Goal: Task Accomplishment & Management: Manage account settings

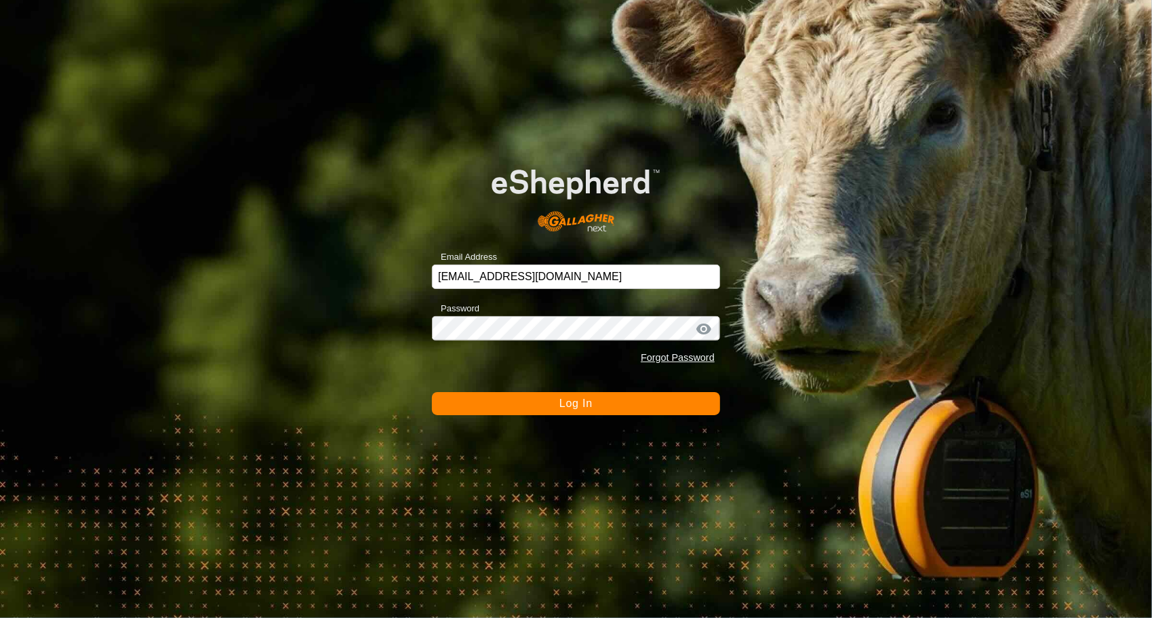
click at [549, 397] on button "Log In" at bounding box center [576, 403] width 288 height 23
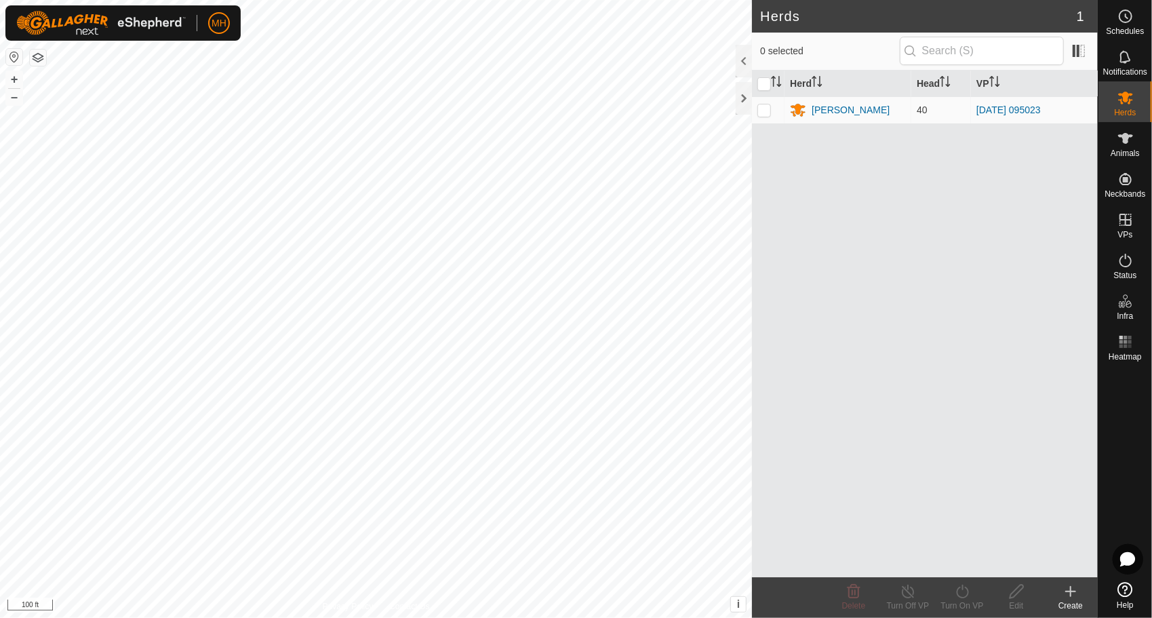
click at [1070, 600] on div "Create" at bounding box center [1071, 606] width 54 height 12
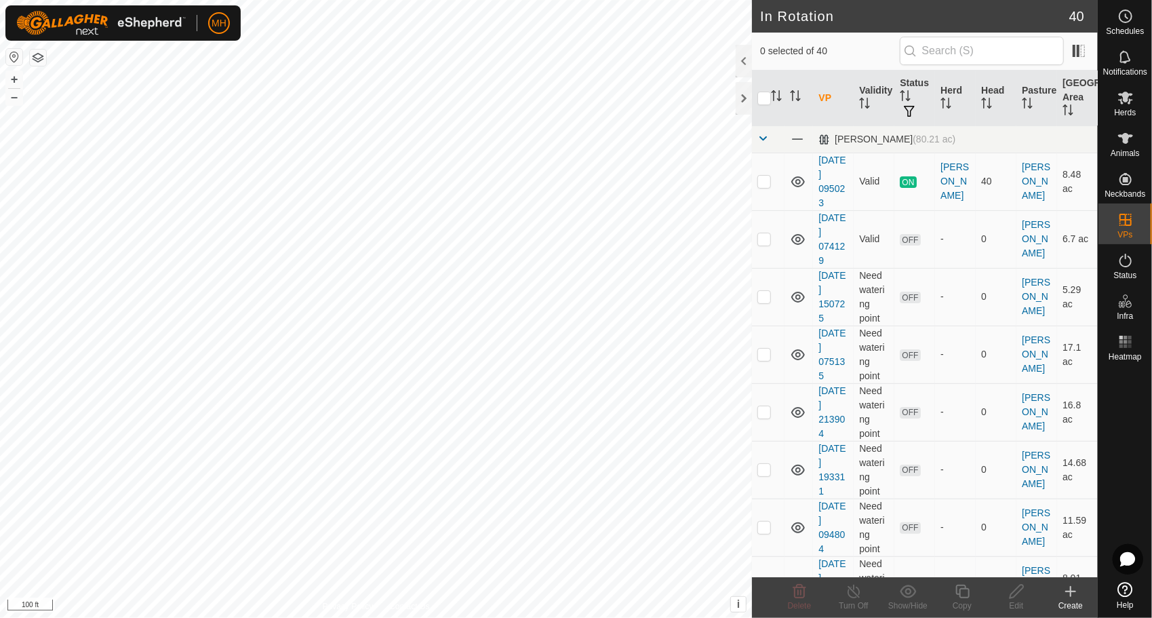
click at [1067, 588] on icon at bounding box center [1071, 591] width 16 height 16
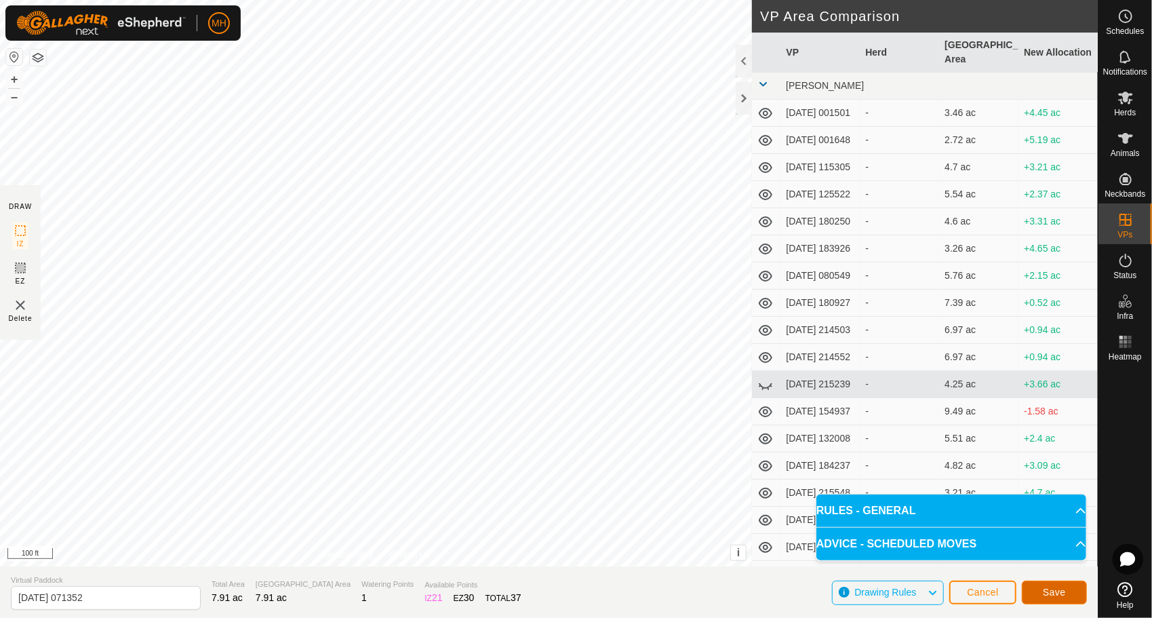
click at [1040, 587] on button "Save" at bounding box center [1054, 593] width 65 height 24
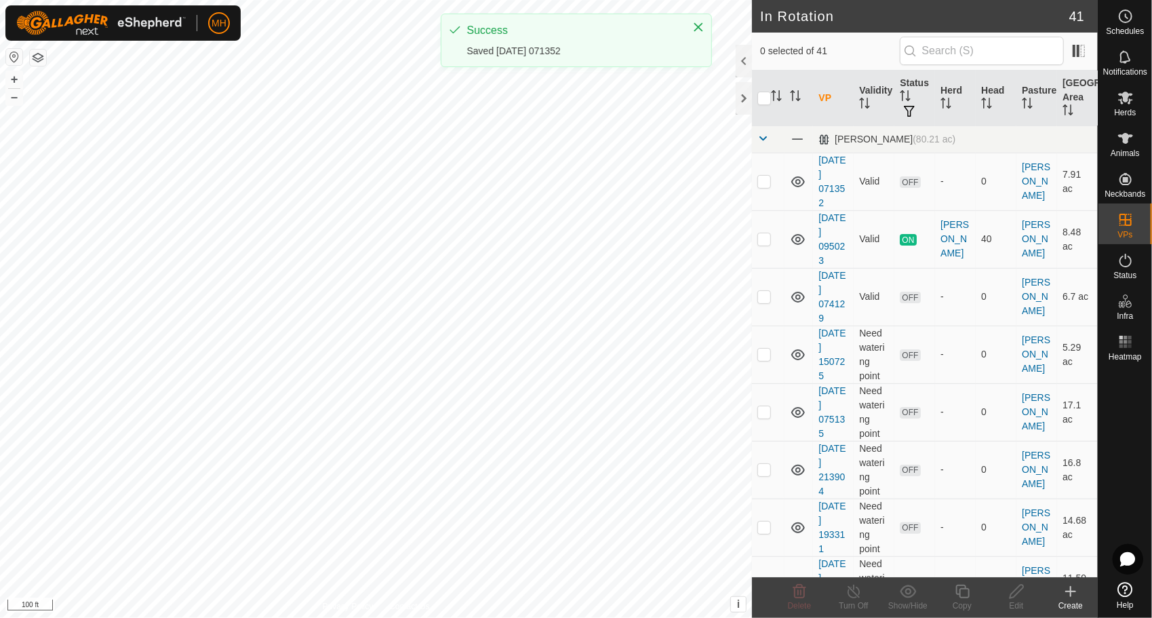
click at [882, 462] on td "Need watering point" at bounding box center [874, 470] width 41 height 58
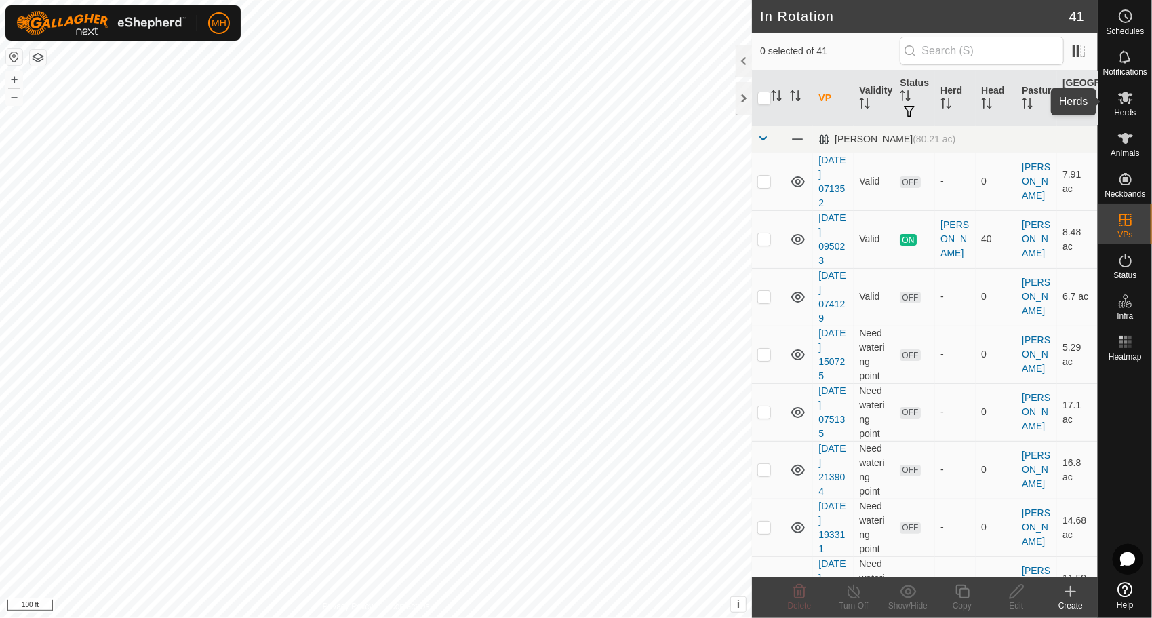
click at [1120, 98] on icon at bounding box center [1126, 98] width 16 height 16
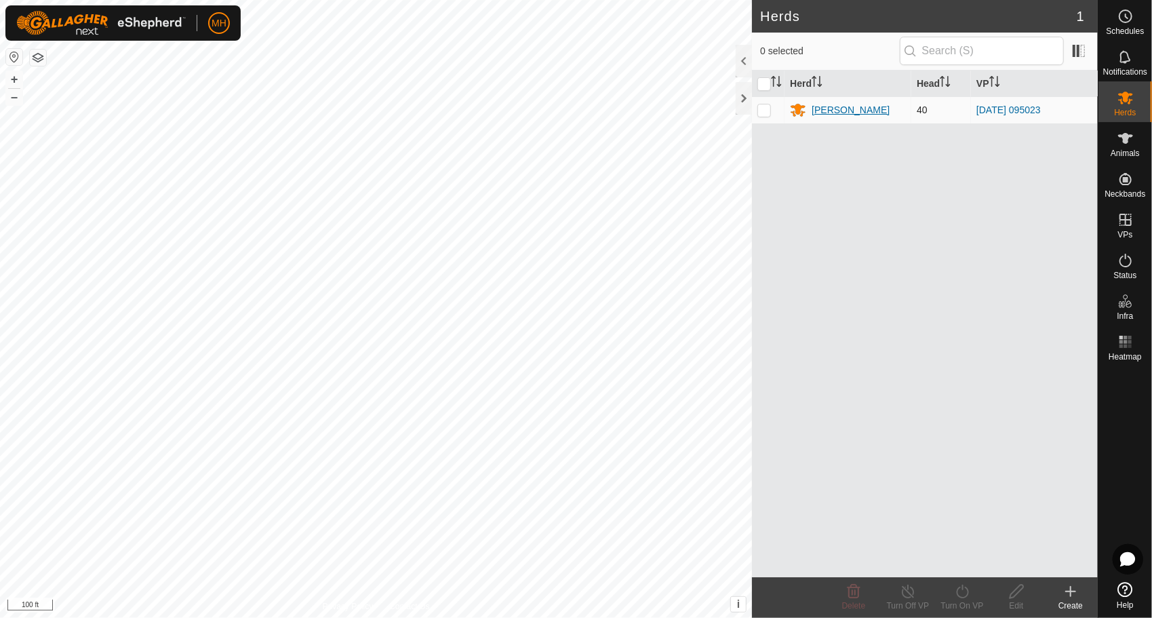
click at [834, 108] on div "[PERSON_NAME]" at bounding box center [851, 110] width 78 height 14
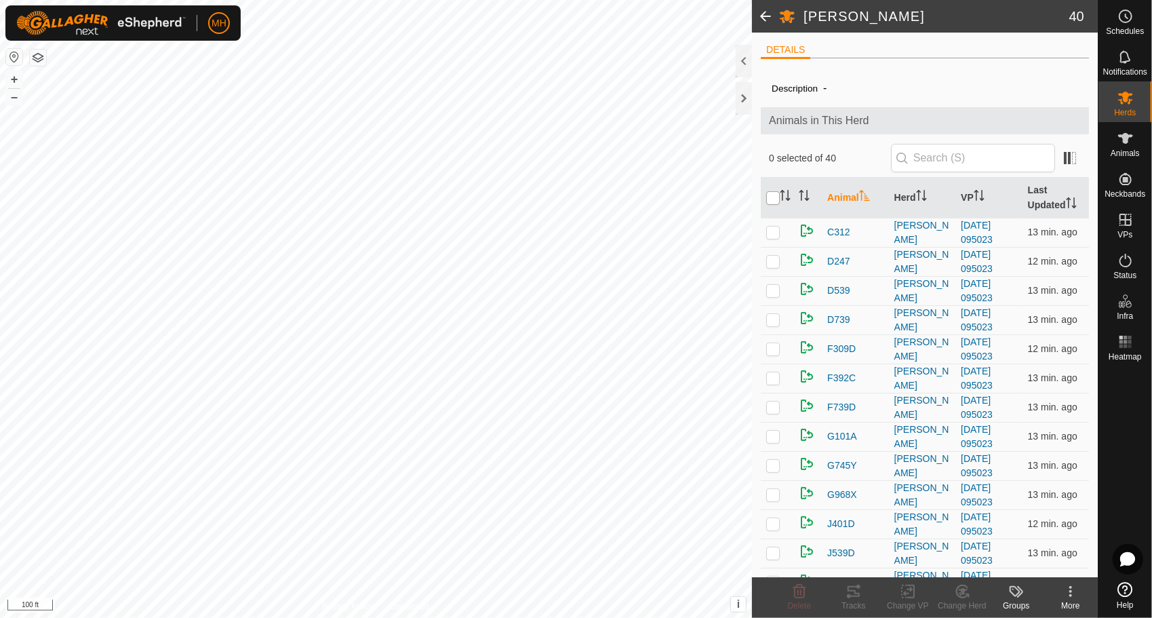
click at [776, 195] on input "checkbox" at bounding box center [773, 198] width 14 height 14
checkbox input "true"
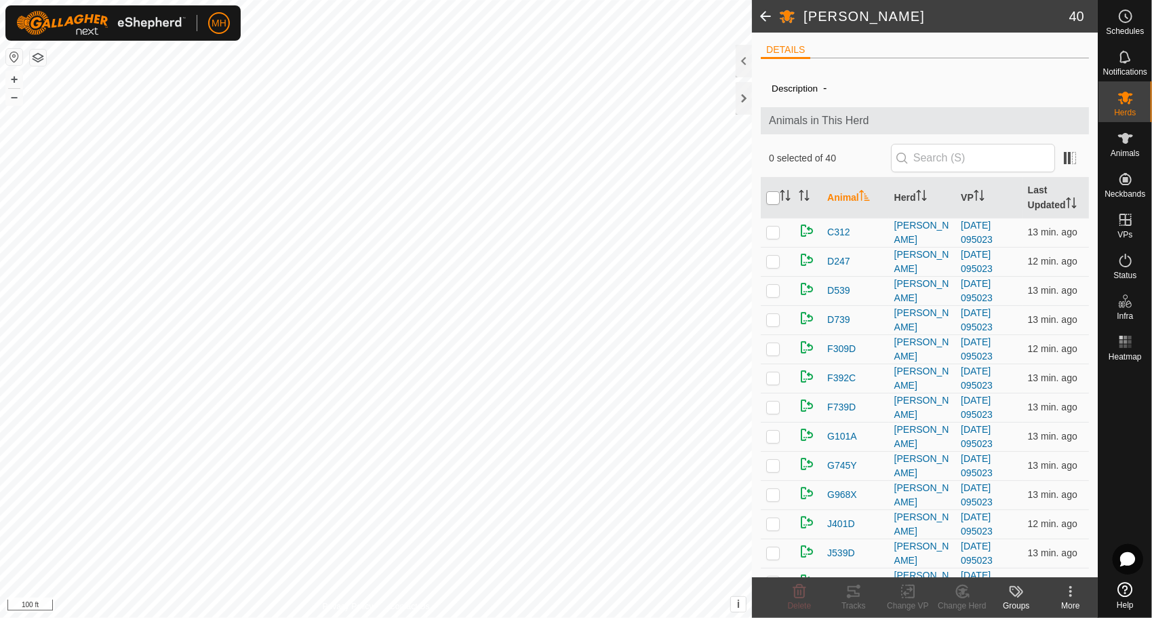
checkbox input "true"
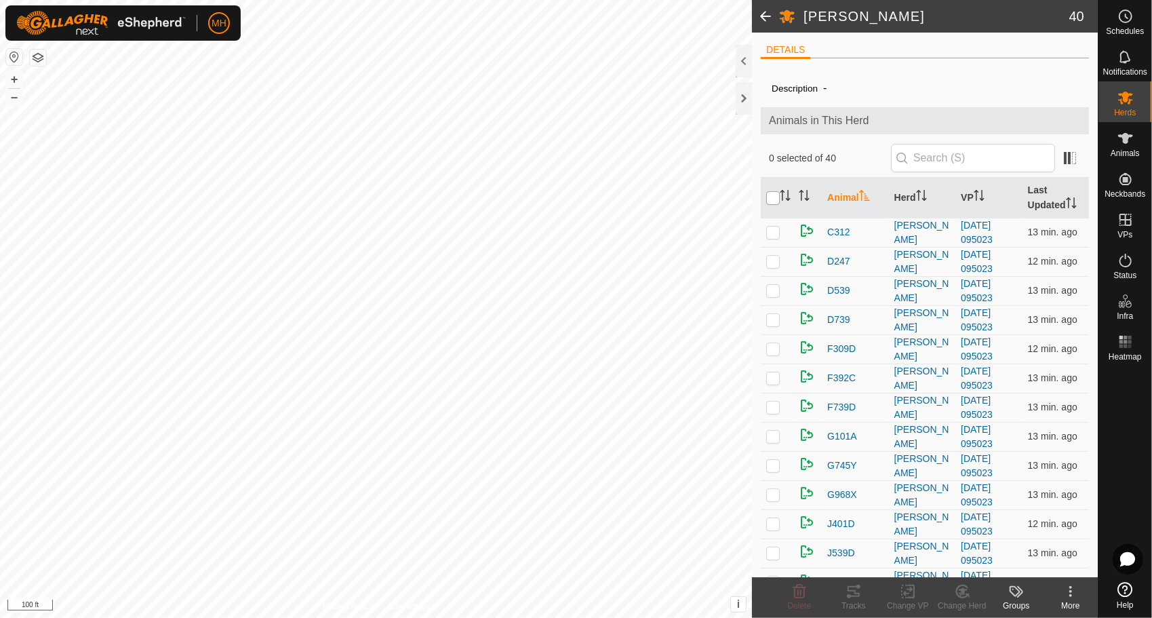
checkbox input "true"
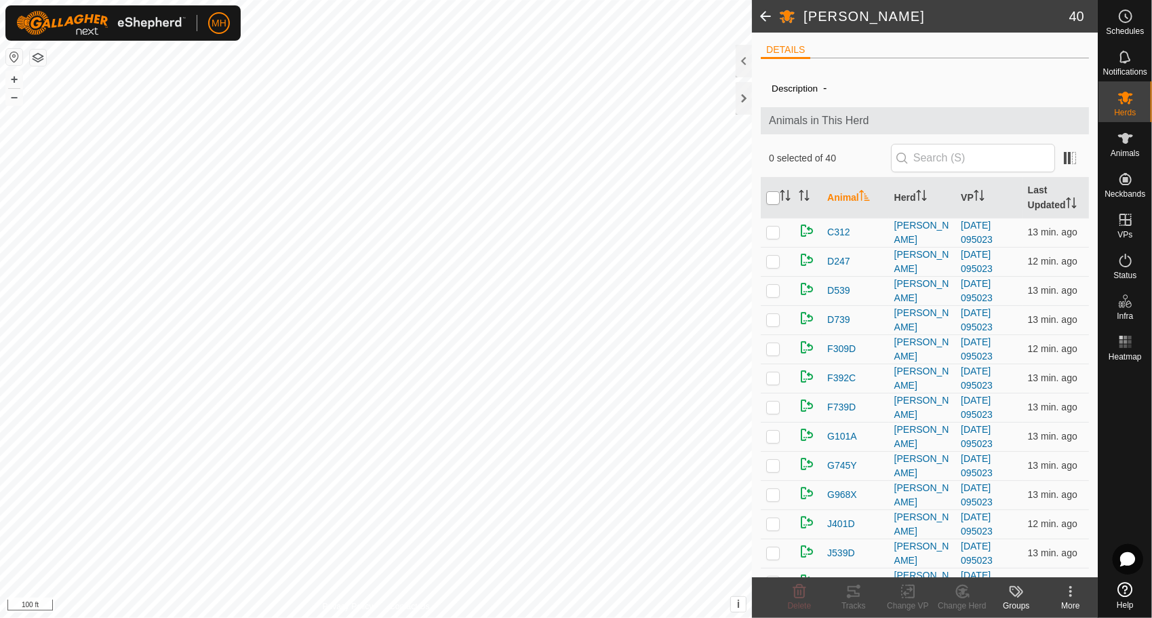
checkbox input "true"
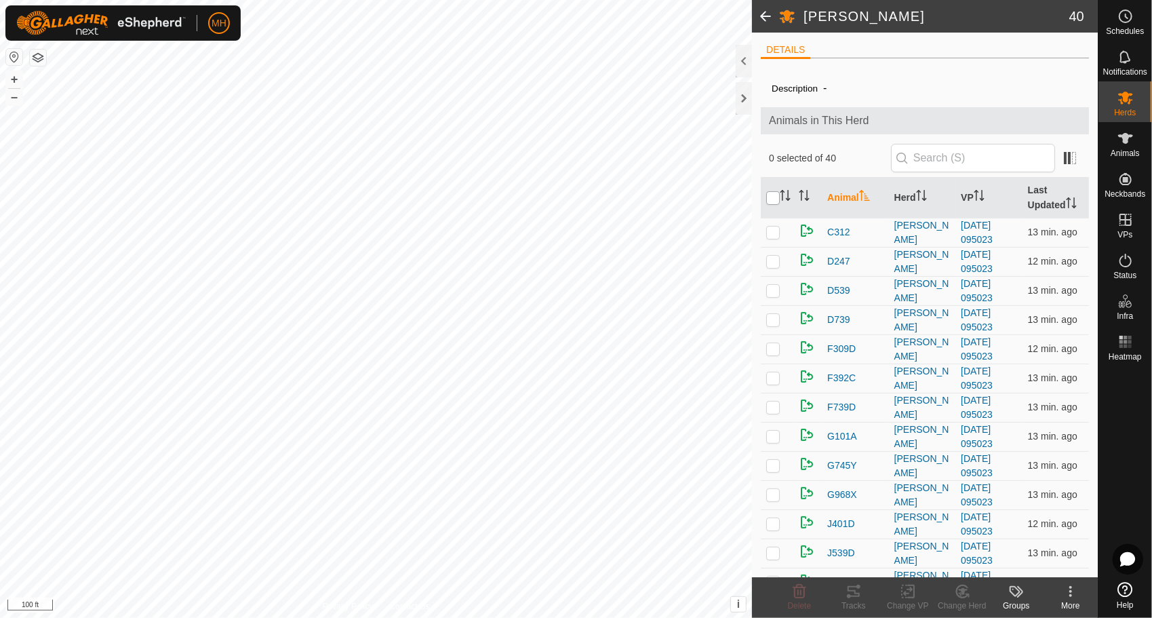
checkbox input "true"
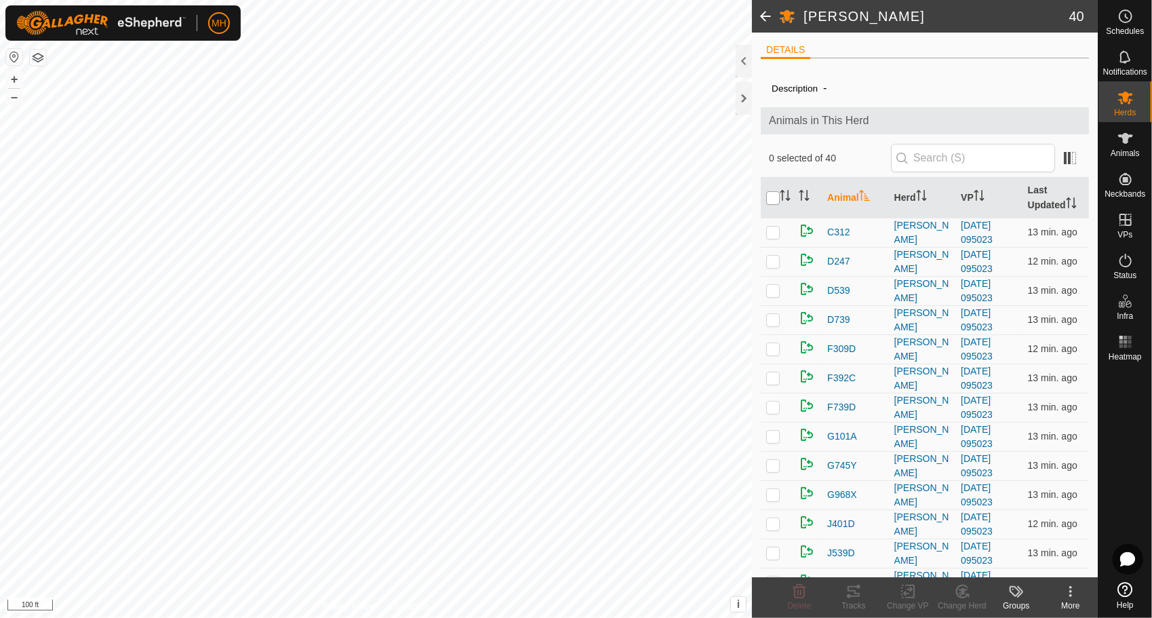
checkbox input "true"
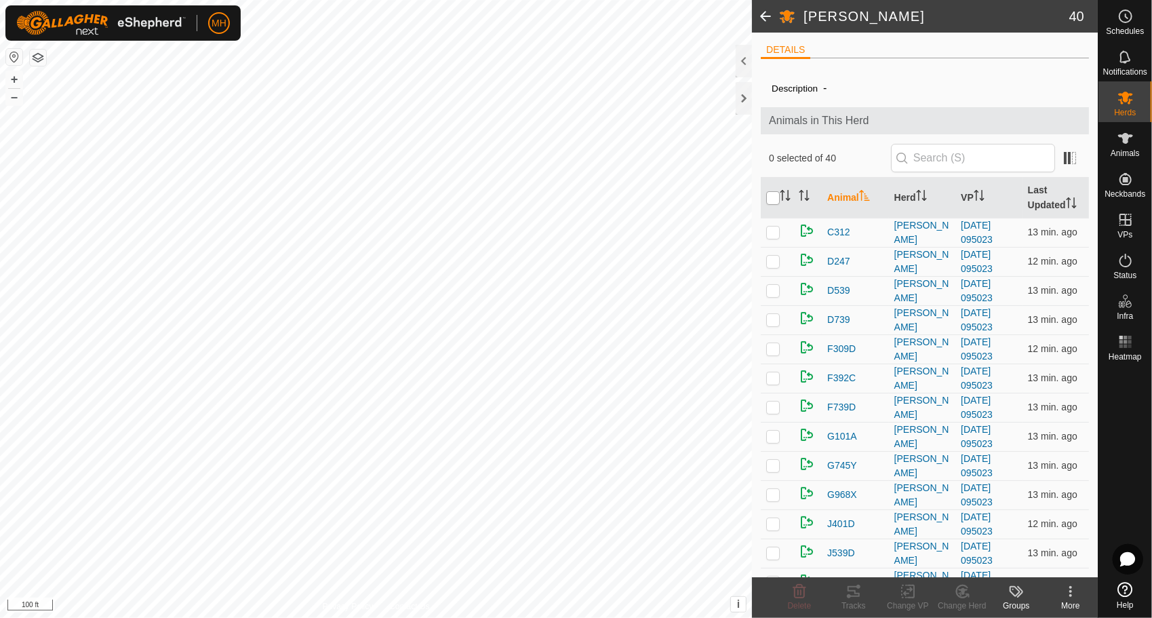
checkbox input "true"
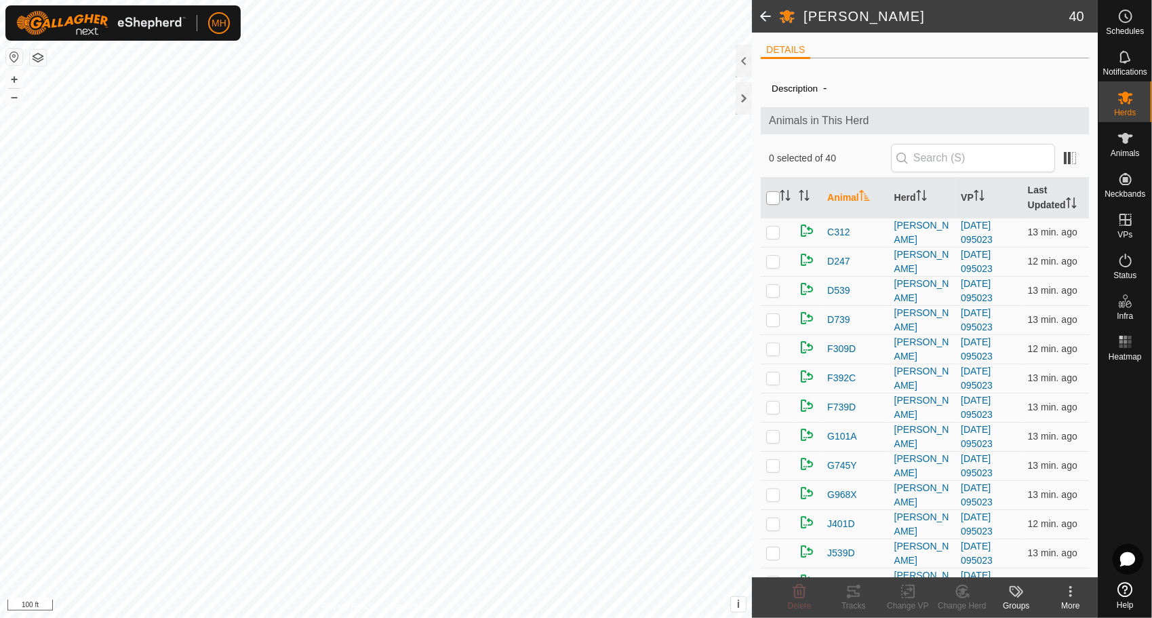
checkbox input "true"
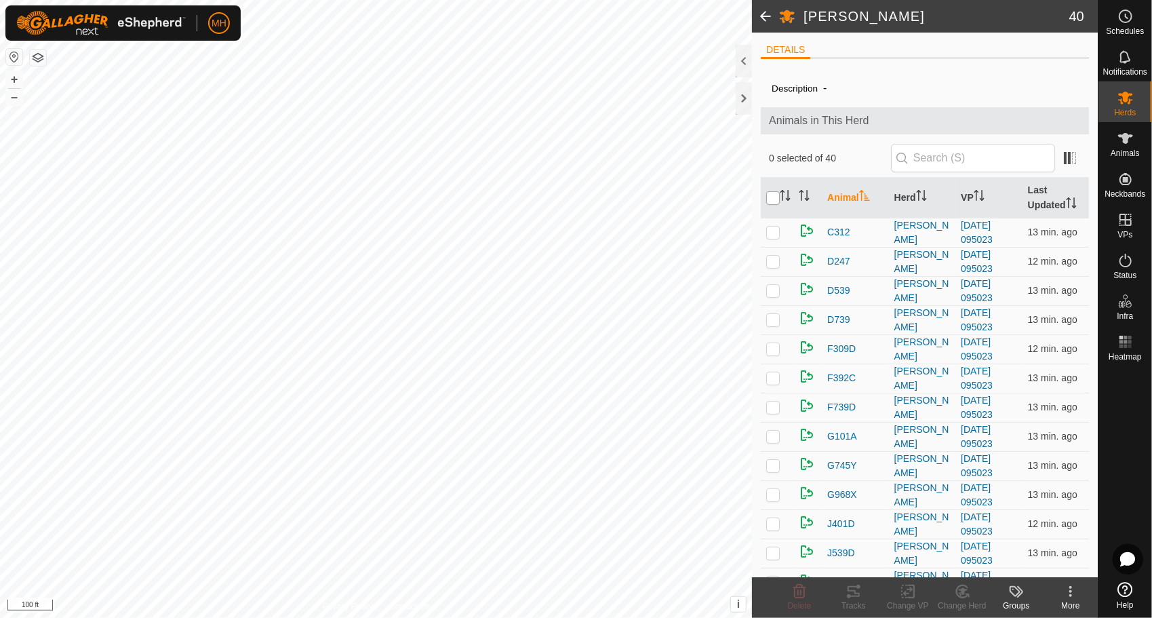
checkbox input "true"
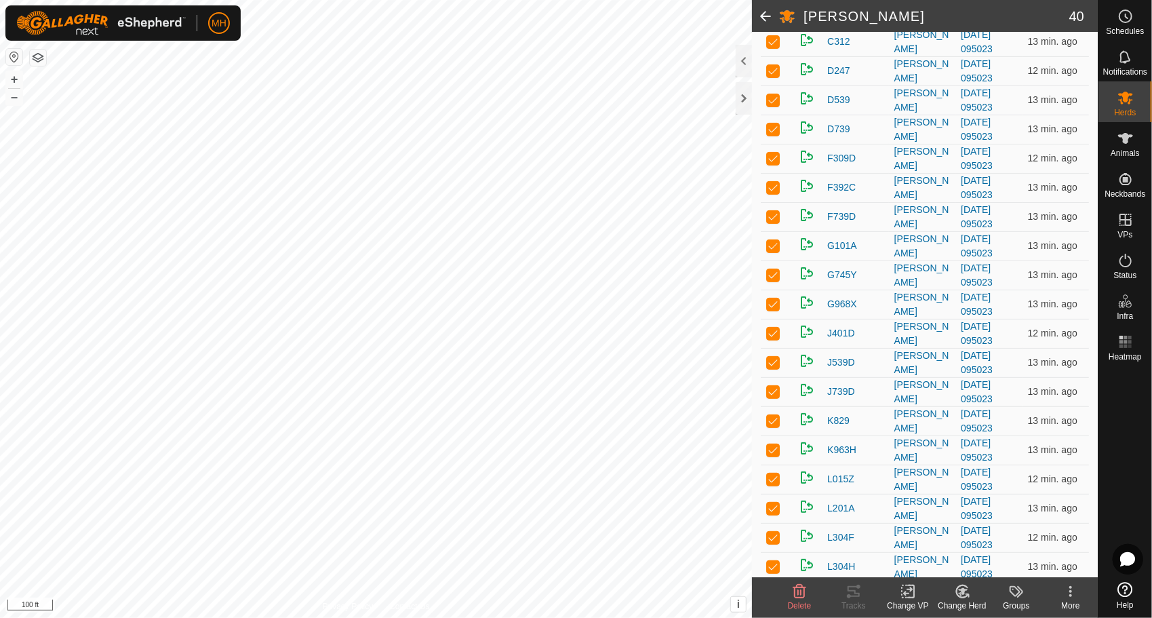
scroll to position [192, 0]
click at [901, 600] on div "Change VP" at bounding box center [908, 606] width 54 height 12
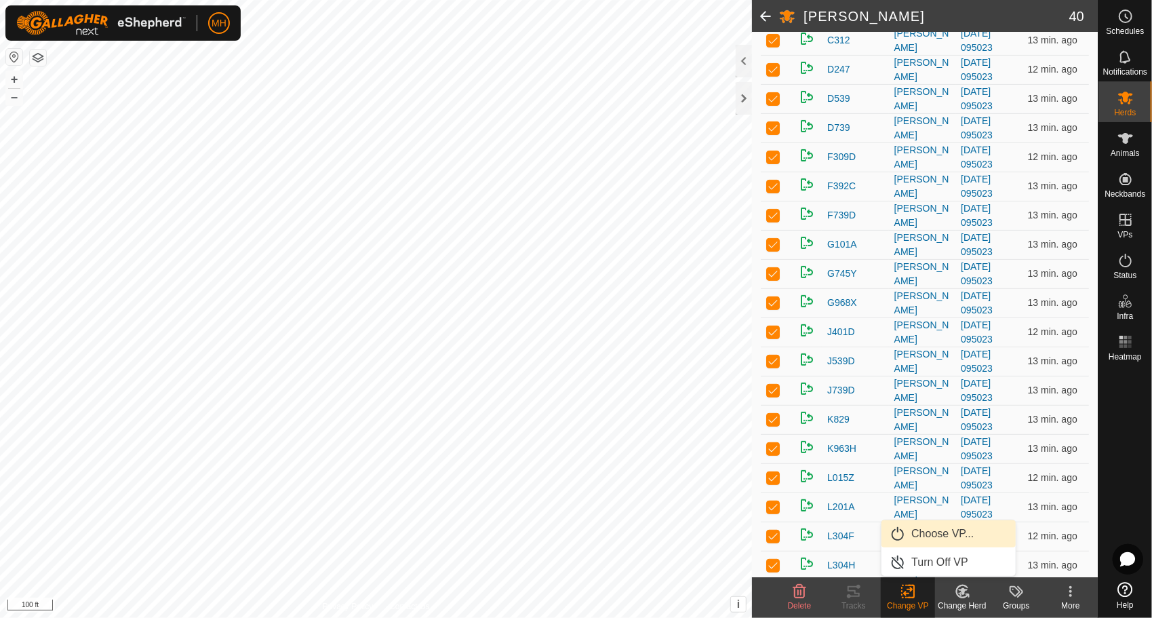
click at [922, 530] on link "Choose VP..." at bounding box center [949, 533] width 134 height 27
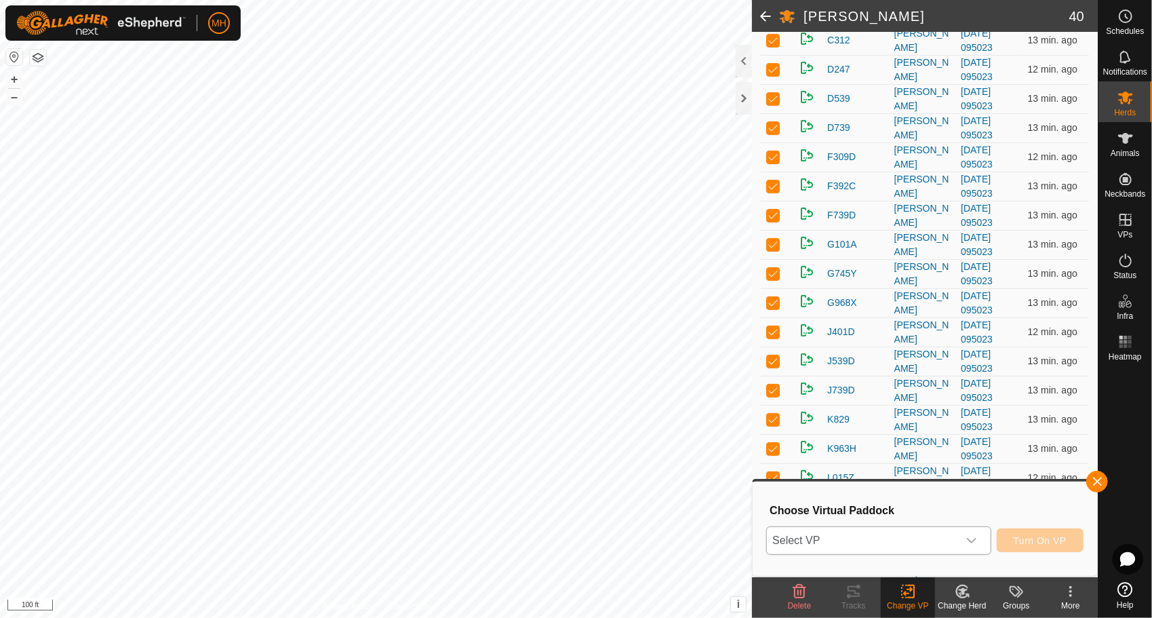
click at [916, 528] on span "Select VP" at bounding box center [862, 540] width 191 height 27
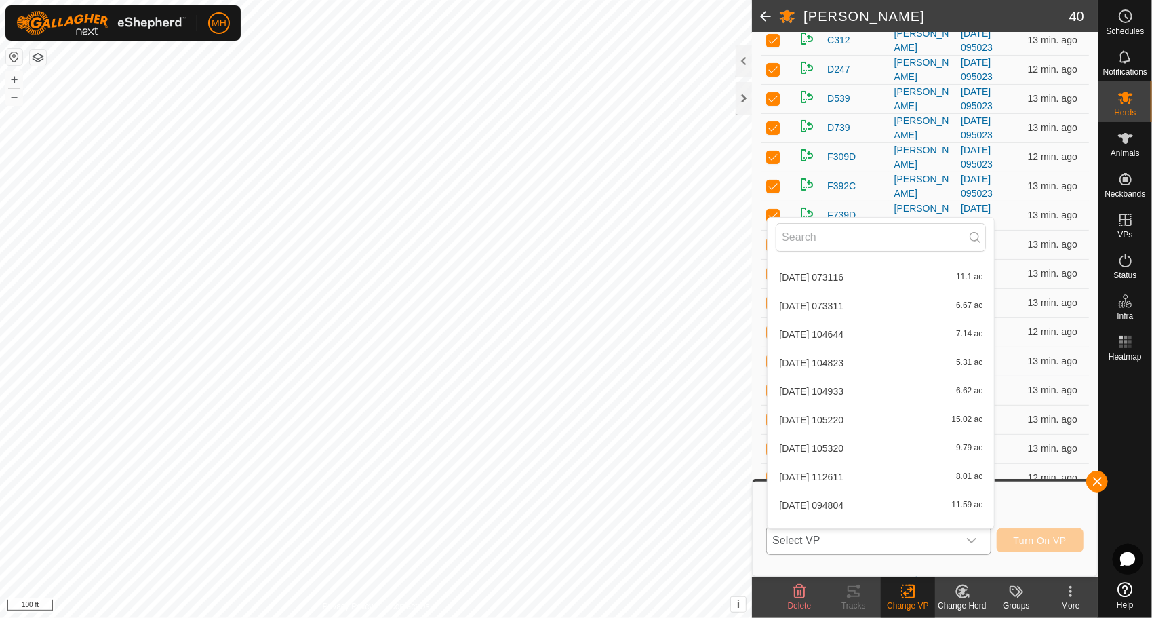
scroll to position [926, 0]
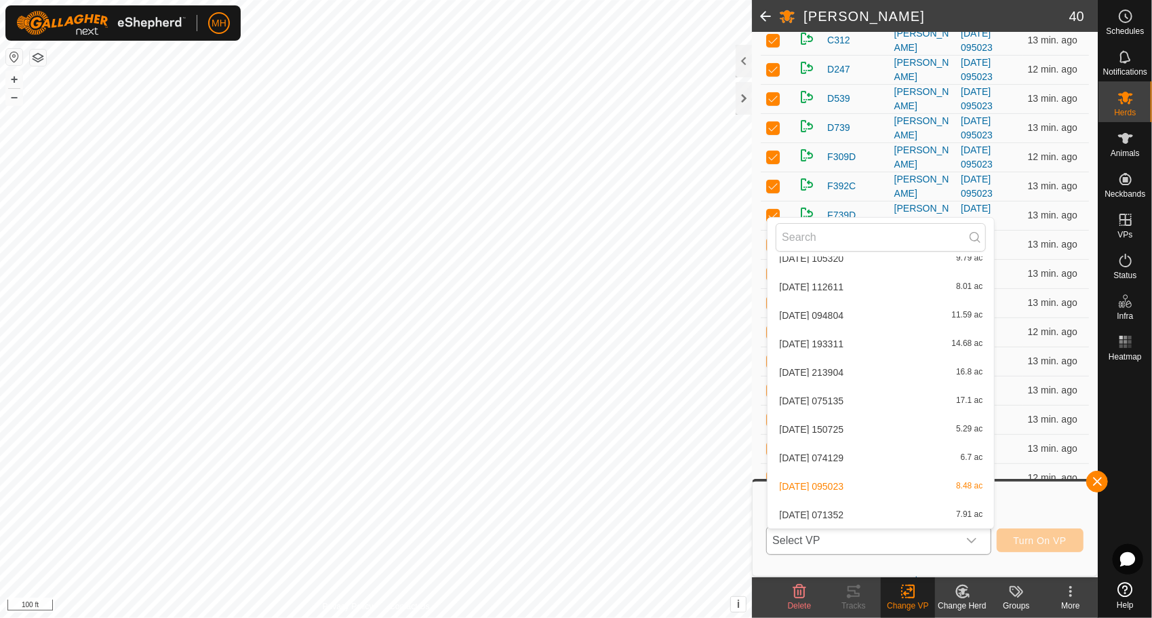
click at [905, 519] on li "2025-08-11 071352 7.91 ac" at bounding box center [881, 514] width 227 height 27
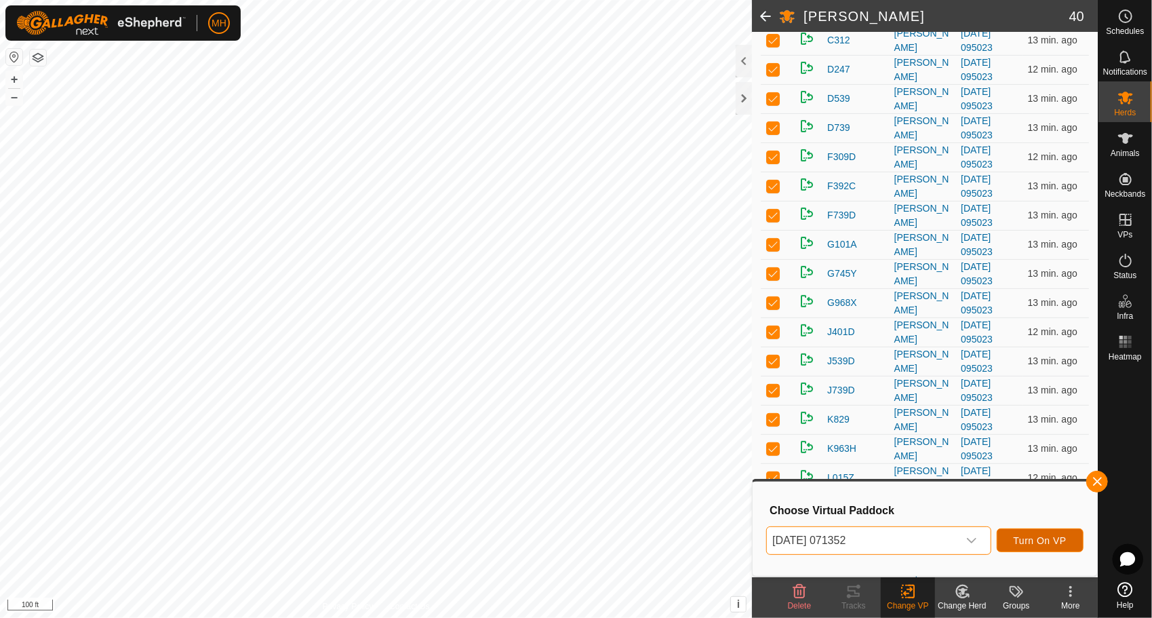
click at [1046, 540] on span "Turn On VP" at bounding box center [1040, 540] width 53 height 11
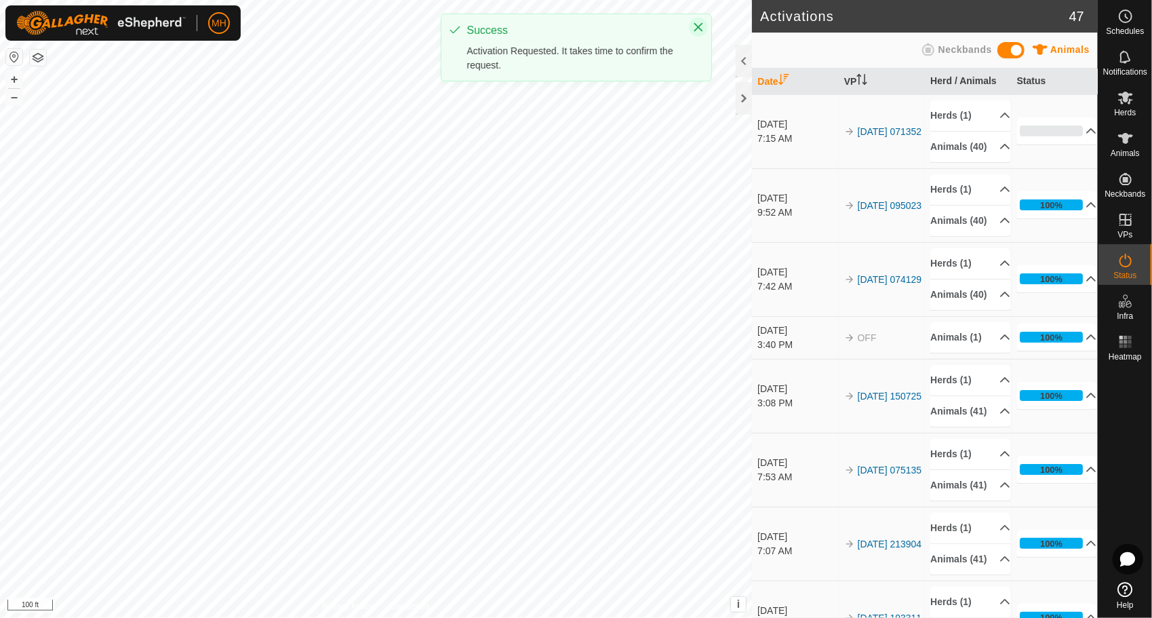
click at [696, 30] on icon "Close" at bounding box center [698, 27] width 9 height 9
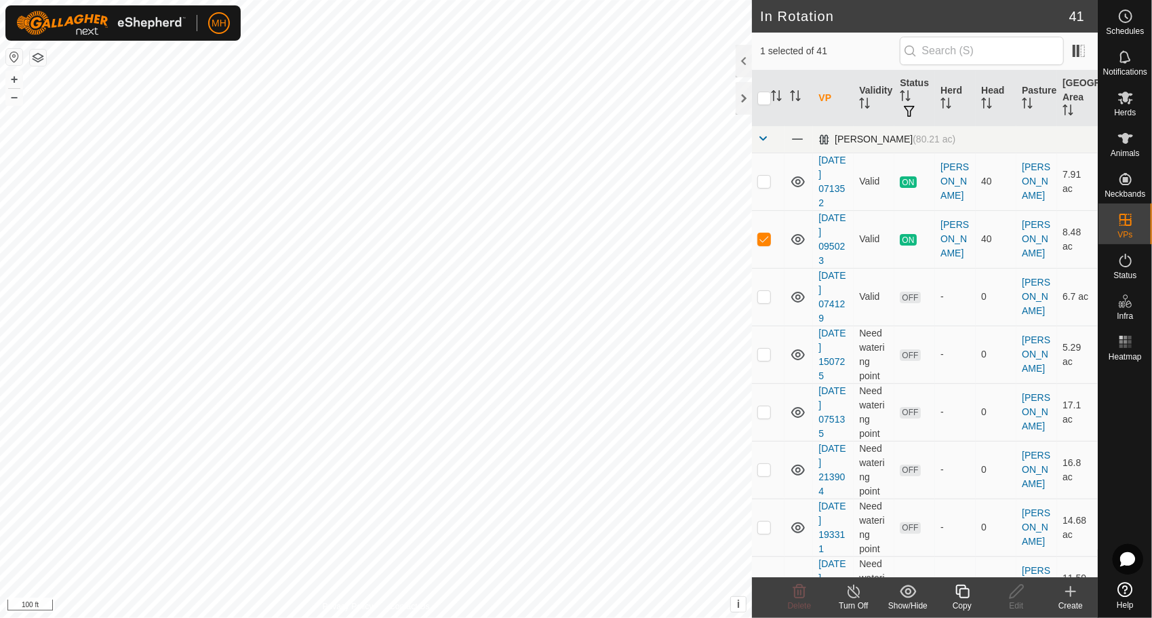
checkbox input "true"
checkbox input "false"
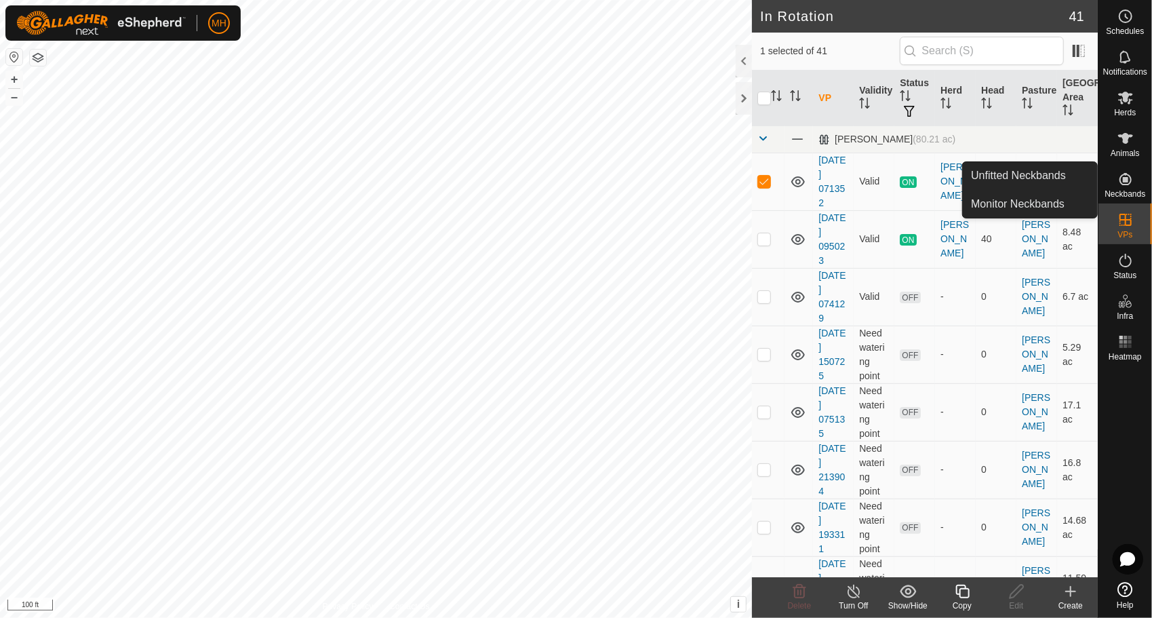
click at [1134, 176] on es-neckbands-svg-icon at bounding box center [1126, 179] width 24 height 22
click at [1080, 171] on link "Unfitted Neckbands" at bounding box center [1030, 175] width 134 height 27
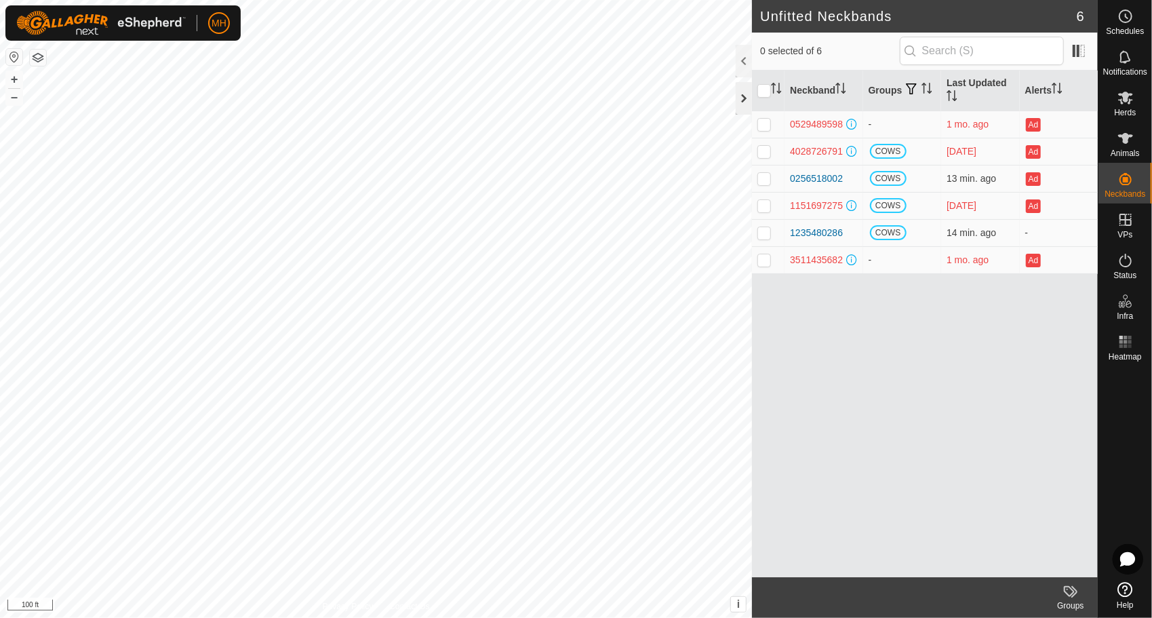
click at [749, 99] on div at bounding box center [744, 98] width 16 height 33
click at [1131, 267] on icon at bounding box center [1126, 260] width 16 height 16
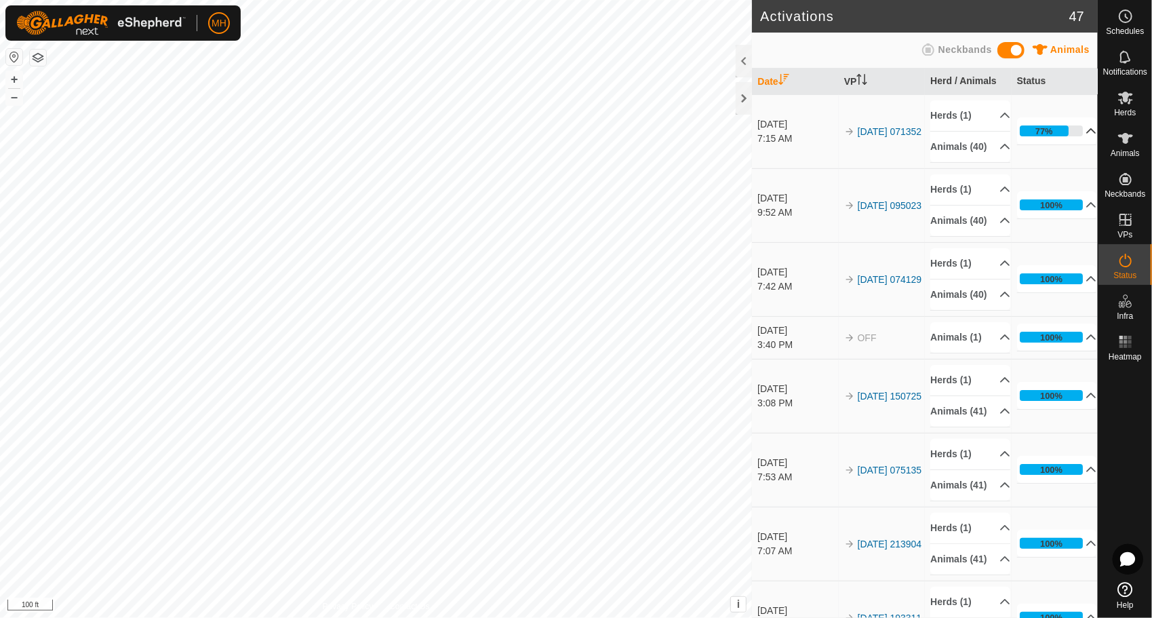
click at [1033, 127] on p-accordion-header "77%" at bounding box center [1057, 130] width 80 height 27
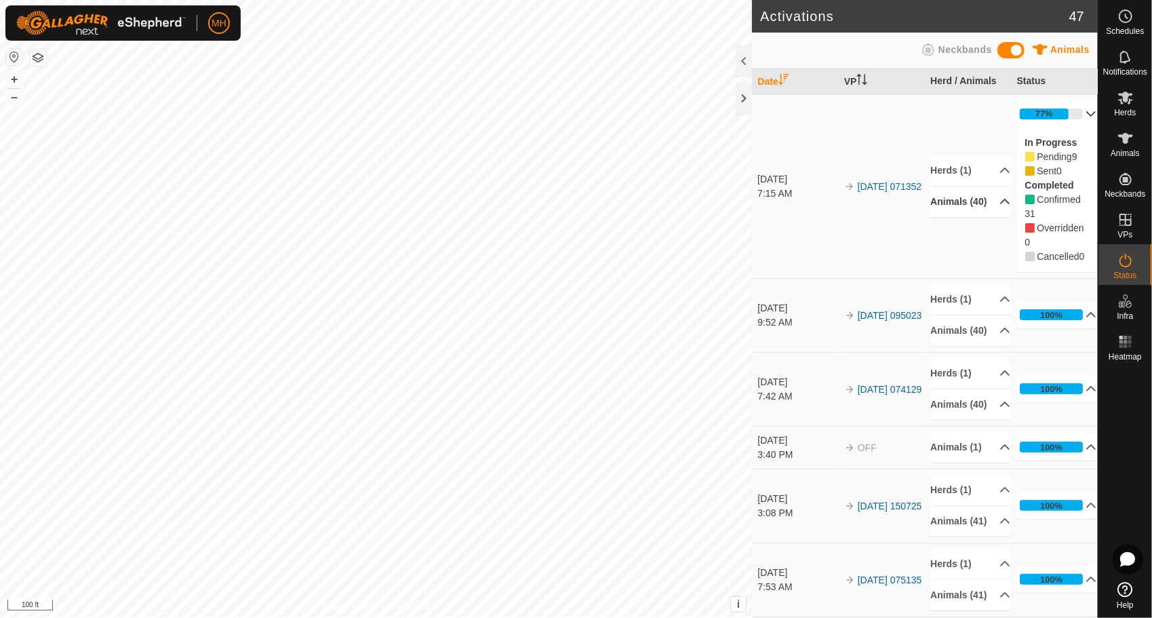
click at [976, 216] on p-accordion-header "Animals (40)" at bounding box center [970, 201] width 80 height 31
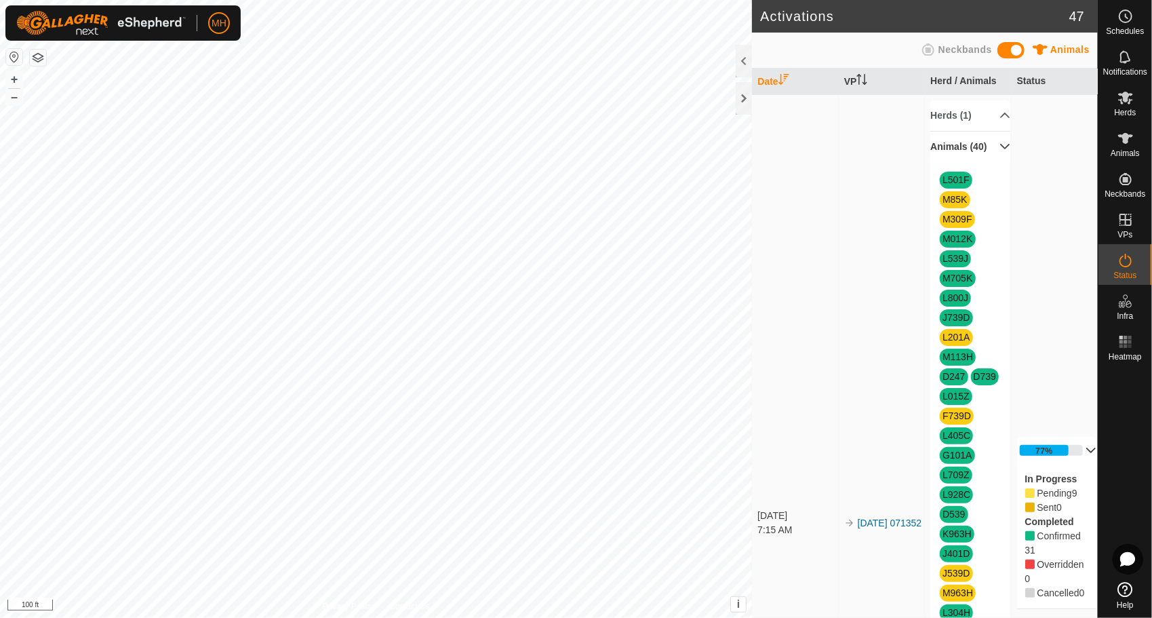
click at [971, 160] on p-accordion-header "Animals (40)" at bounding box center [970, 147] width 80 height 31
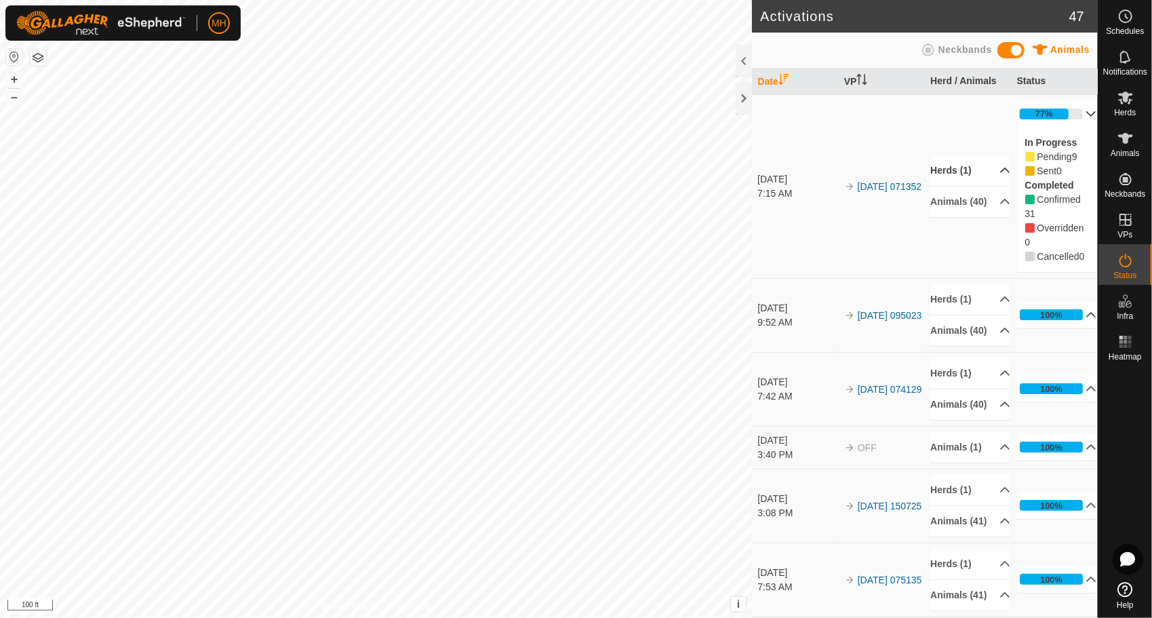
click at [985, 178] on p-accordion-header "Herds (1)" at bounding box center [970, 170] width 80 height 31
click at [981, 227] on p-accordion-header "Animals (40)" at bounding box center [970, 227] width 80 height 31
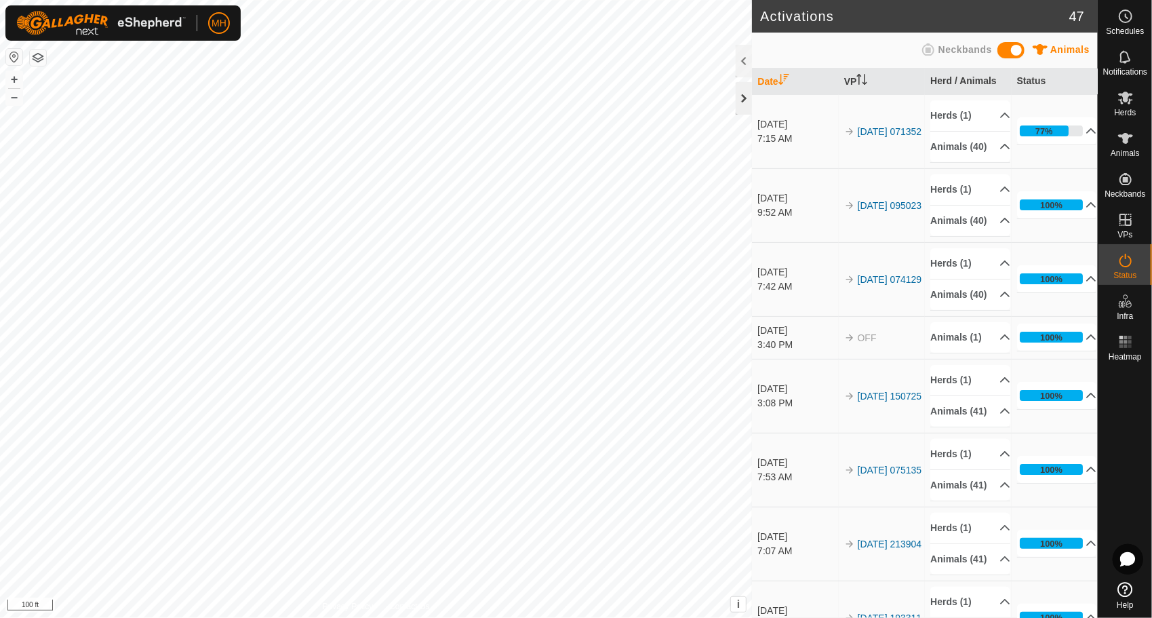
click at [743, 87] on div at bounding box center [744, 98] width 16 height 33
click at [739, 104] on div at bounding box center [744, 98] width 16 height 33
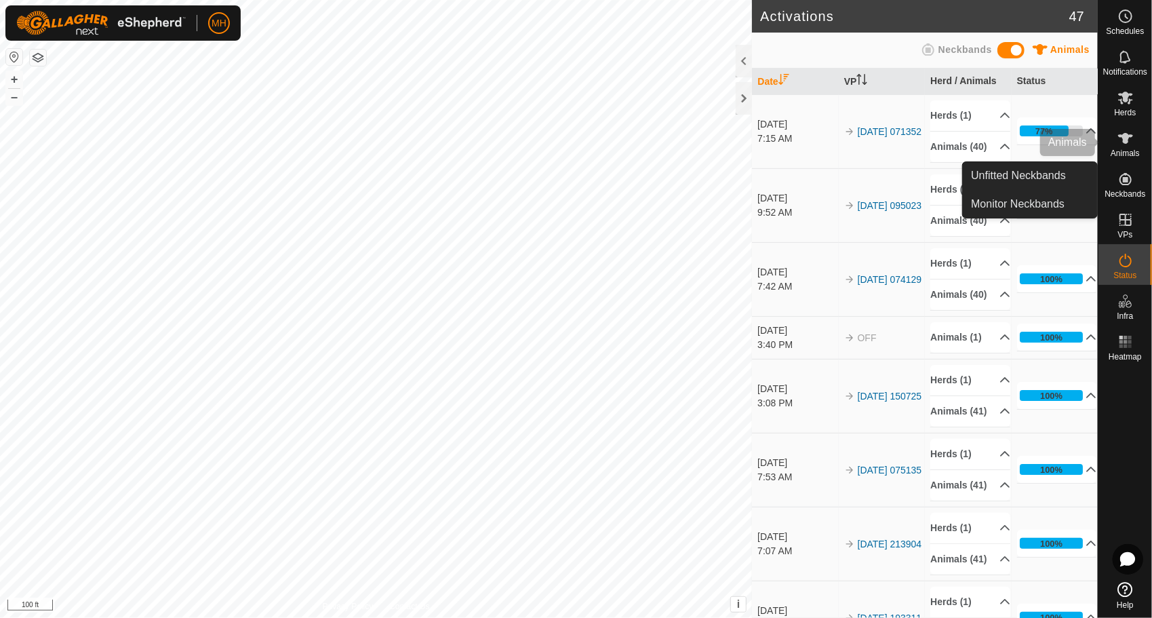
click at [1120, 134] on icon at bounding box center [1126, 138] width 16 height 16
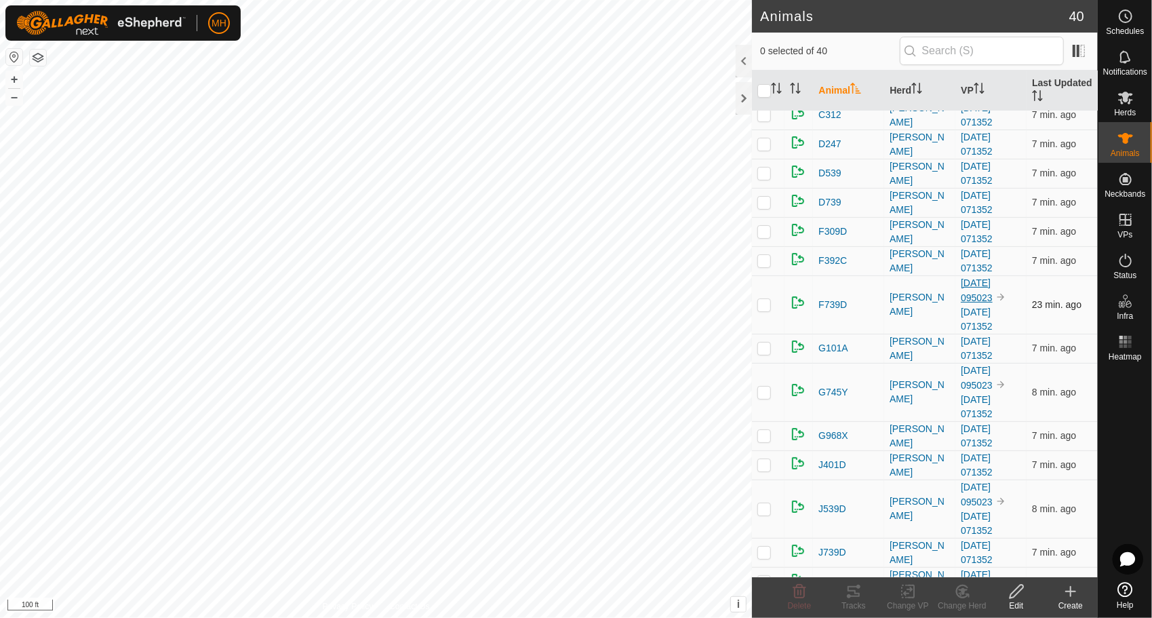
scroll to position [16, 0]
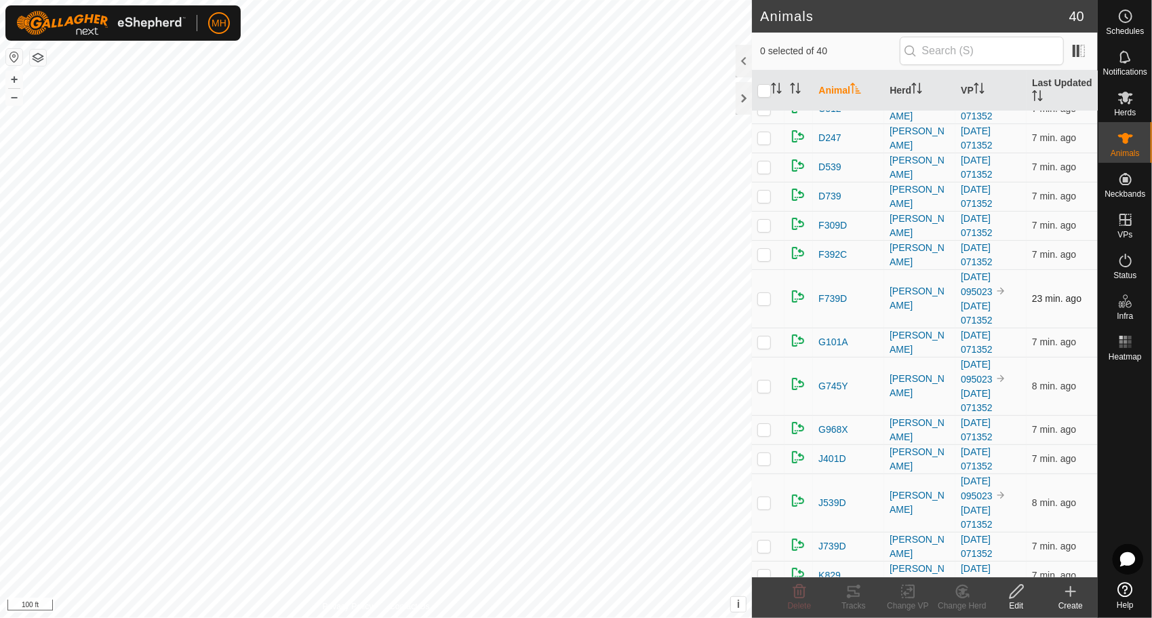
click at [766, 300] on p-checkbox at bounding box center [765, 298] width 14 height 11
checkbox input "false"
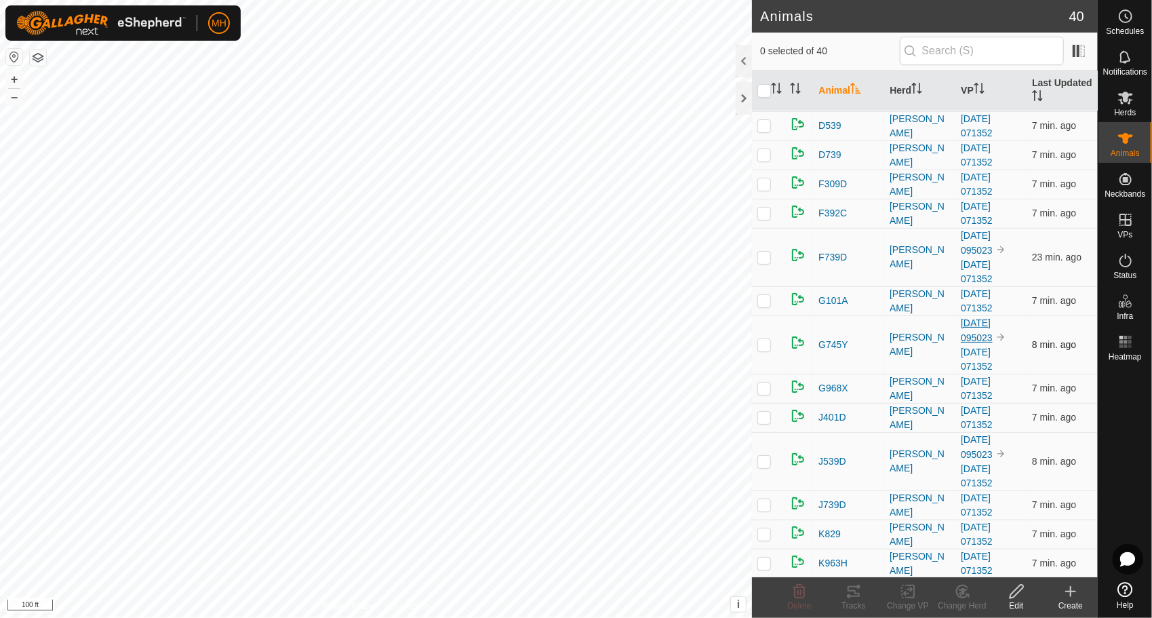
scroll to position [0, 0]
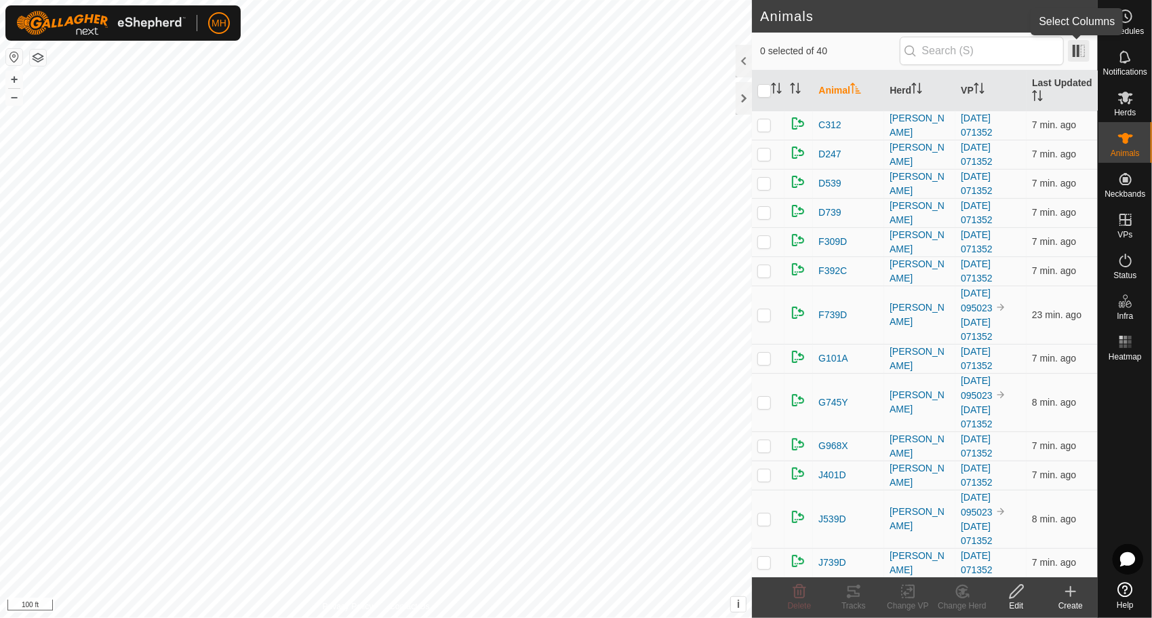
click at [1084, 50] on span at bounding box center [1079, 51] width 22 height 22
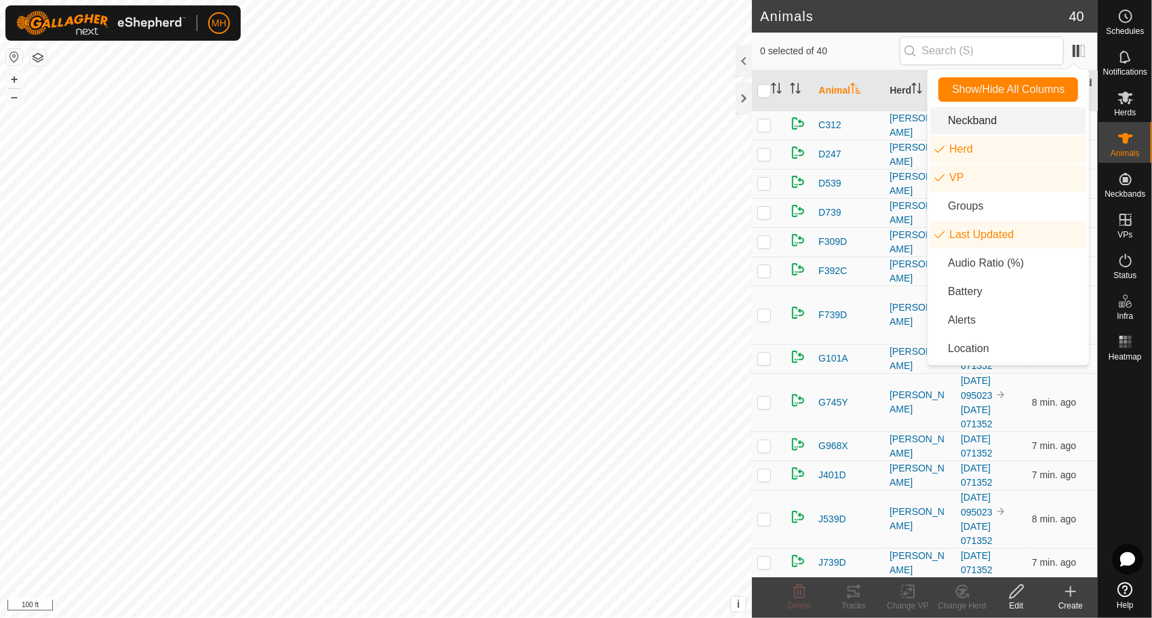
click at [890, 64] on div "0 selected of 40" at bounding box center [925, 51] width 330 height 28
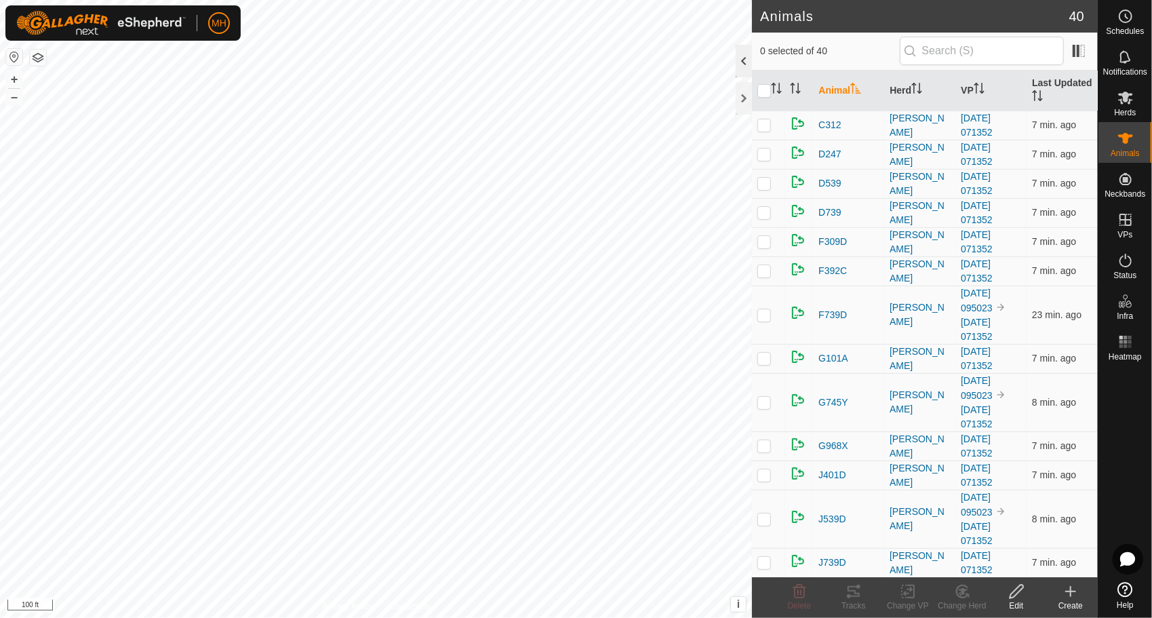
click at [743, 73] on div at bounding box center [744, 61] width 16 height 33
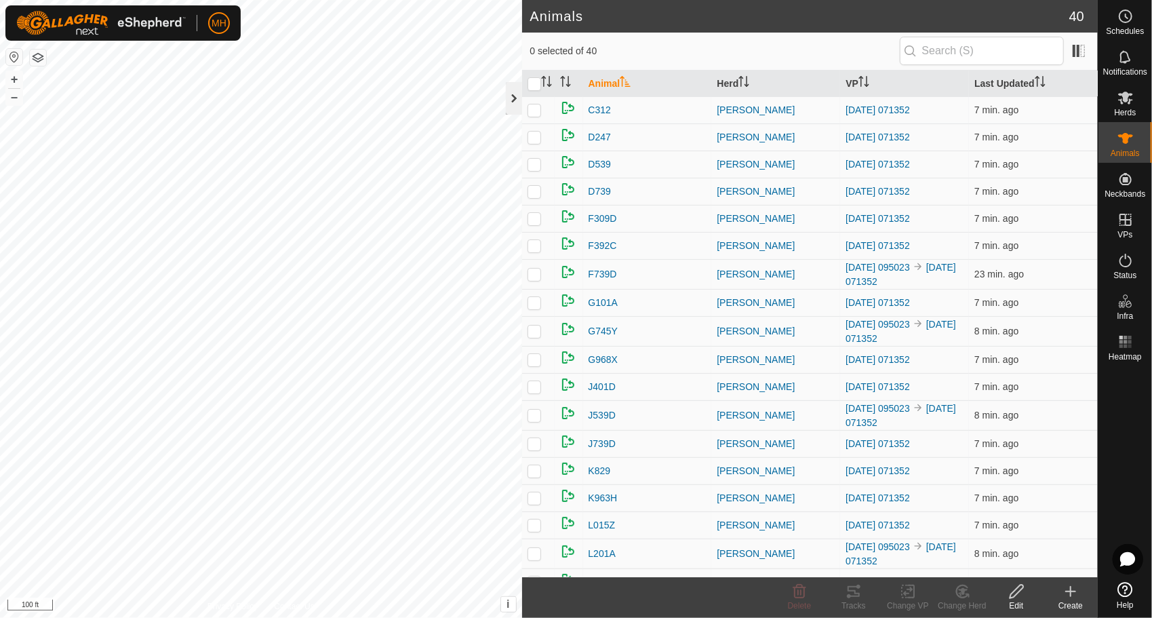
click at [513, 104] on div at bounding box center [514, 98] width 16 height 33
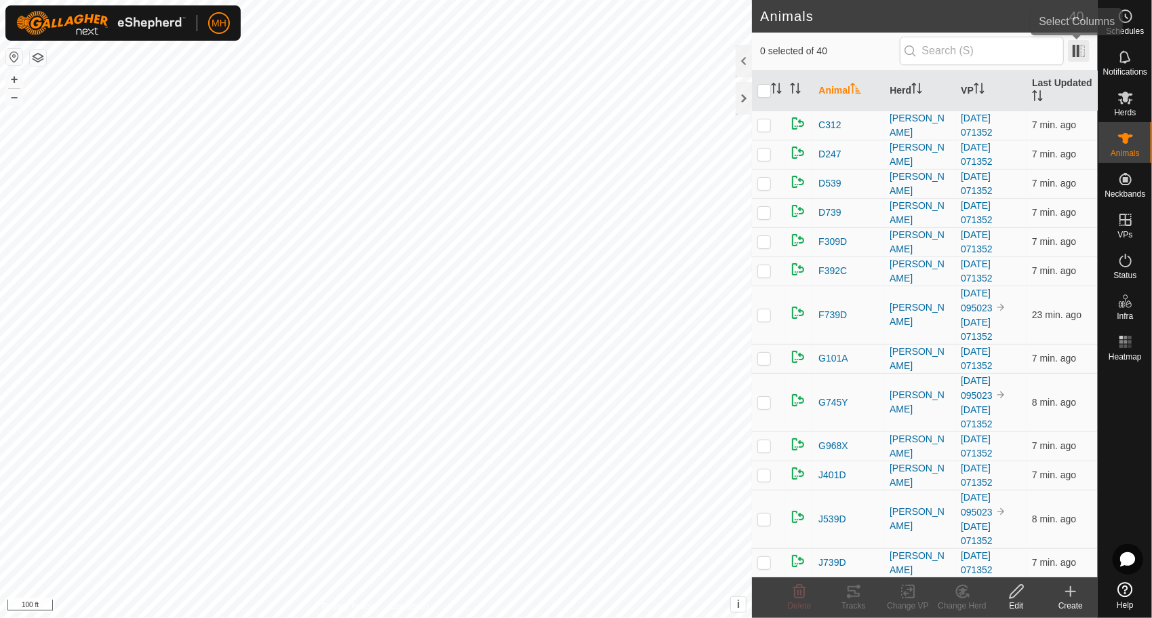
click at [1078, 47] on span at bounding box center [1079, 51] width 22 height 22
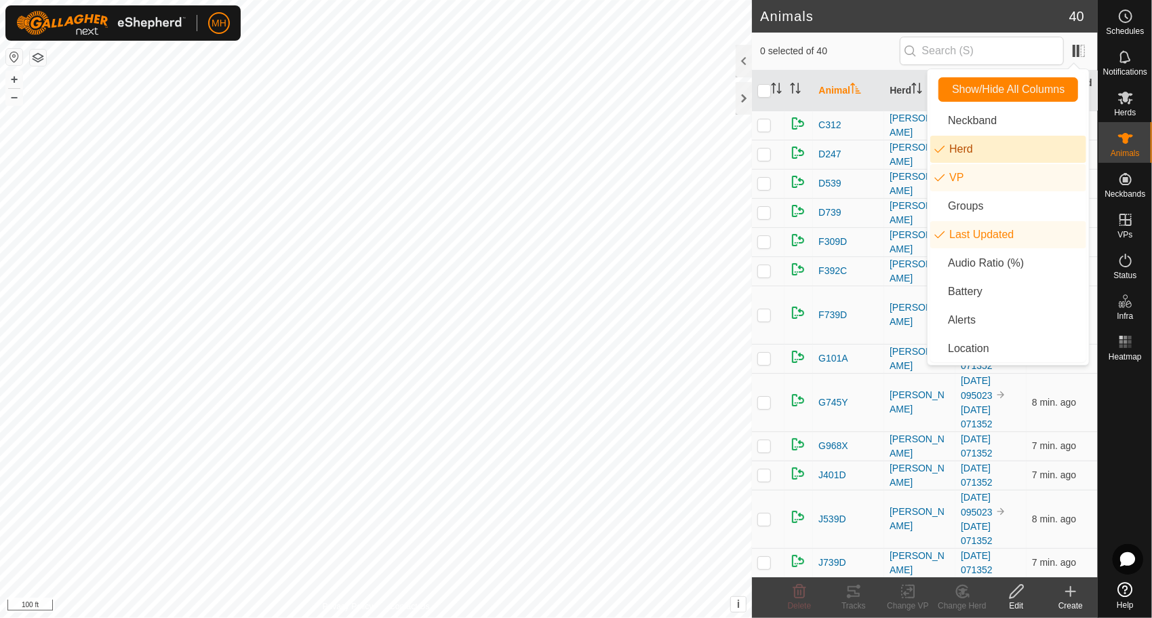
click at [1005, 153] on li "Herd" at bounding box center [1008, 149] width 156 height 27
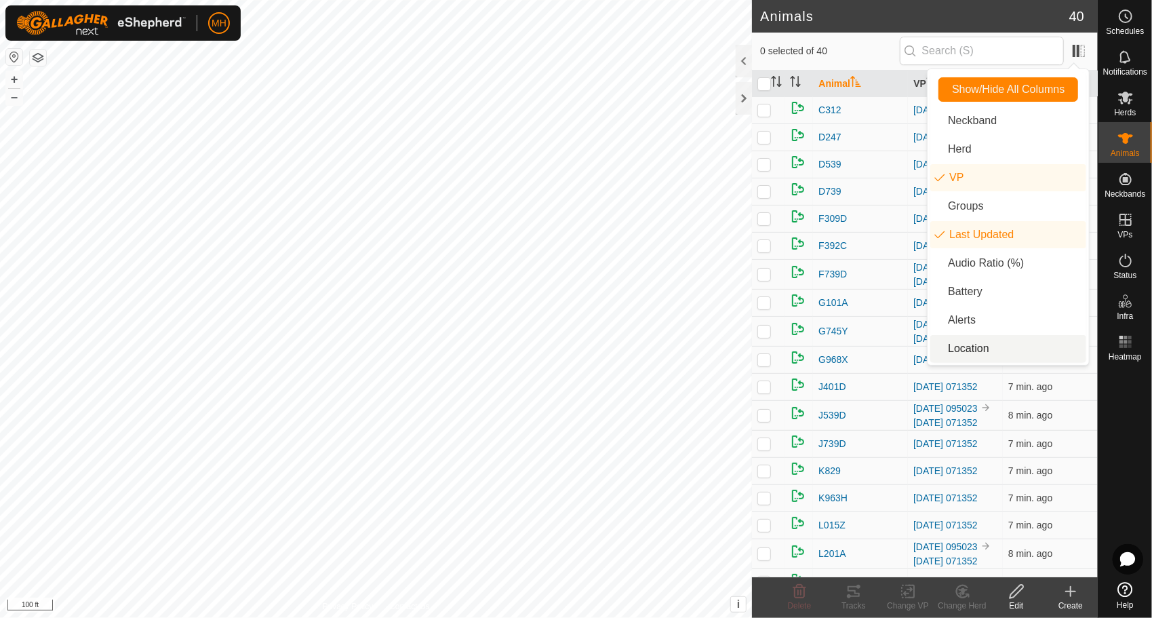
click at [1013, 349] on li "Location" at bounding box center [1008, 348] width 156 height 27
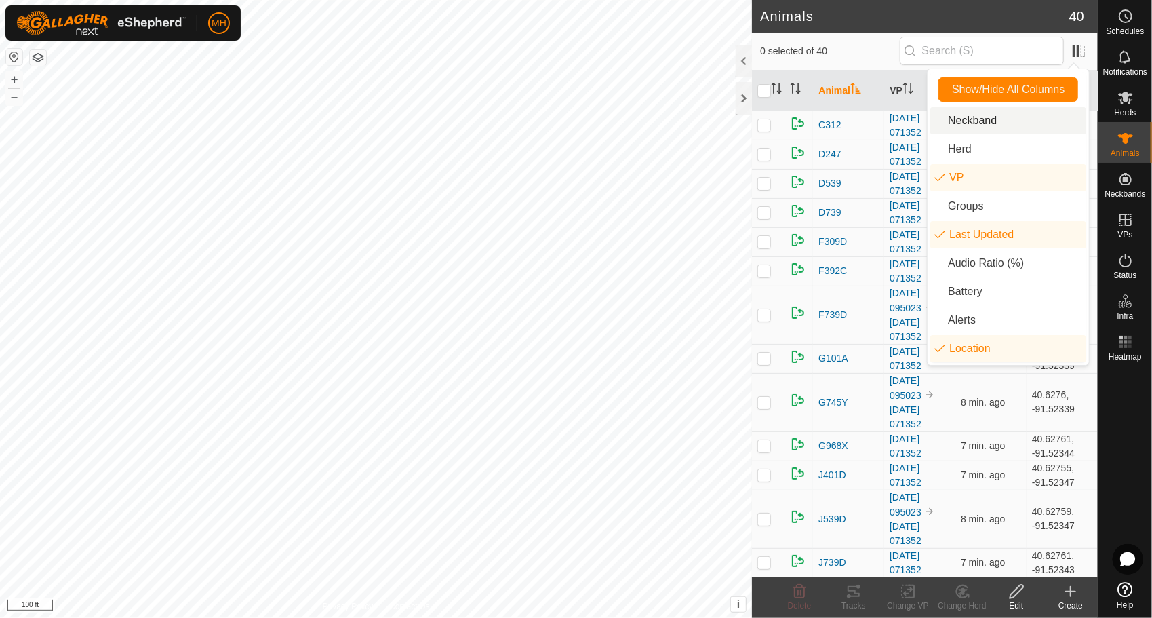
click at [852, 47] on span "0 selected of 40" at bounding box center [829, 51] width 139 height 14
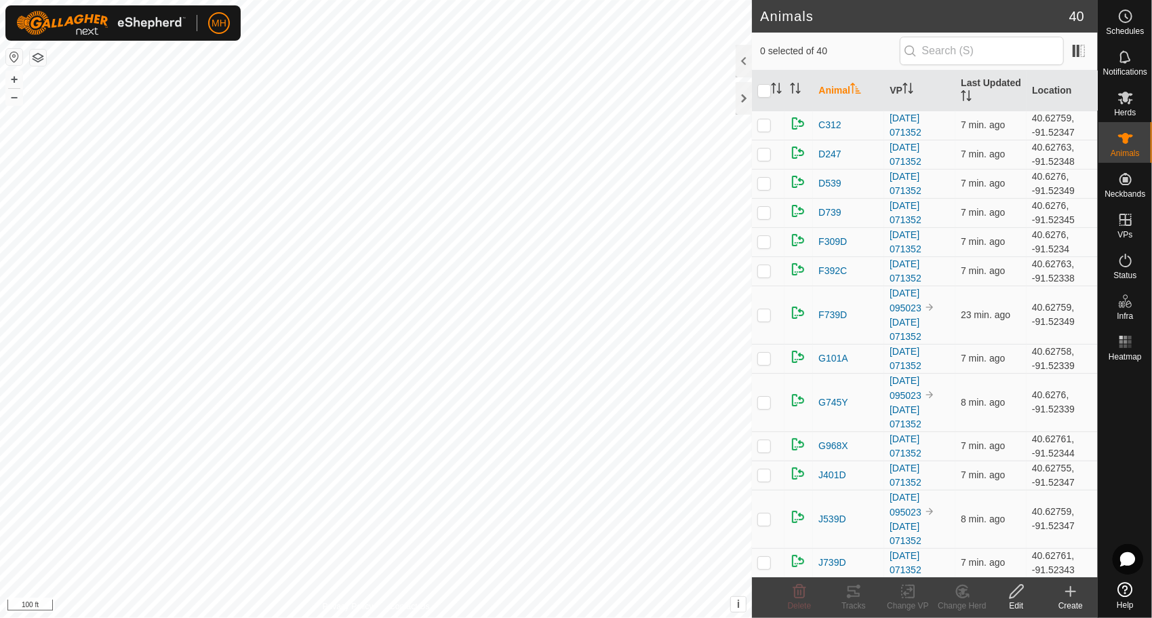
click at [852, 47] on span "0 selected of 40" at bounding box center [829, 51] width 139 height 14
click at [1068, 52] on span at bounding box center [1079, 51] width 22 height 22
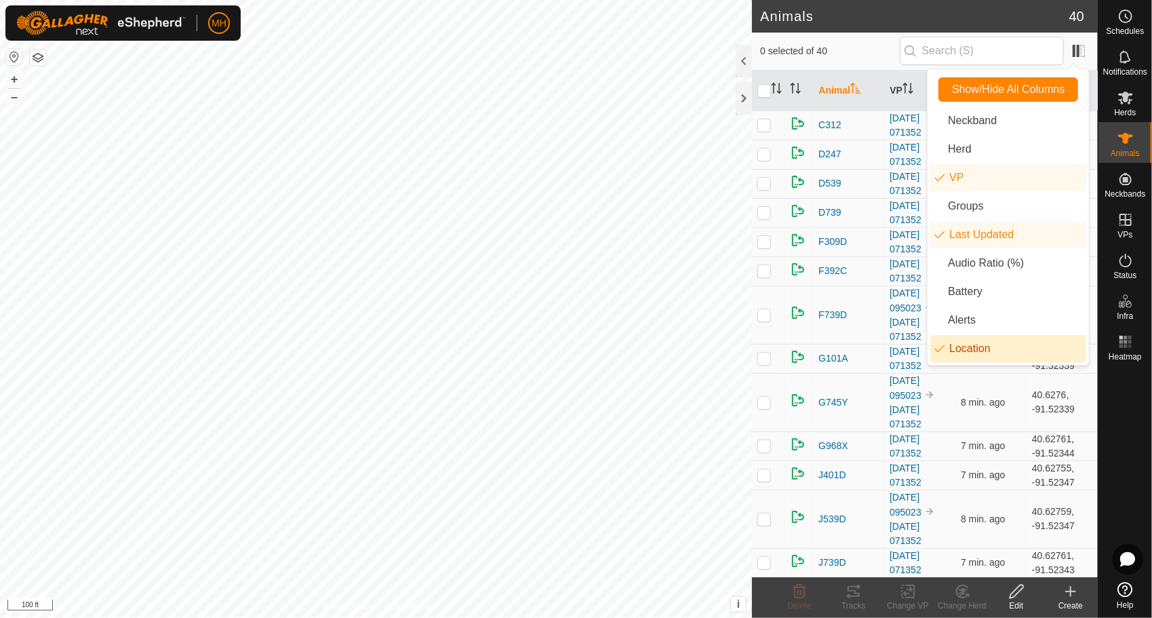
click at [996, 339] on li "Location" at bounding box center [1008, 348] width 156 height 27
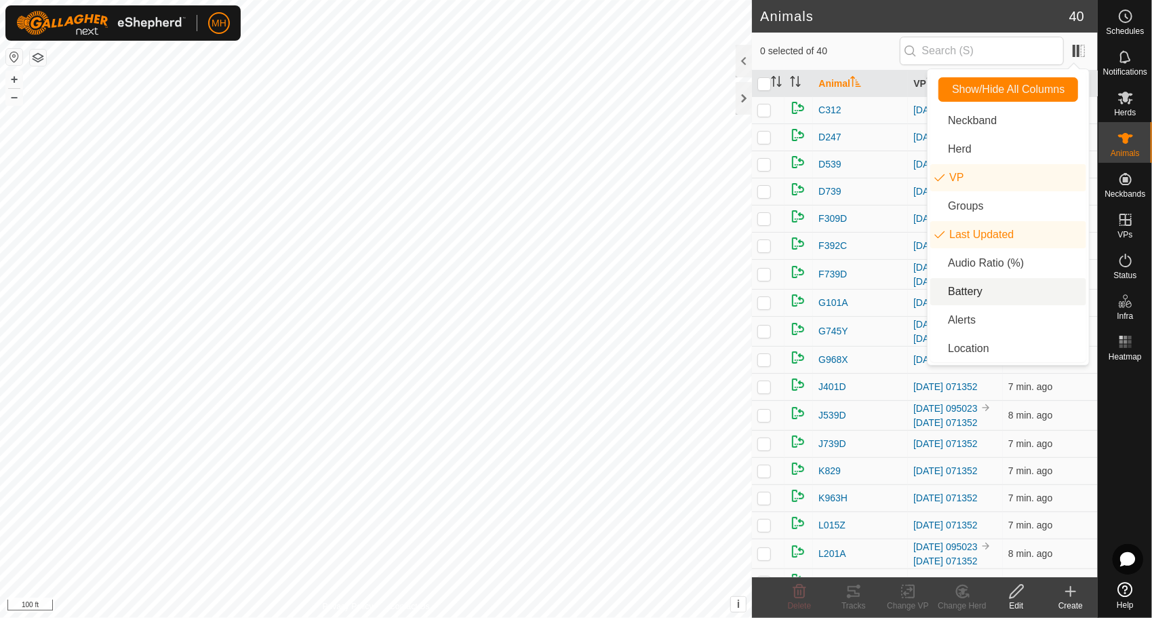
click at [998, 294] on li "Battery" at bounding box center [1008, 291] width 156 height 27
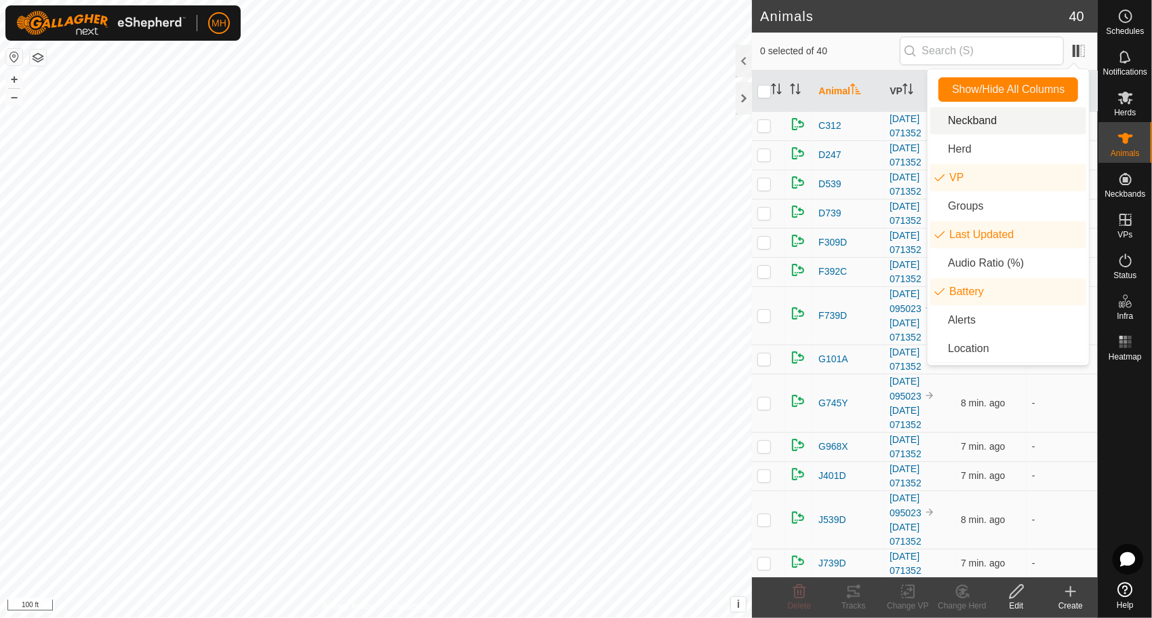
click at [861, 42] on div "0 selected of 40" at bounding box center [925, 51] width 330 height 28
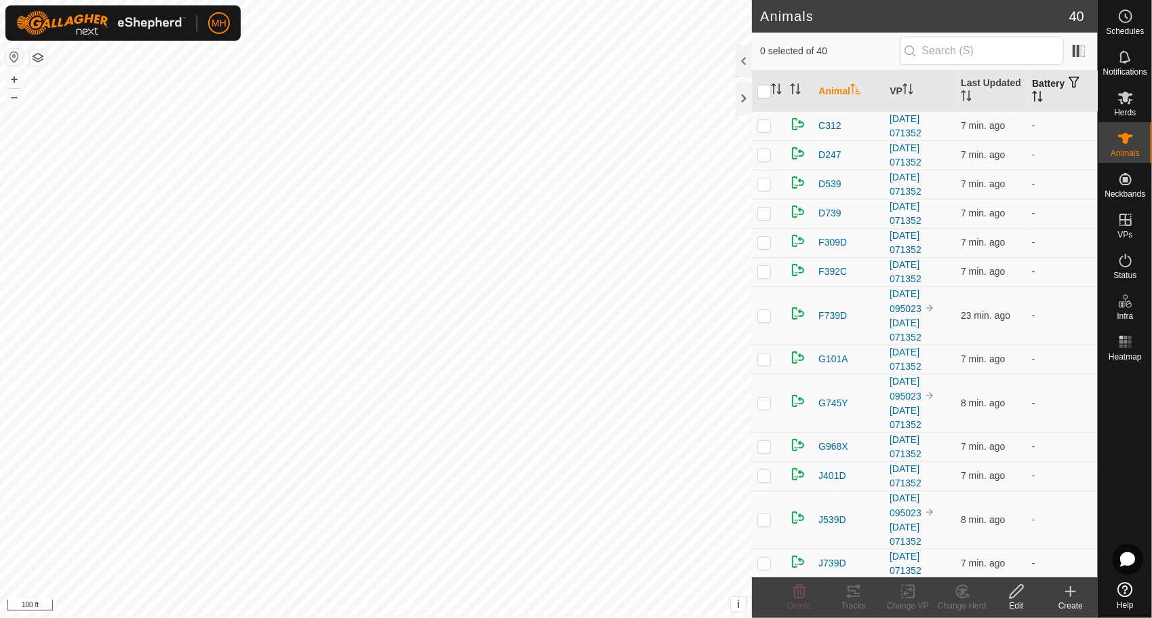
click at [1073, 79] on button "button" at bounding box center [1074, 83] width 19 height 14
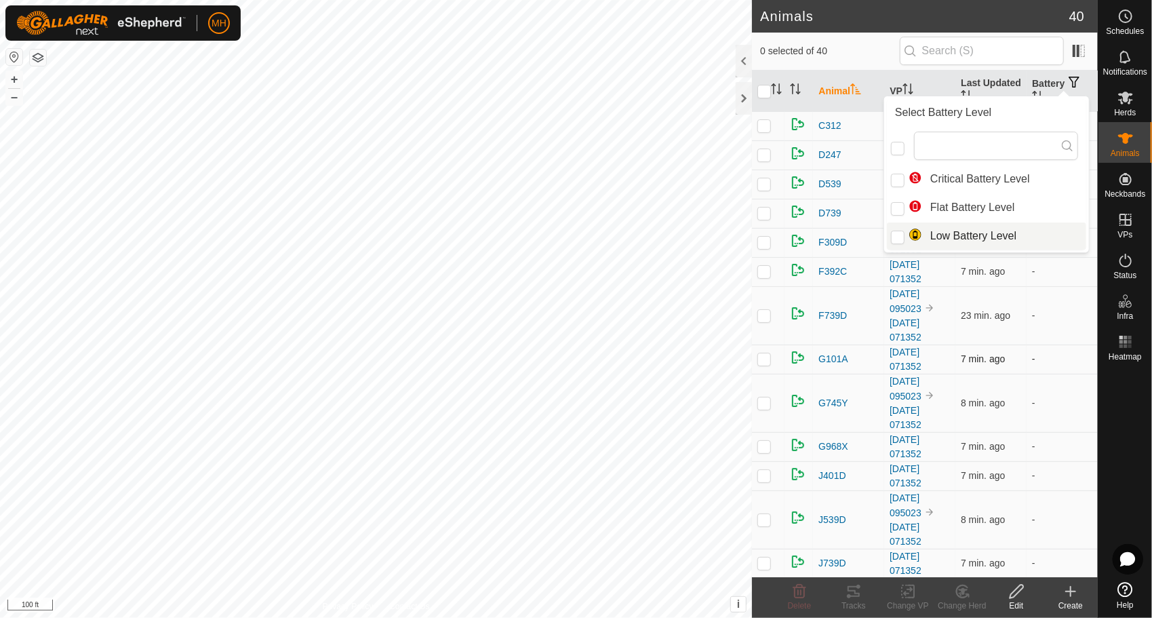
click at [1080, 347] on td "-" at bounding box center [1062, 359] width 71 height 29
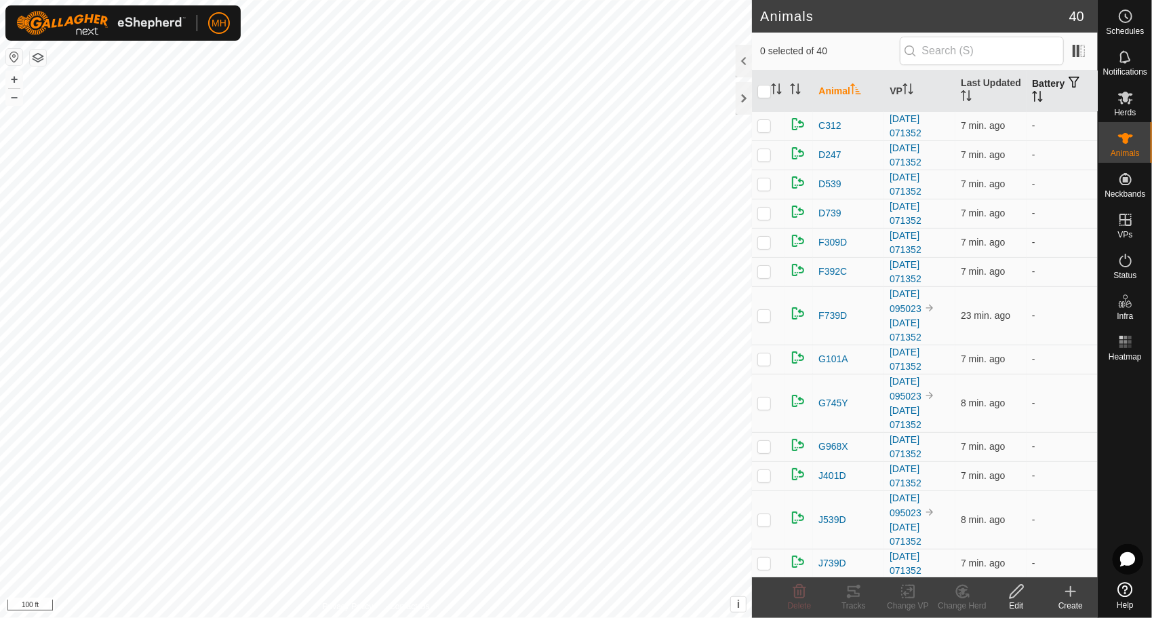
click at [1032, 88] on th "Battery" at bounding box center [1062, 91] width 71 height 41
click at [1078, 49] on span at bounding box center [1079, 51] width 22 height 22
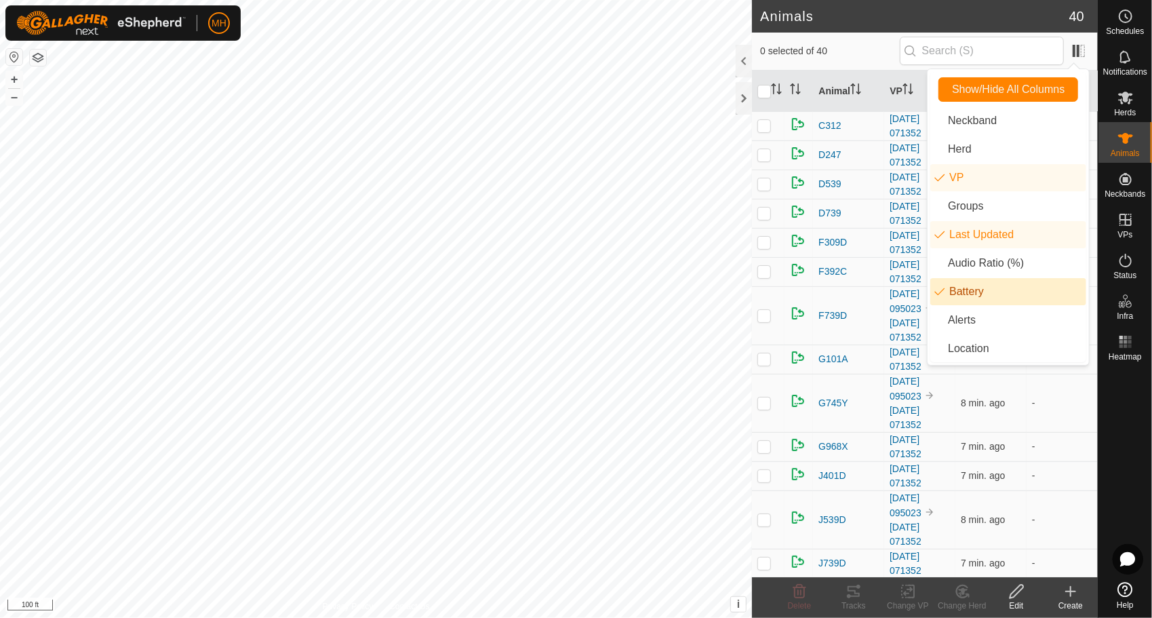
click at [996, 299] on li "Battery" at bounding box center [1008, 291] width 156 height 27
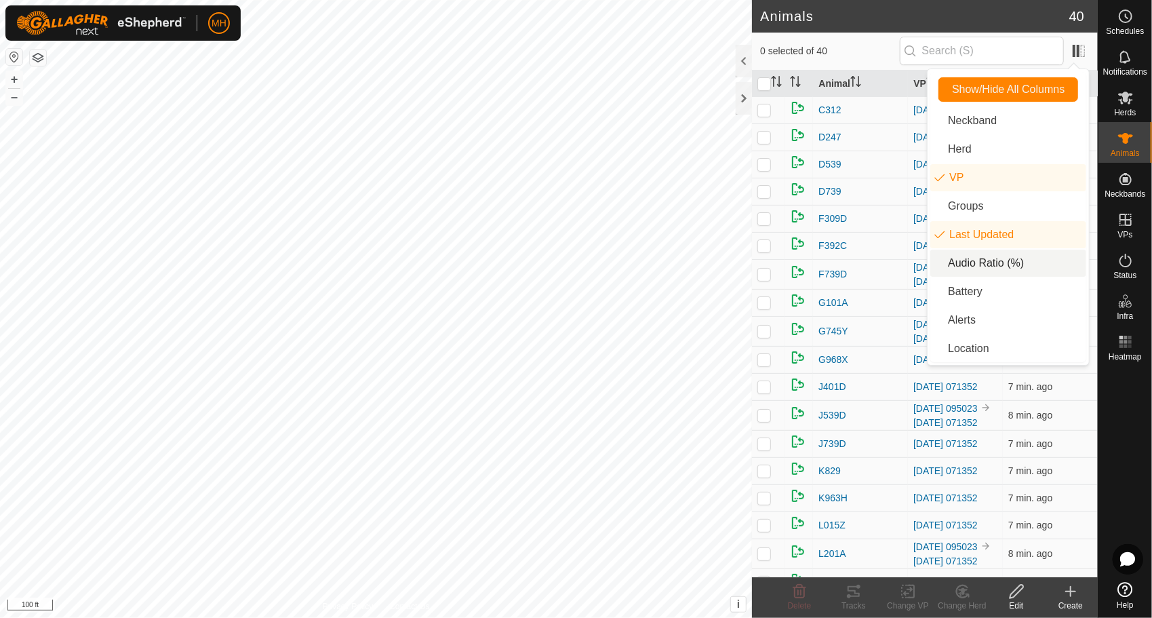
click at [1013, 262] on li "Audio Ratio (%)" at bounding box center [1008, 263] width 156 height 27
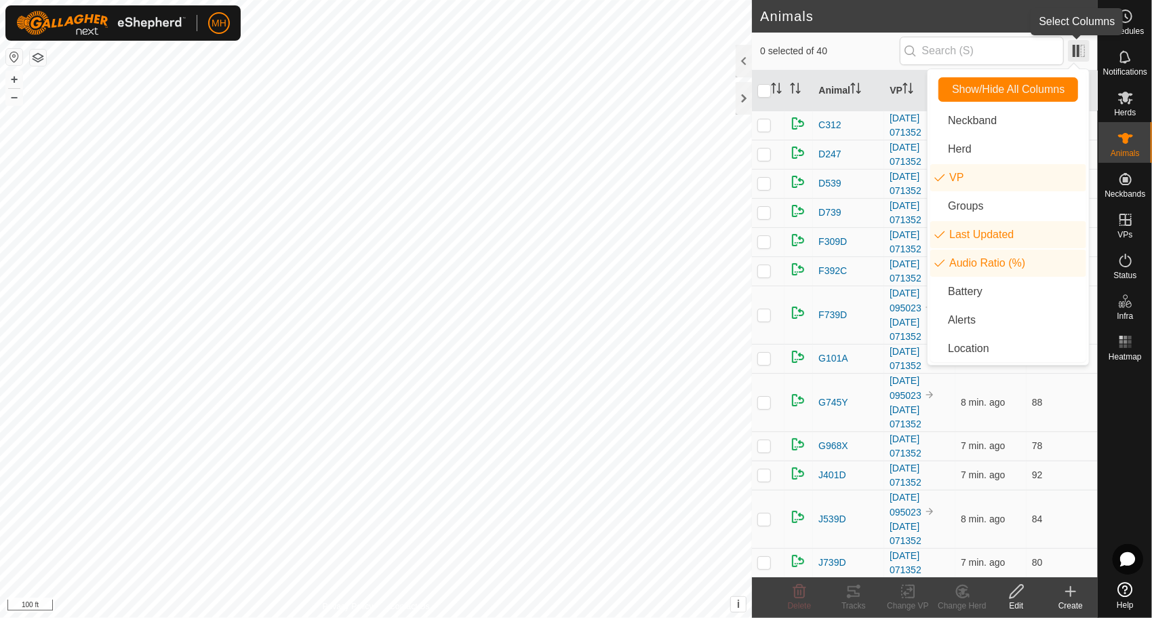
click at [1080, 41] on span at bounding box center [1079, 51] width 22 height 22
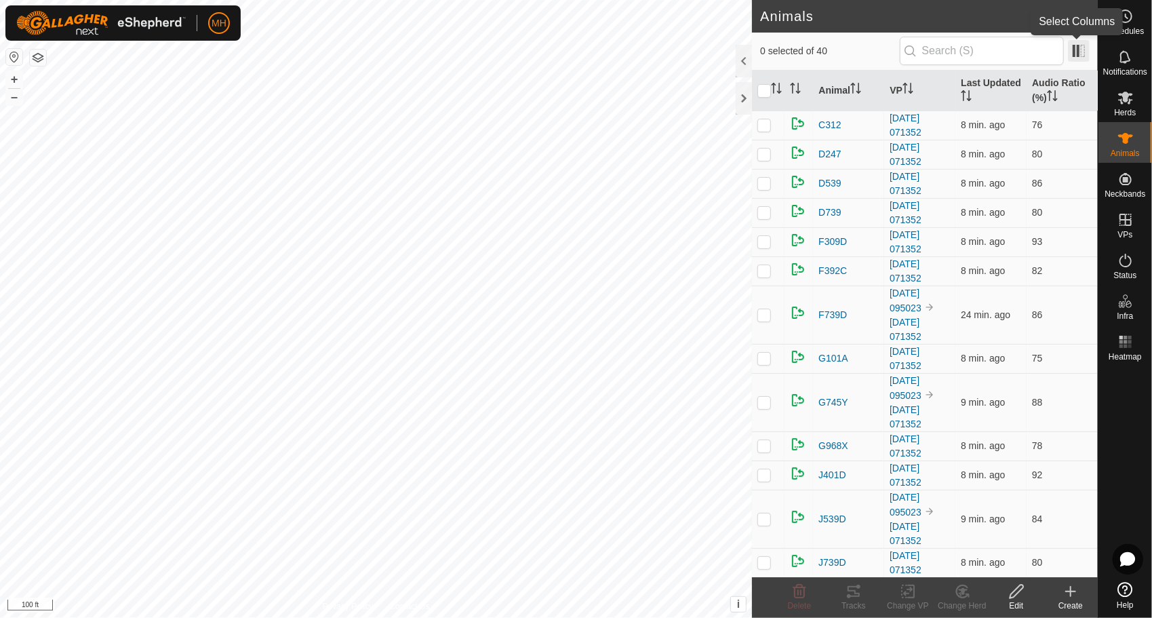
click at [1078, 52] on span at bounding box center [1079, 51] width 22 height 22
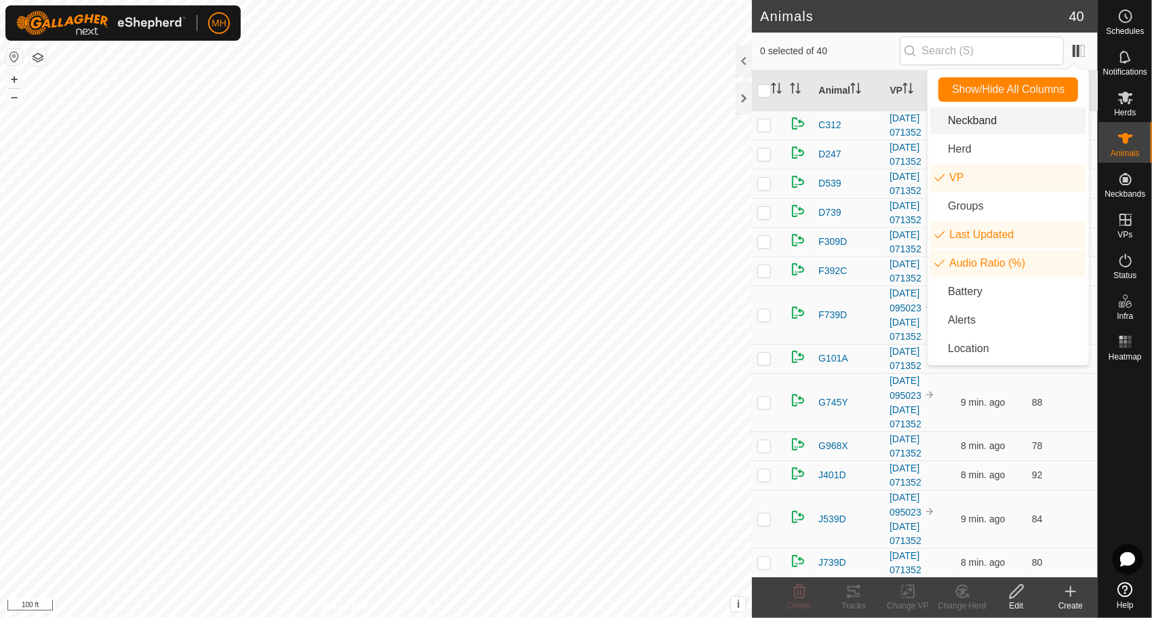
click at [1016, 114] on li "Neckband" at bounding box center [1008, 120] width 156 height 27
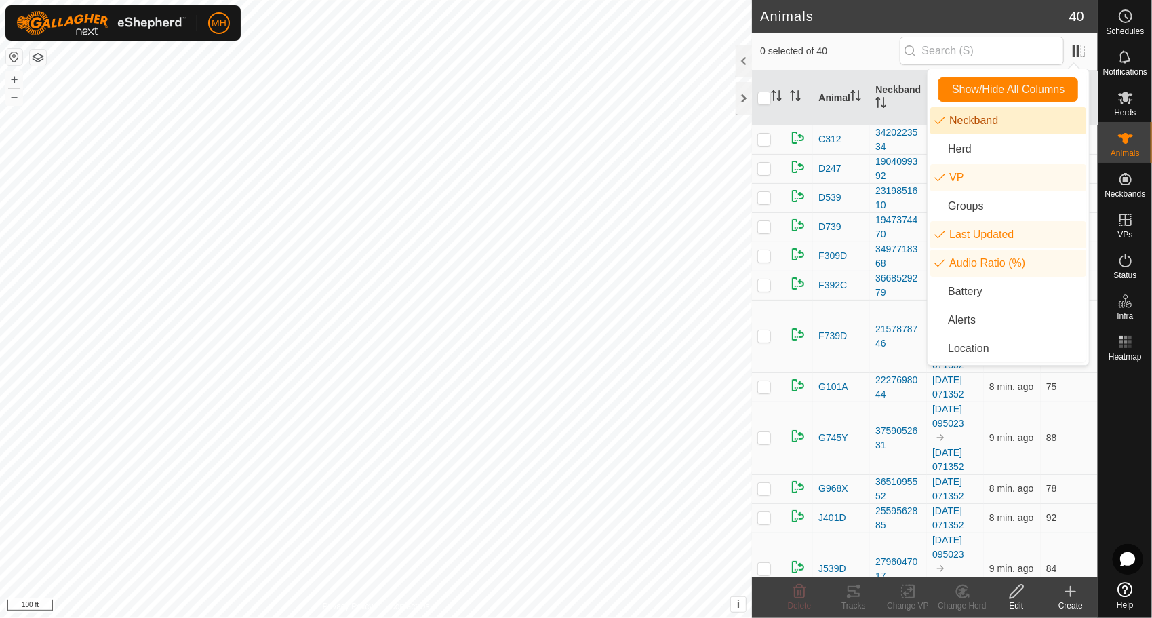
click at [892, 54] on span "0 selected of 40" at bounding box center [829, 51] width 139 height 14
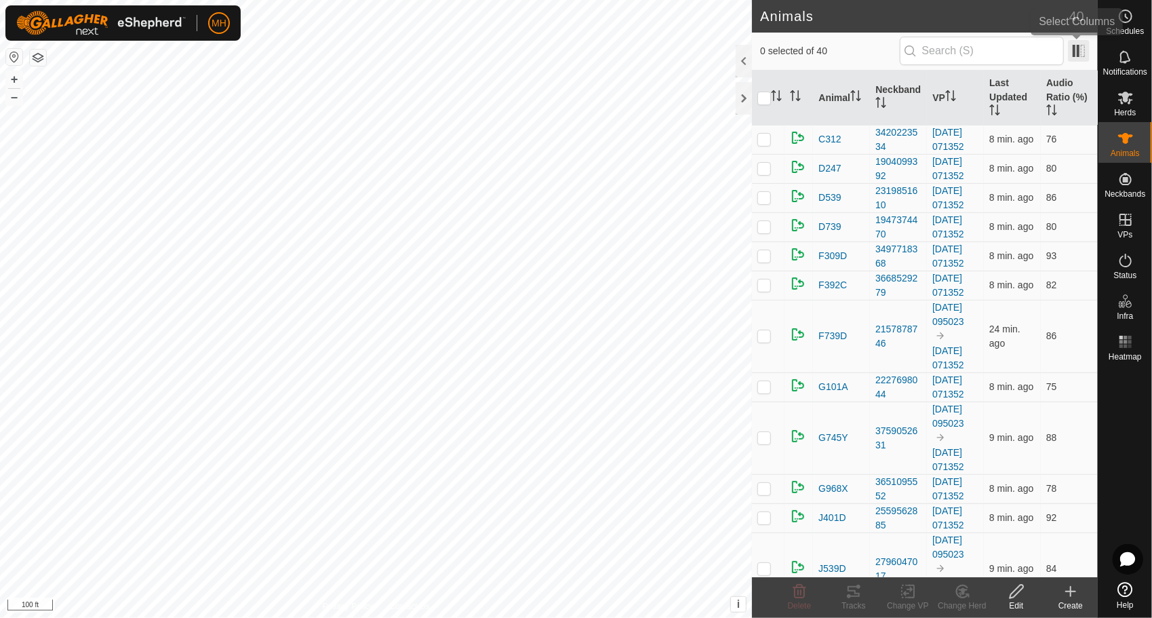
click at [1078, 47] on span at bounding box center [1079, 51] width 22 height 22
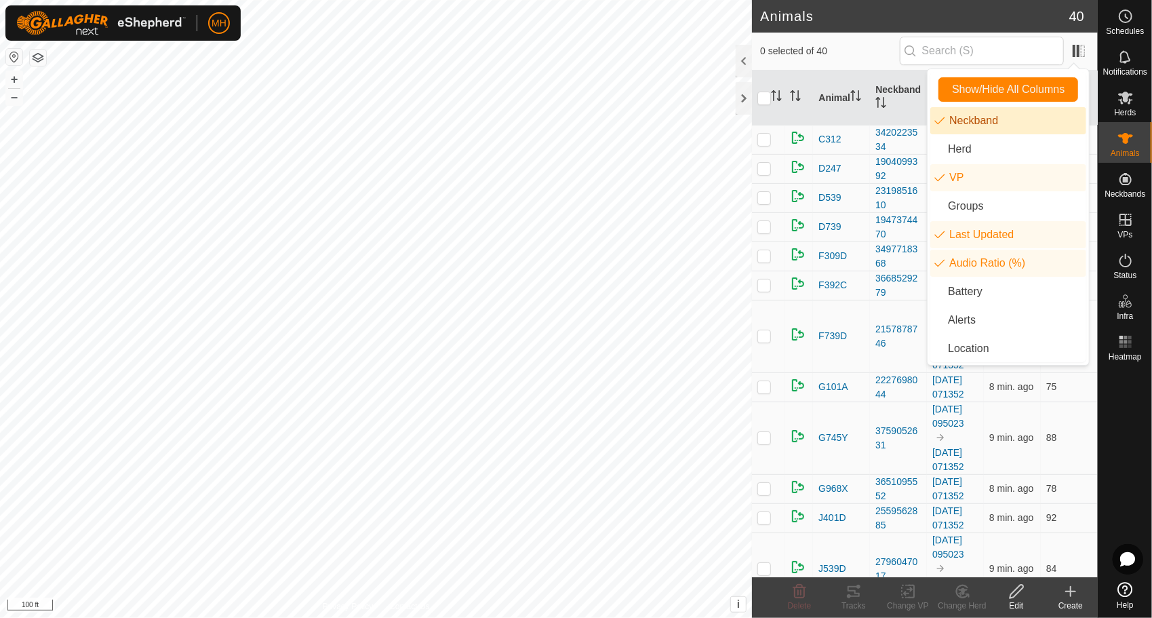
click at [997, 129] on li "Neckband" at bounding box center [1008, 120] width 156 height 27
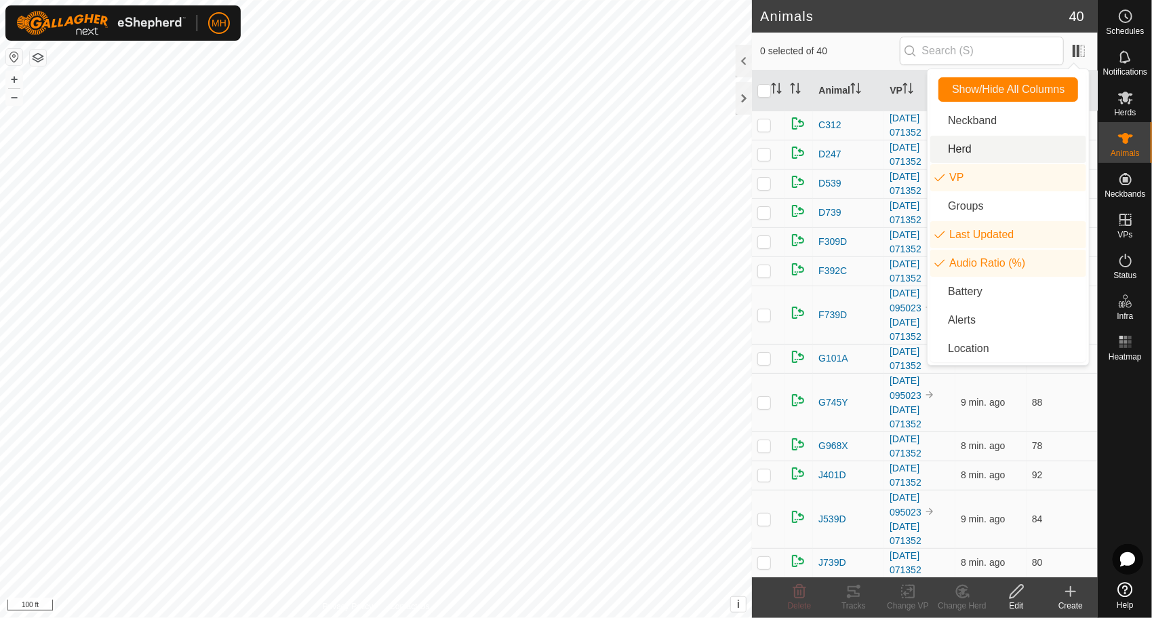
click at [871, 62] on div "0 selected of 40" at bounding box center [925, 51] width 330 height 28
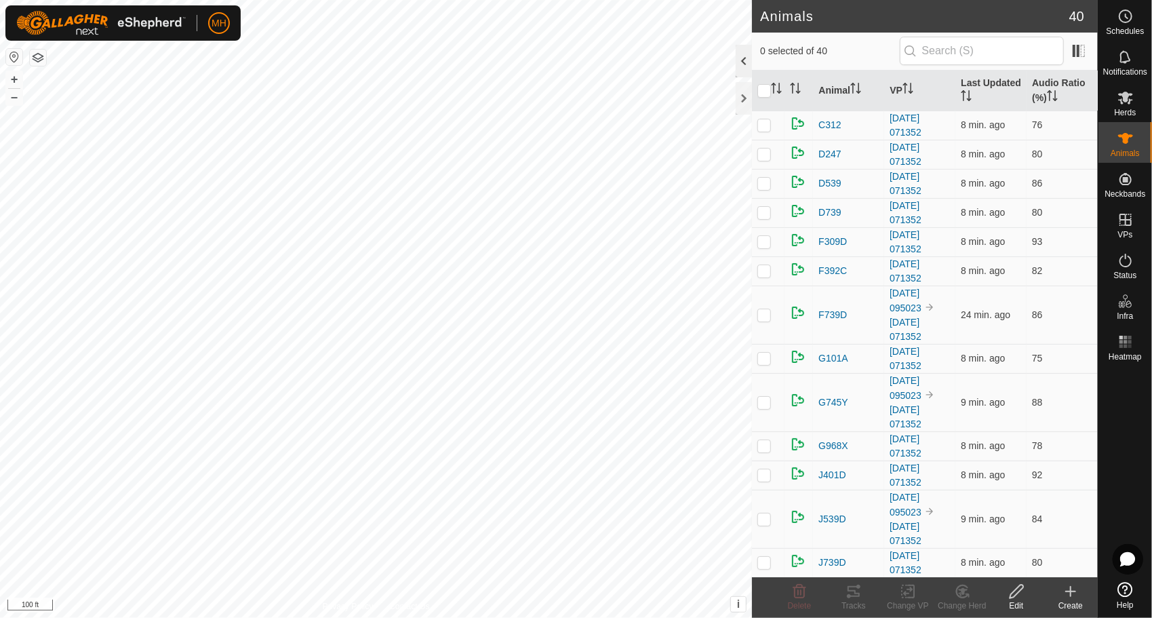
click at [747, 65] on div at bounding box center [744, 61] width 16 height 33
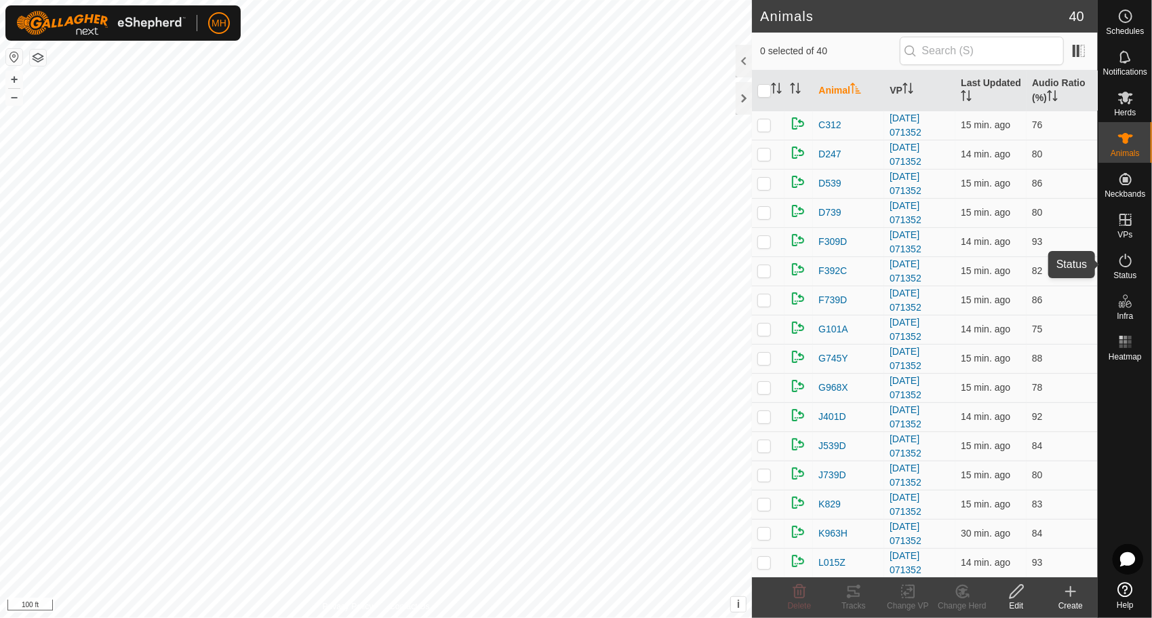
click at [1135, 275] on span "Status" at bounding box center [1125, 275] width 23 height 8
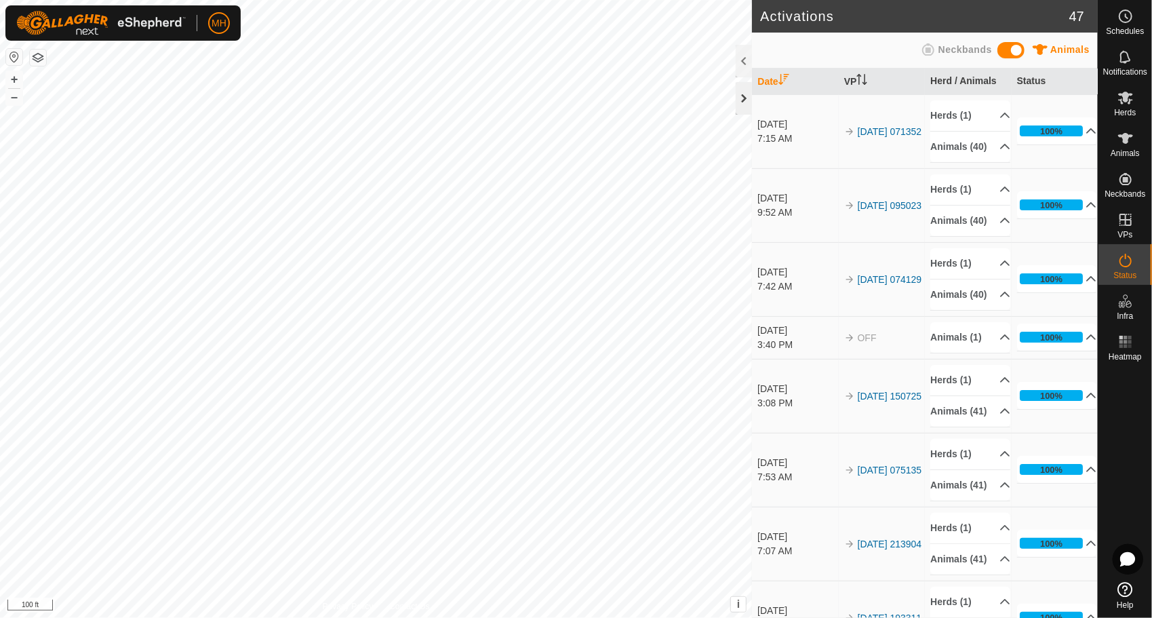
click at [746, 92] on div at bounding box center [744, 98] width 16 height 33
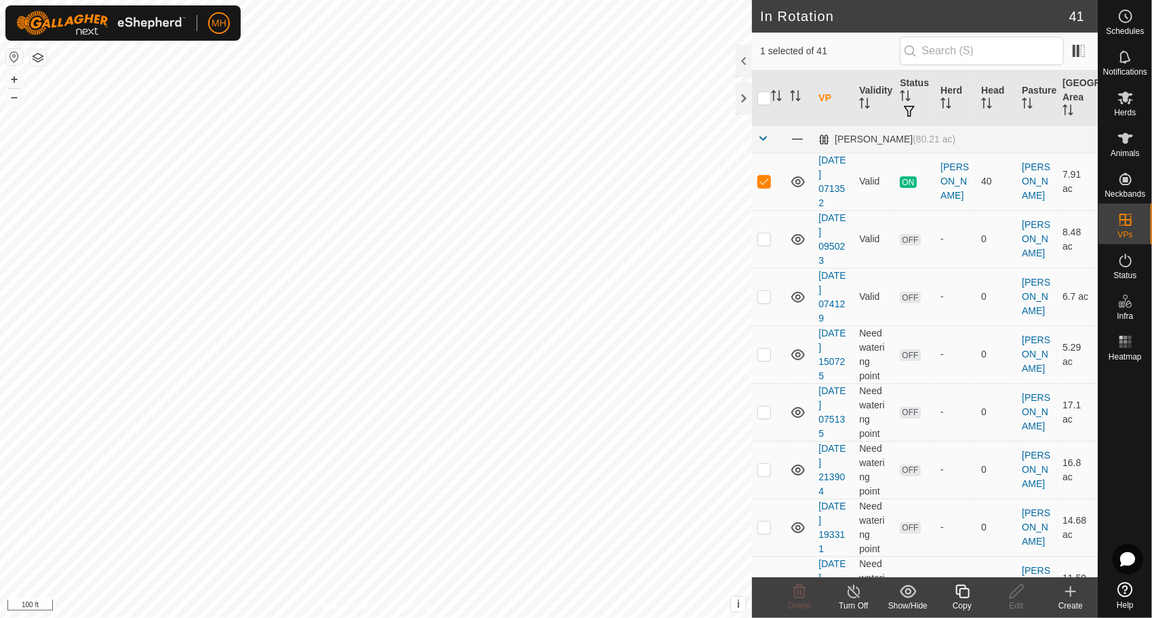
click at [958, 593] on icon at bounding box center [962, 591] width 17 height 16
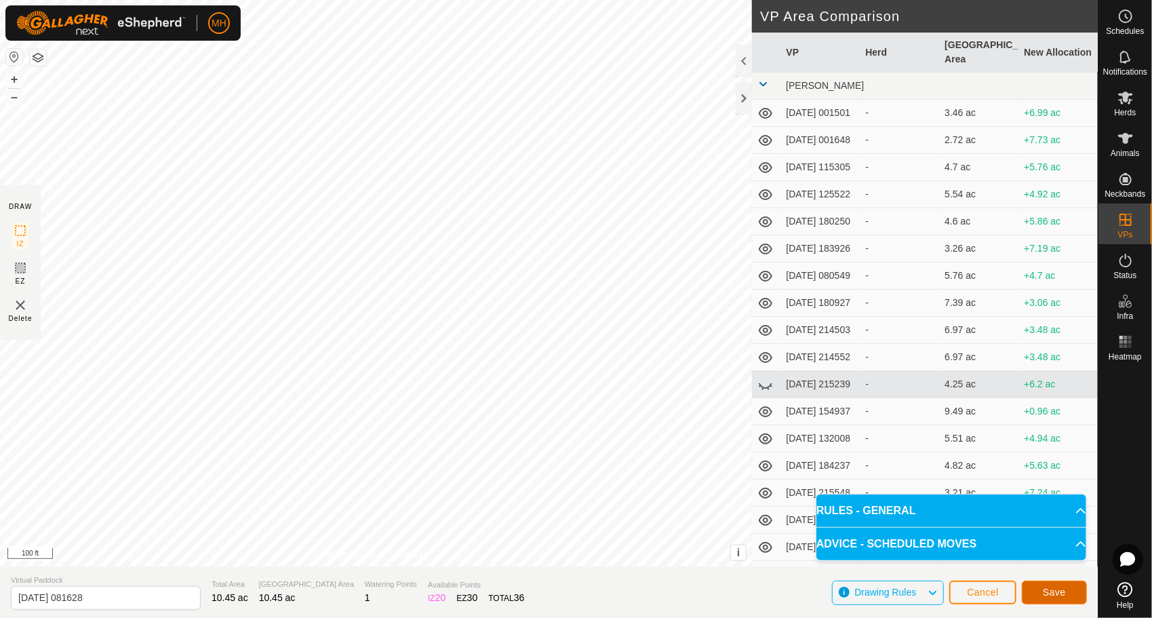
click at [1053, 584] on button "Save" at bounding box center [1054, 593] width 65 height 24
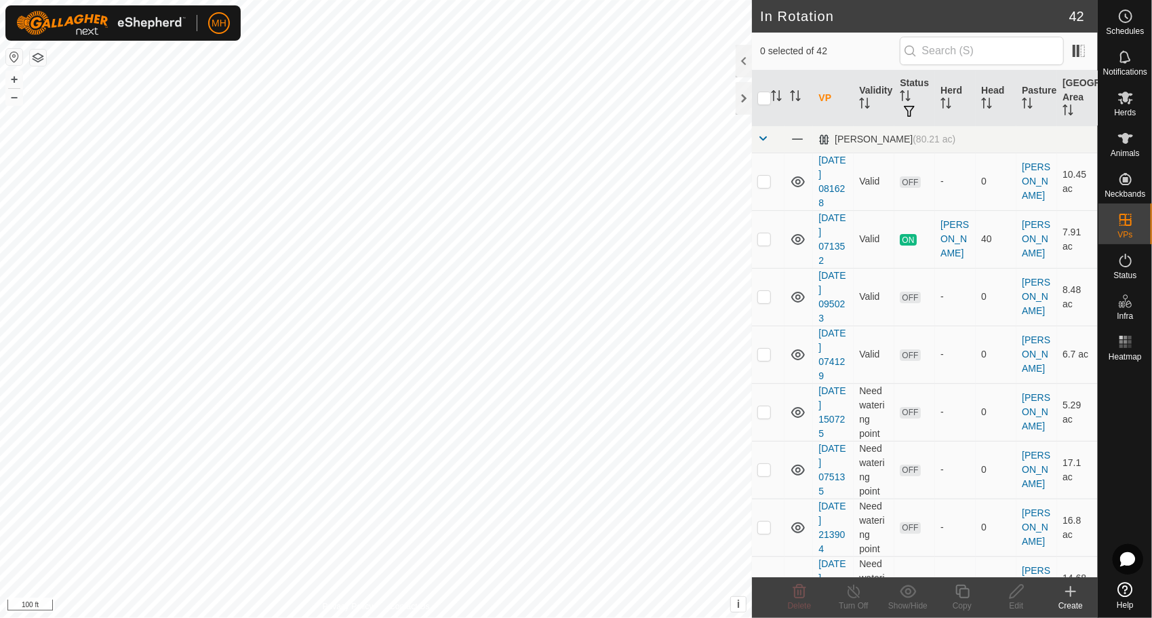
click at [543, 103] on div "MH Schedules Notifications Herds Animals Neckbands VPs Status Infra Heatmap Hel…" at bounding box center [576, 309] width 1152 height 618
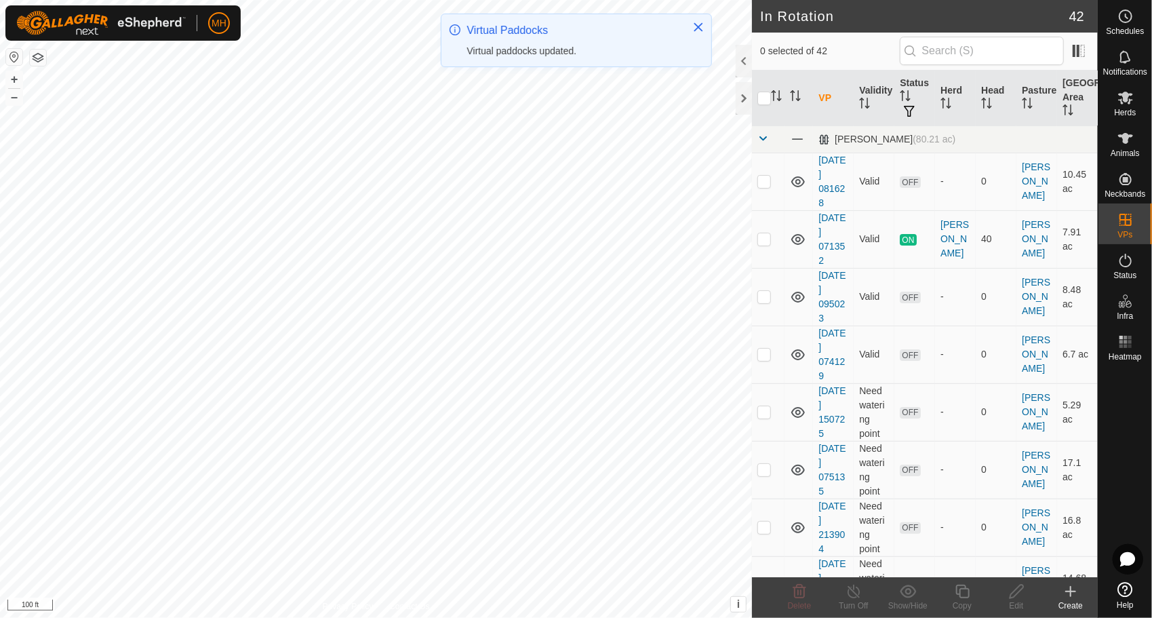
checkbox input "true"
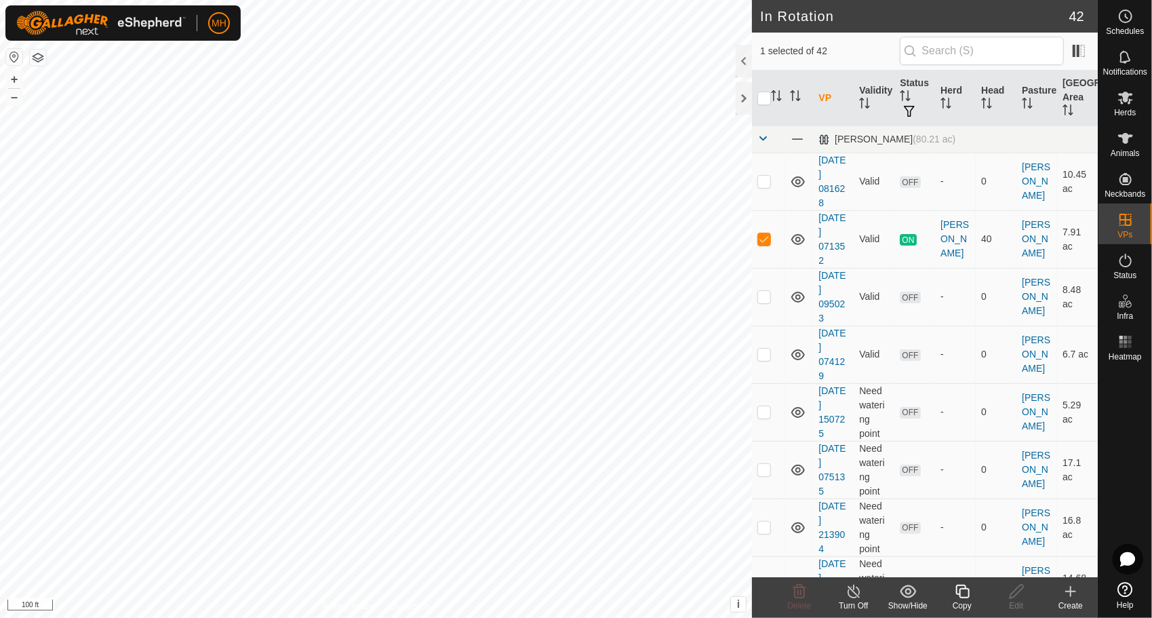
click at [962, 595] on icon at bounding box center [962, 591] width 17 height 16
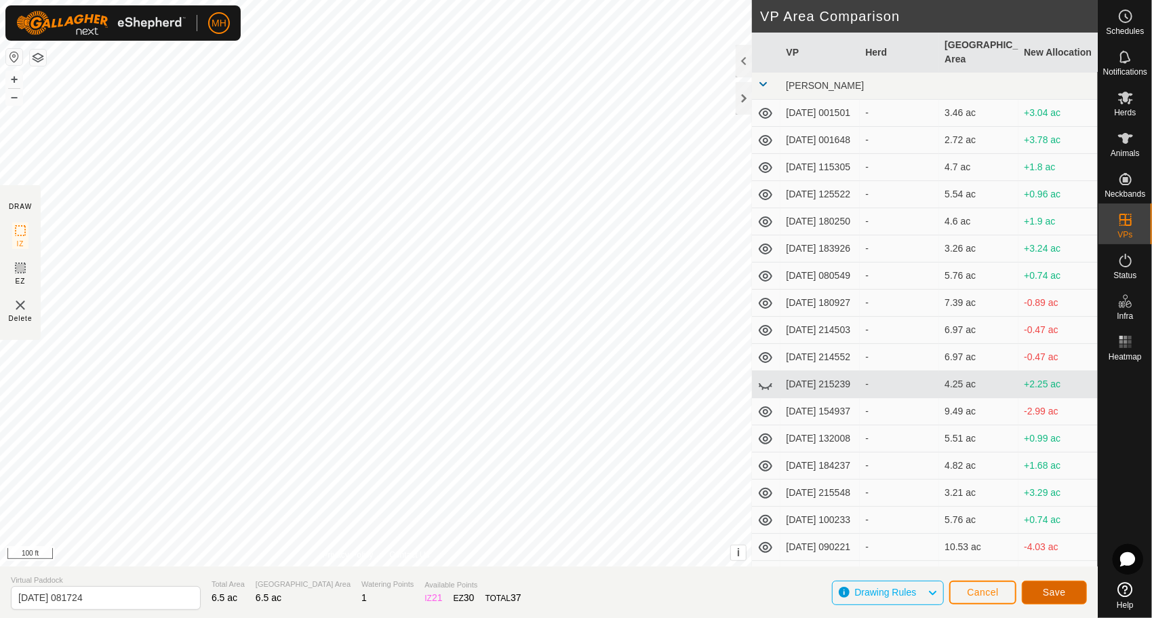
click at [1059, 597] on span "Save" at bounding box center [1054, 592] width 23 height 11
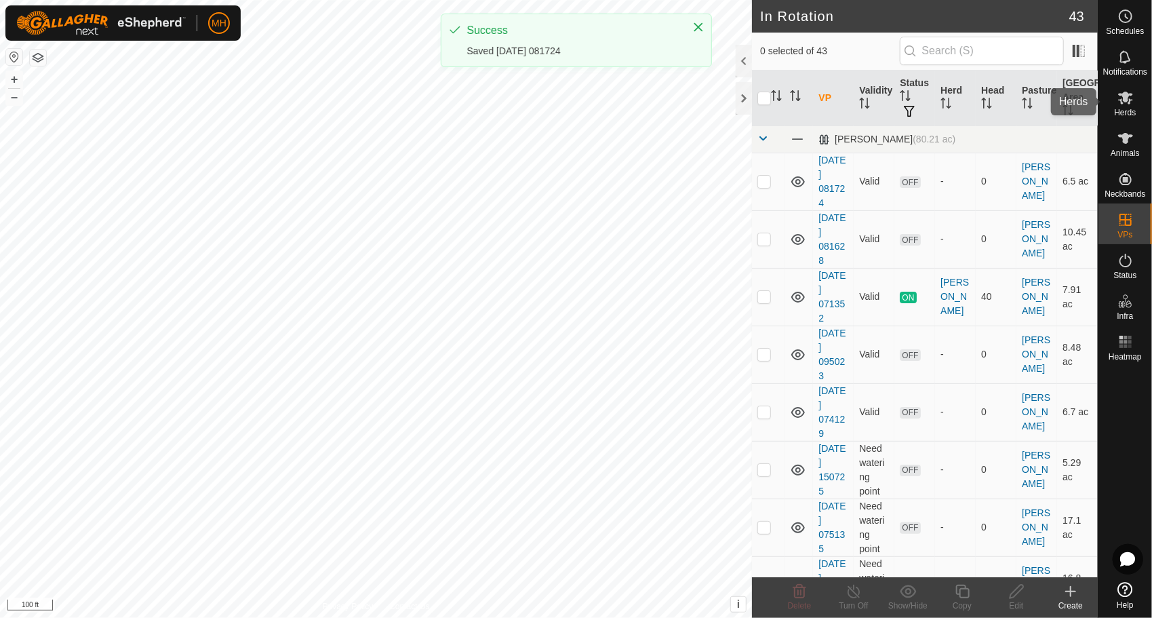
click at [1126, 96] on icon at bounding box center [1125, 98] width 15 height 13
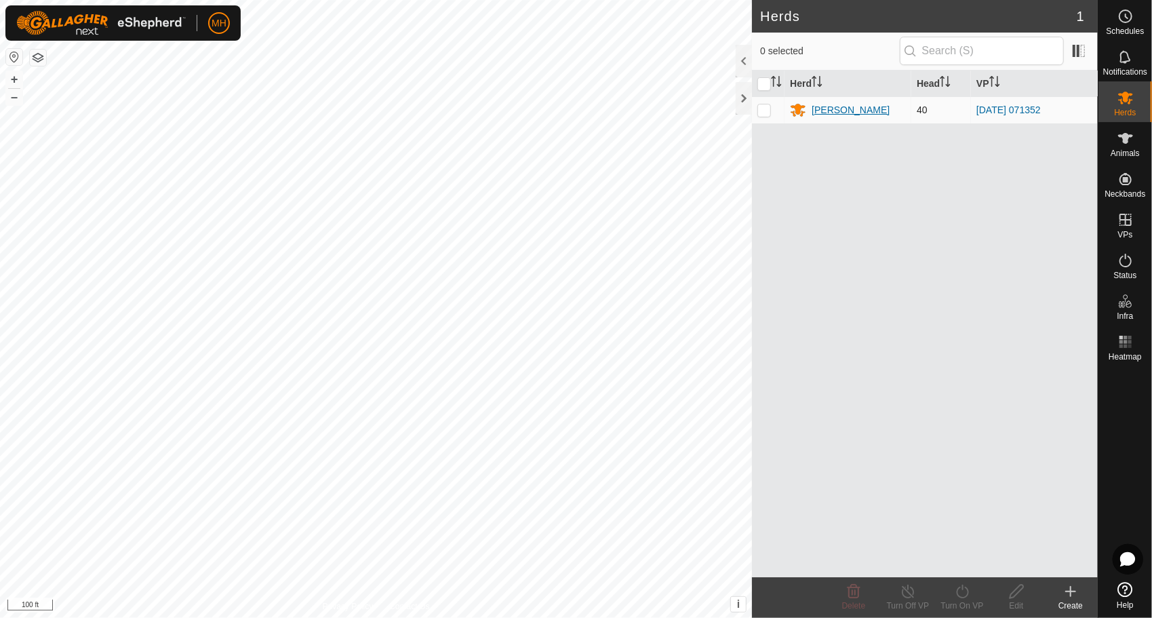
click at [818, 111] on div "[PERSON_NAME]" at bounding box center [851, 110] width 78 height 14
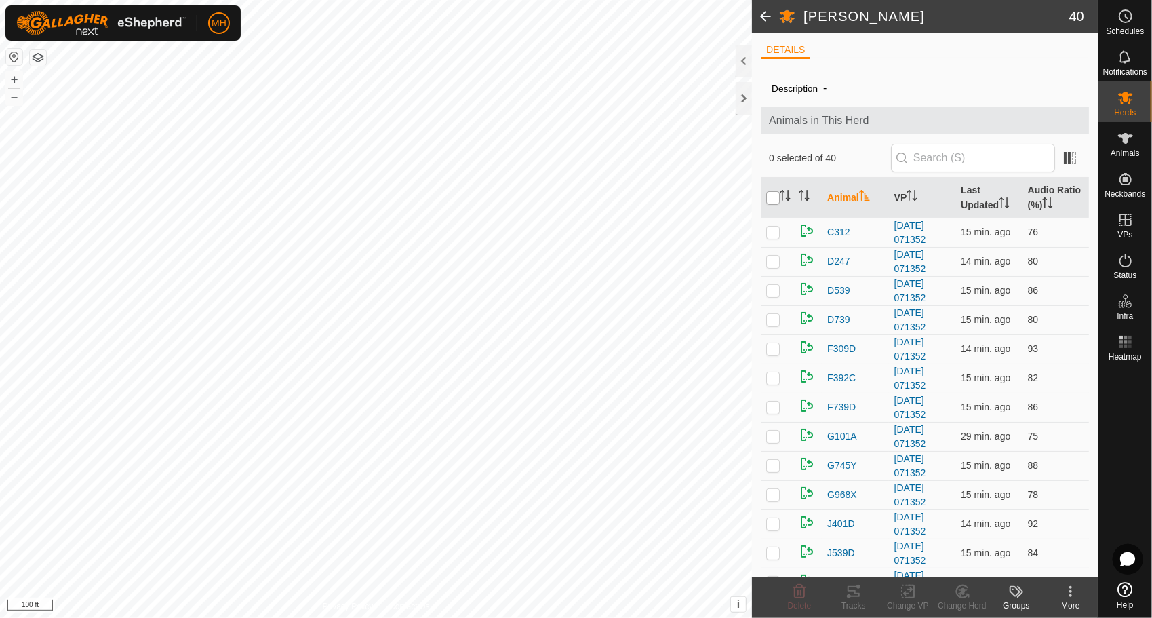
click at [773, 198] on input "checkbox" at bounding box center [773, 198] width 14 height 14
checkbox input "true"
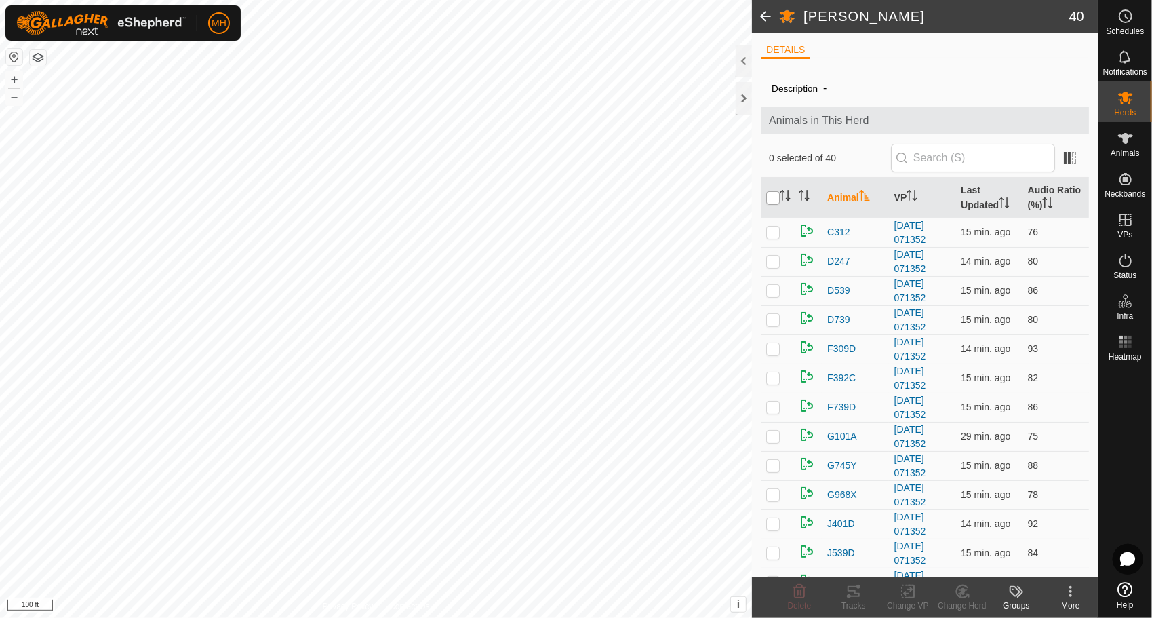
checkbox input "true"
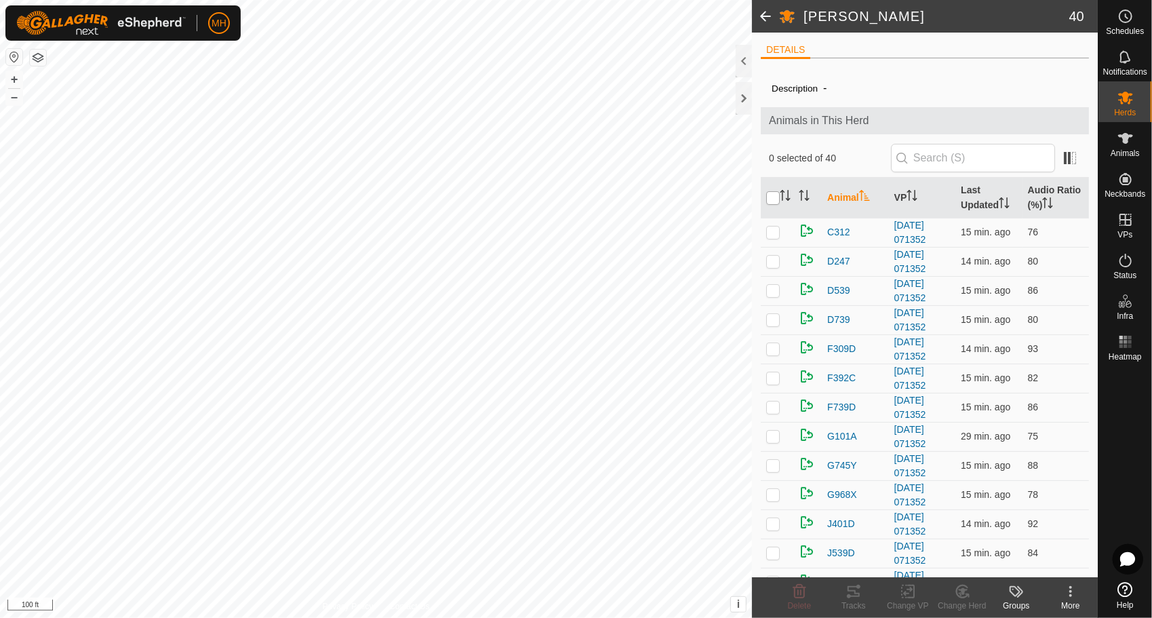
checkbox input "true"
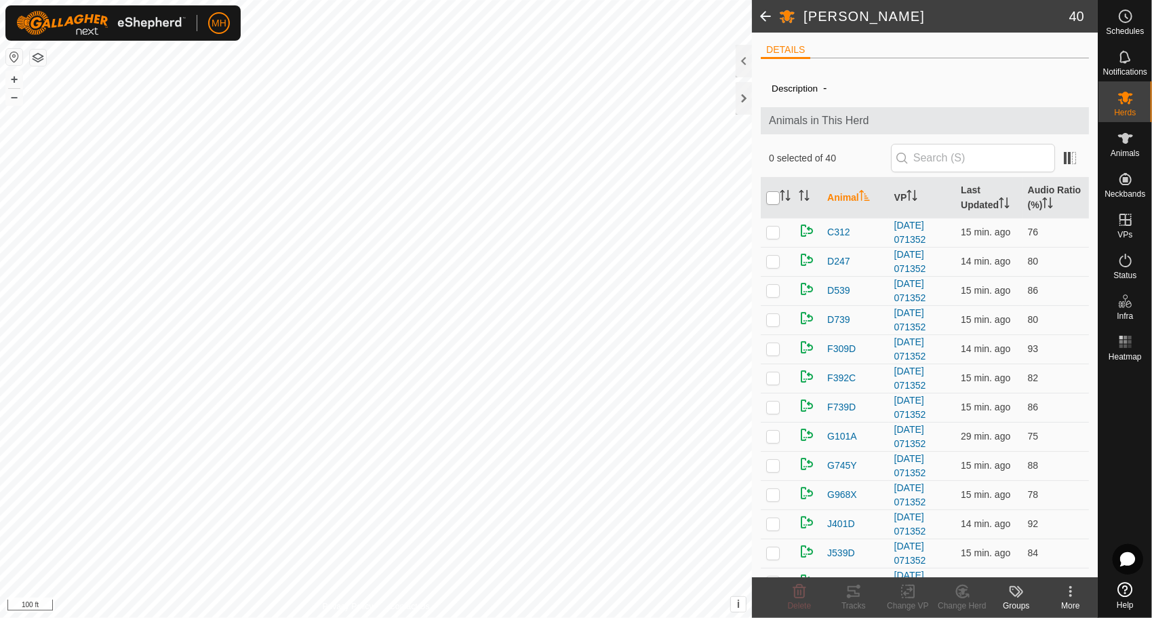
checkbox input "true"
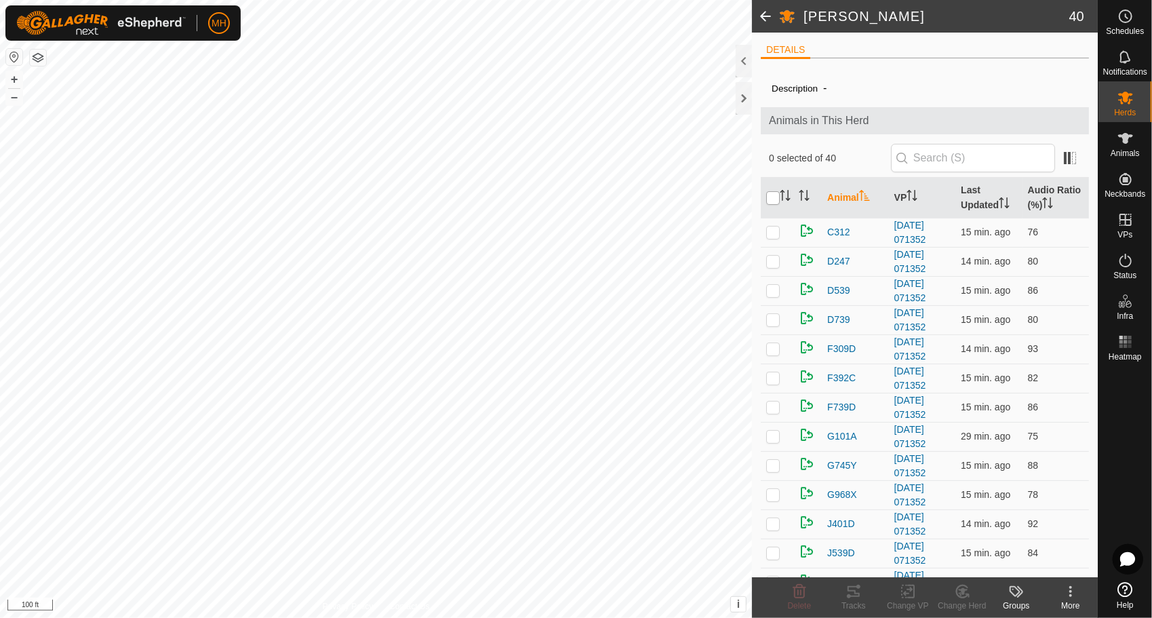
checkbox input "true"
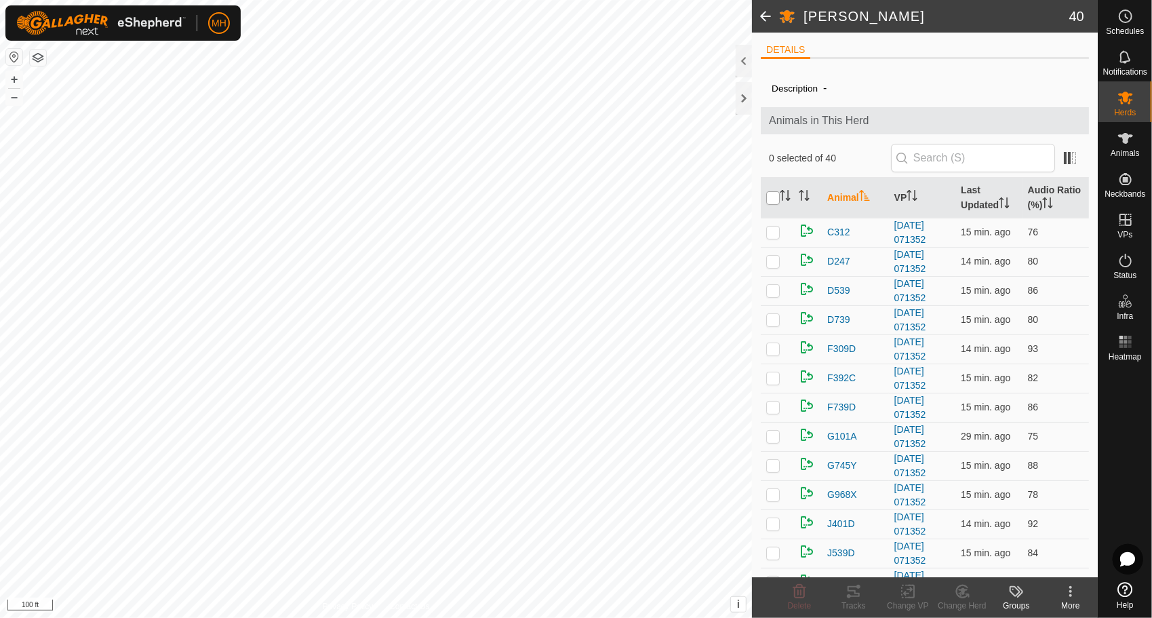
checkbox input "true"
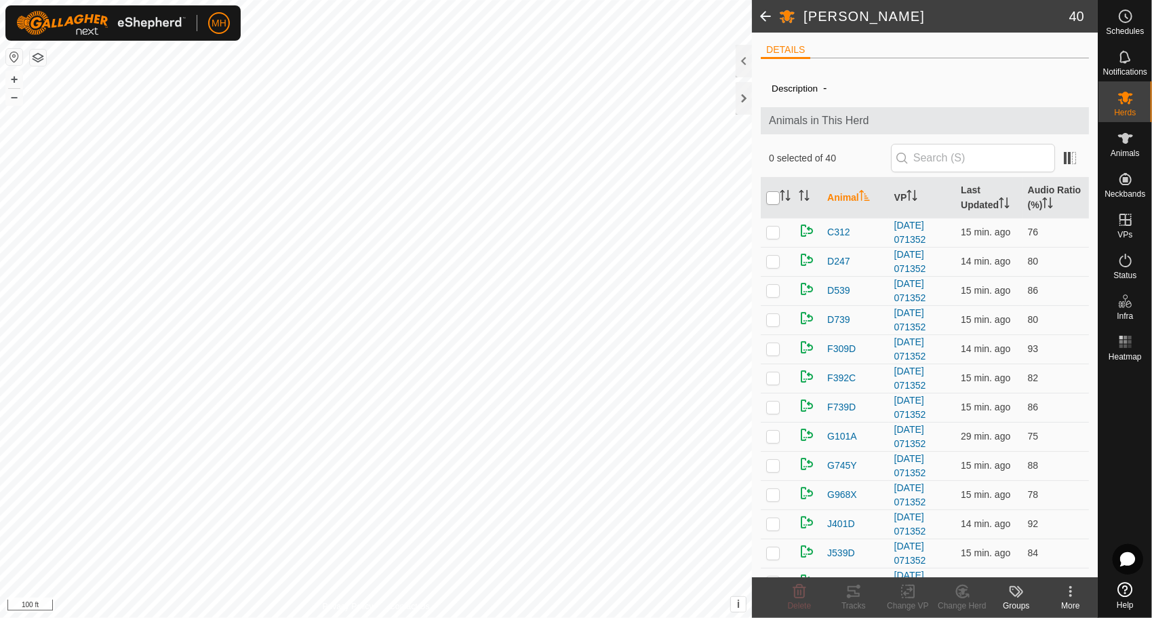
checkbox input "true"
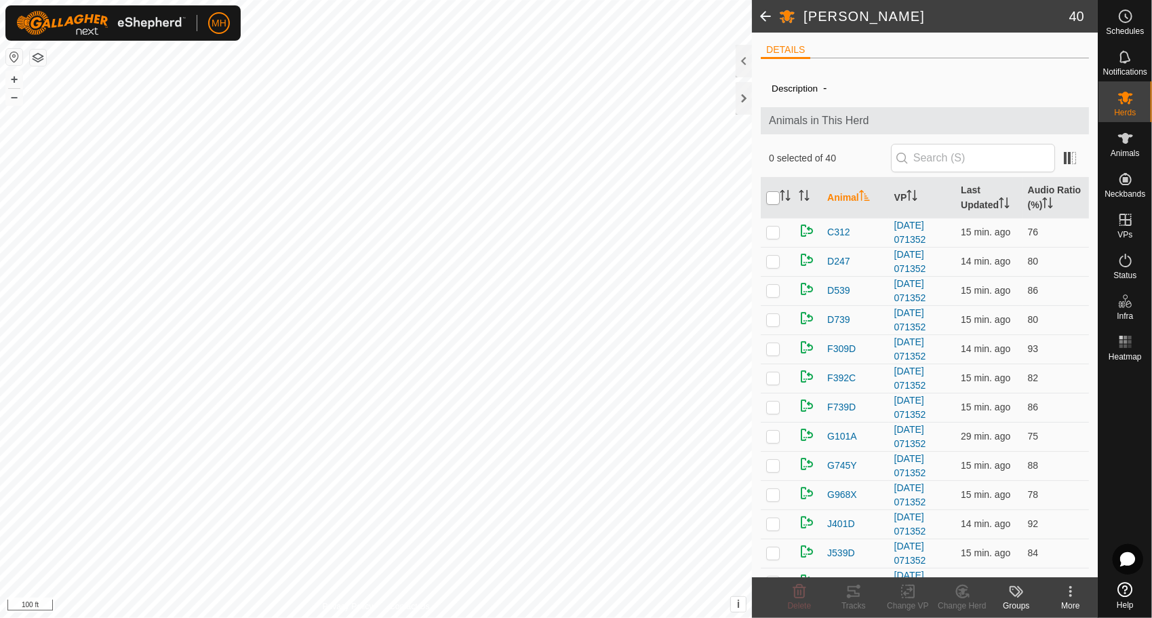
checkbox input "true"
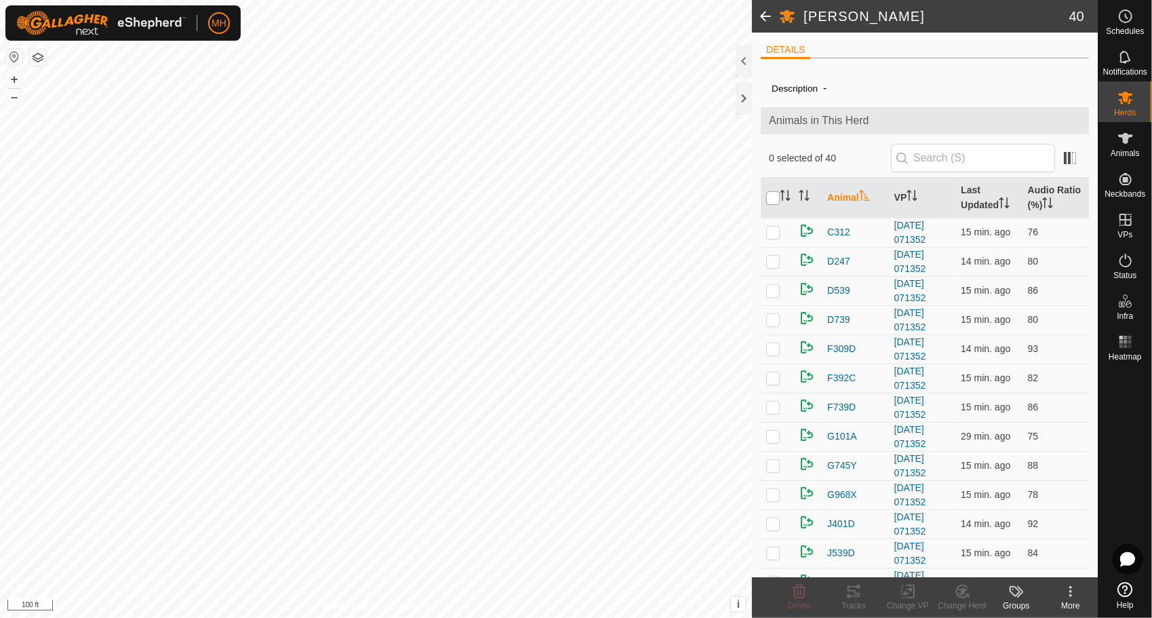
checkbox input "true"
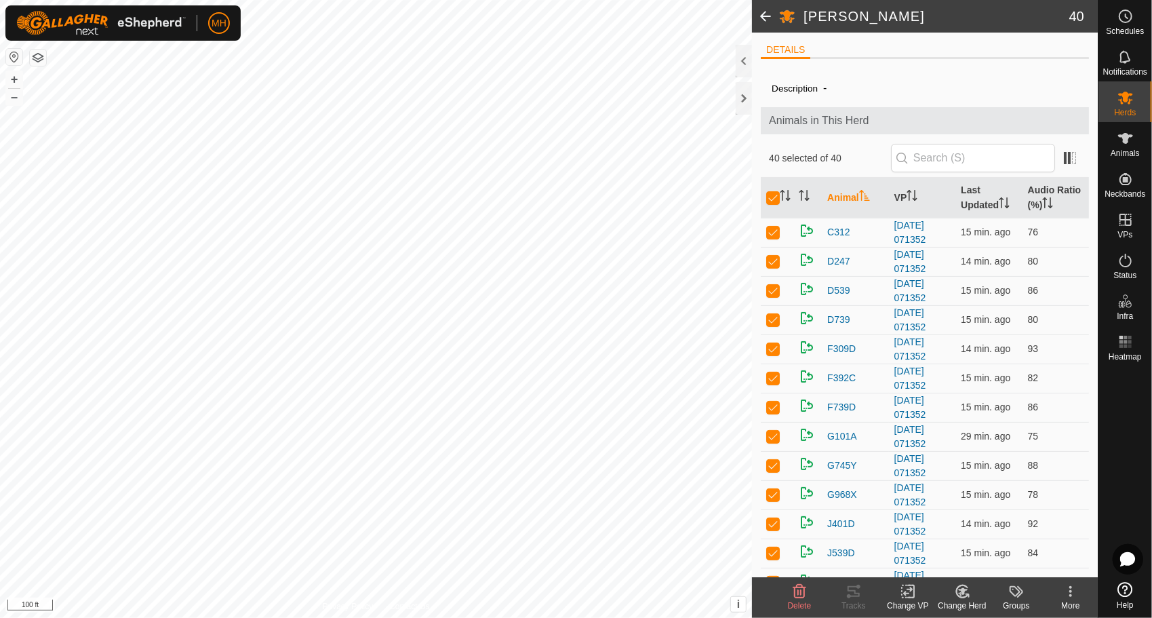
click at [903, 590] on icon at bounding box center [908, 591] width 17 height 16
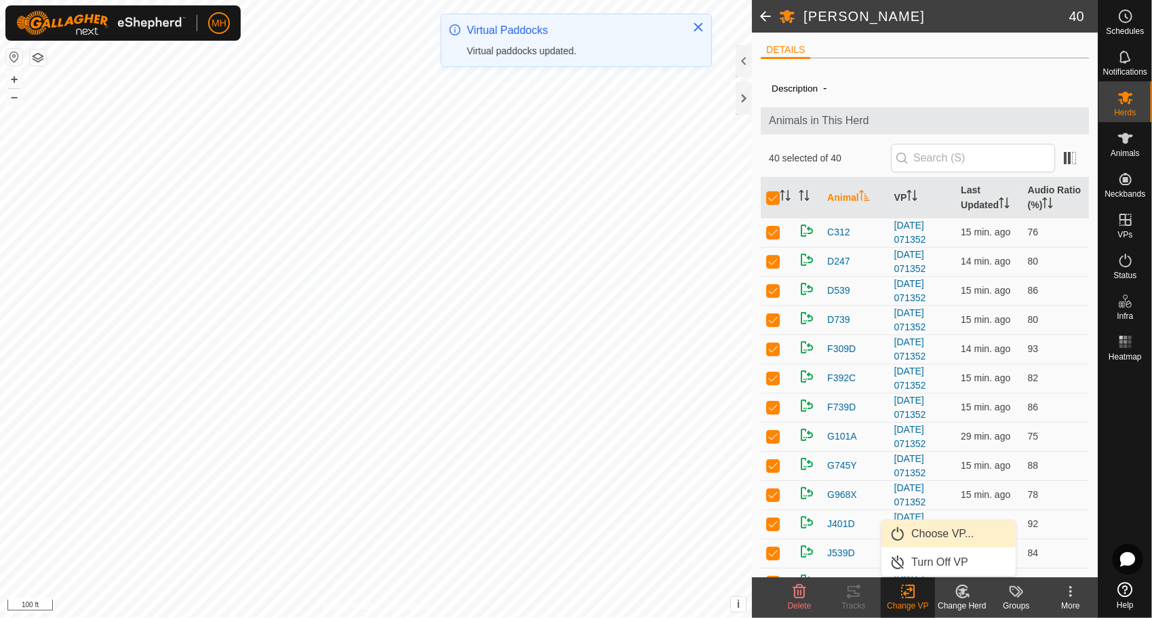
click at [937, 524] on link "Choose VP..." at bounding box center [949, 533] width 134 height 27
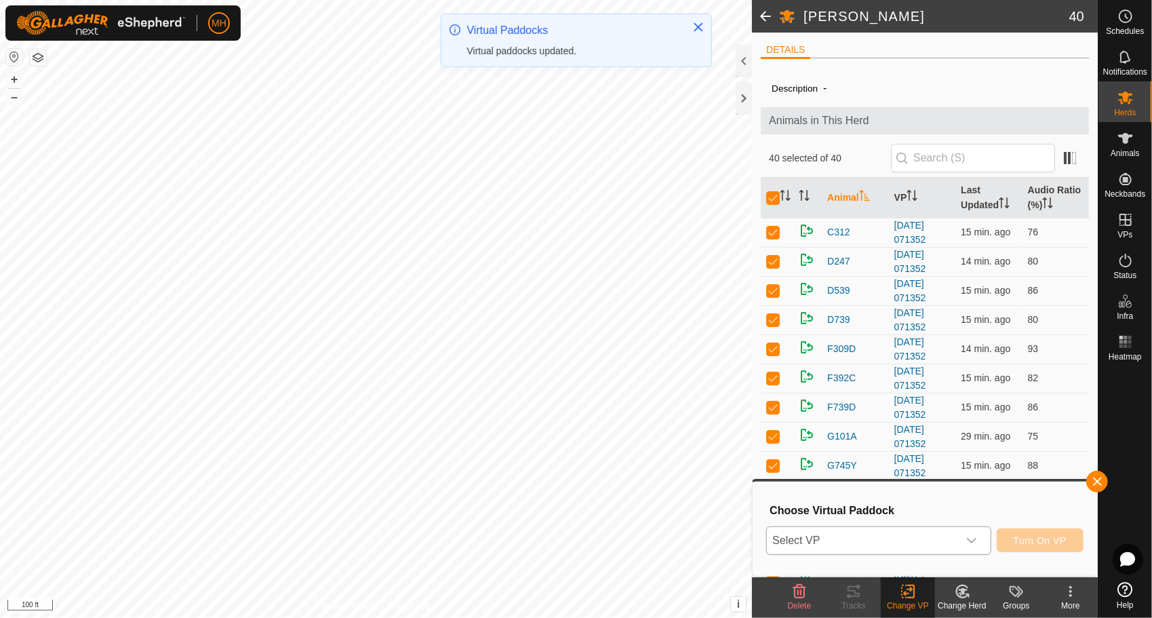
click at [921, 543] on span "Select VP" at bounding box center [862, 540] width 191 height 27
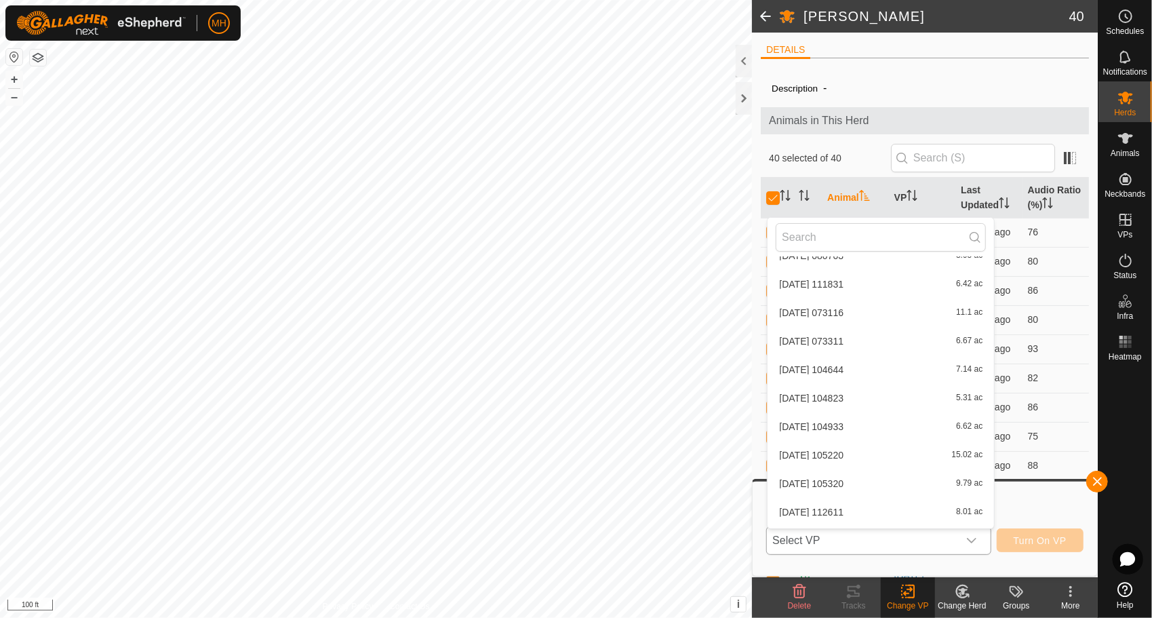
scroll to position [983, 0]
click at [899, 515] on li "[DATE] 081724 6.5 ac" at bounding box center [881, 514] width 227 height 27
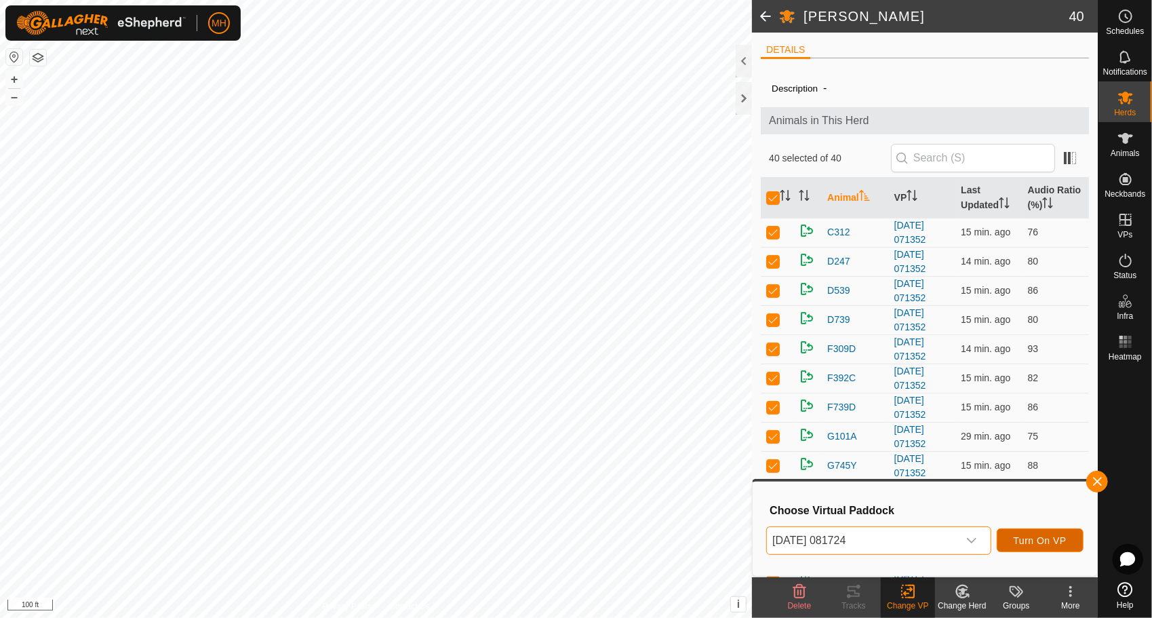
click at [1023, 533] on button "Turn On VP" at bounding box center [1040, 540] width 87 height 24
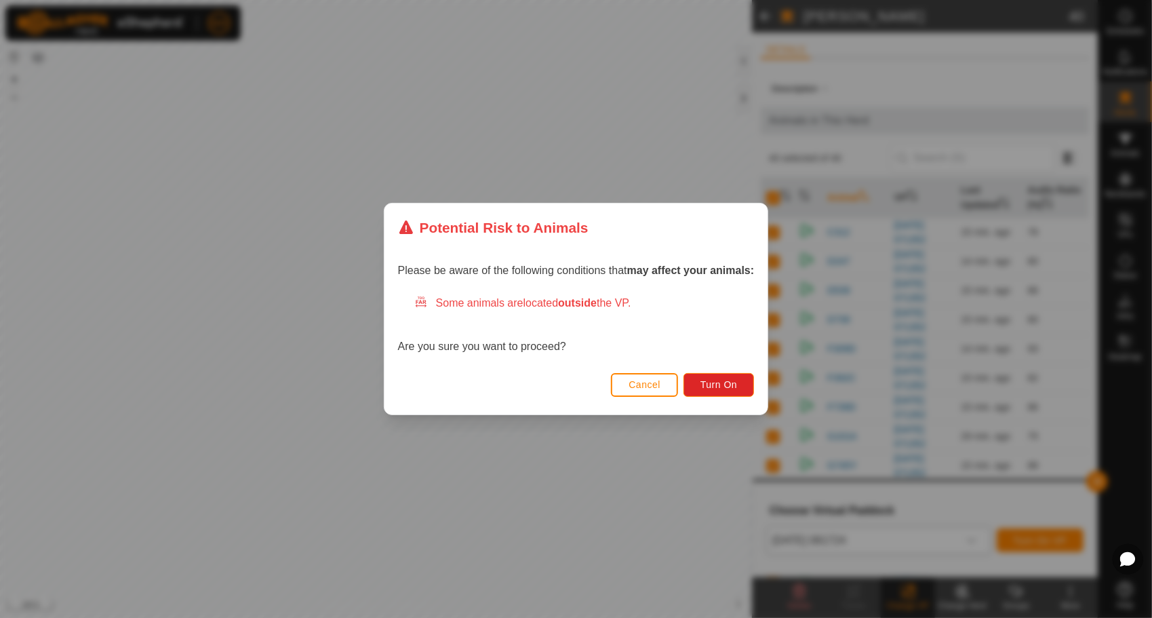
click at [667, 443] on div "Potential Risk to Animals Please be aware of the following conditions that may …" at bounding box center [576, 309] width 1152 height 618
click at [640, 384] on span "Cancel" at bounding box center [645, 384] width 32 height 11
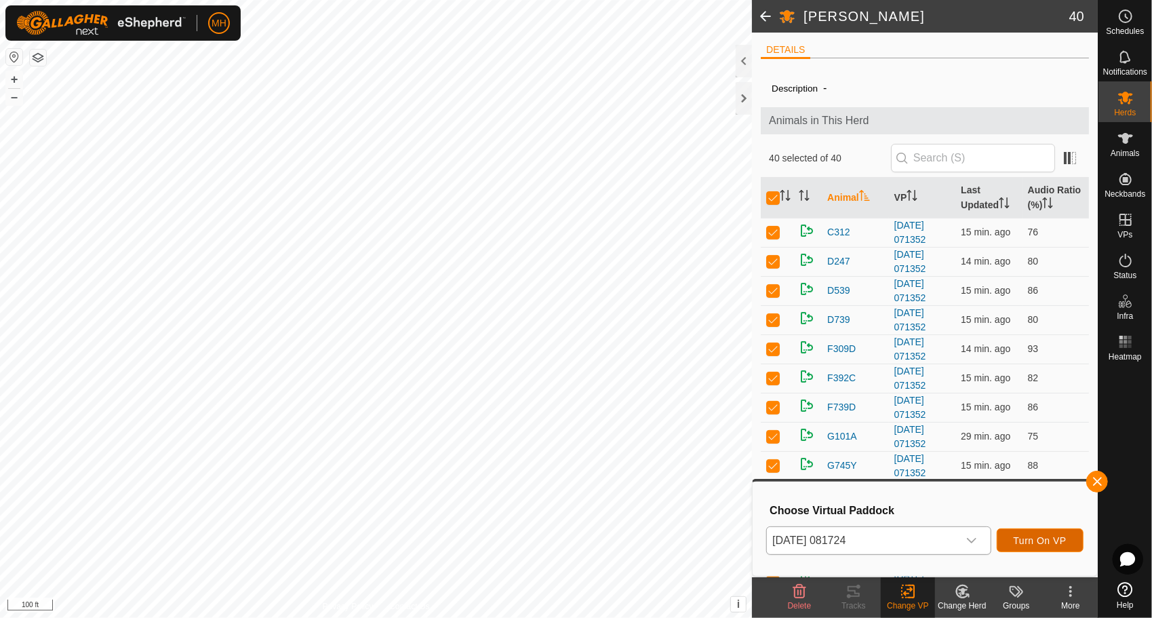
click at [1012, 540] on button "Turn On VP" at bounding box center [1040, 540] width 87 height 24
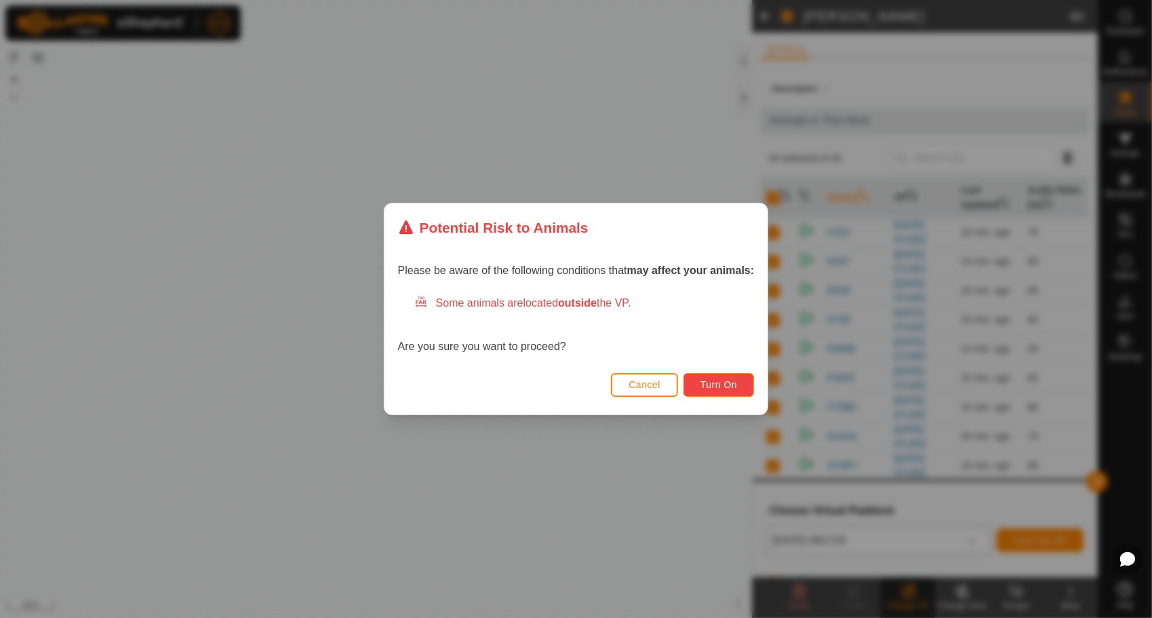
click at [703, 393] on button "Turn On" at bounding box center [719, 385] width 71 height 24
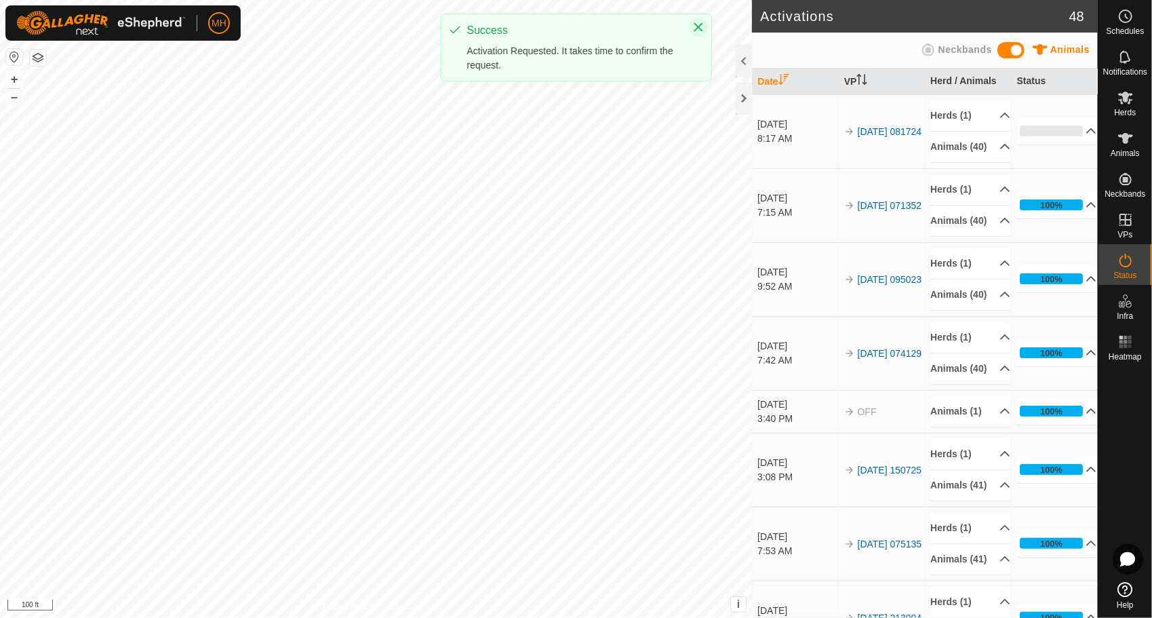
click at [696, 34] on button "Close" at bounding box center [698, 27] width 19 height 19
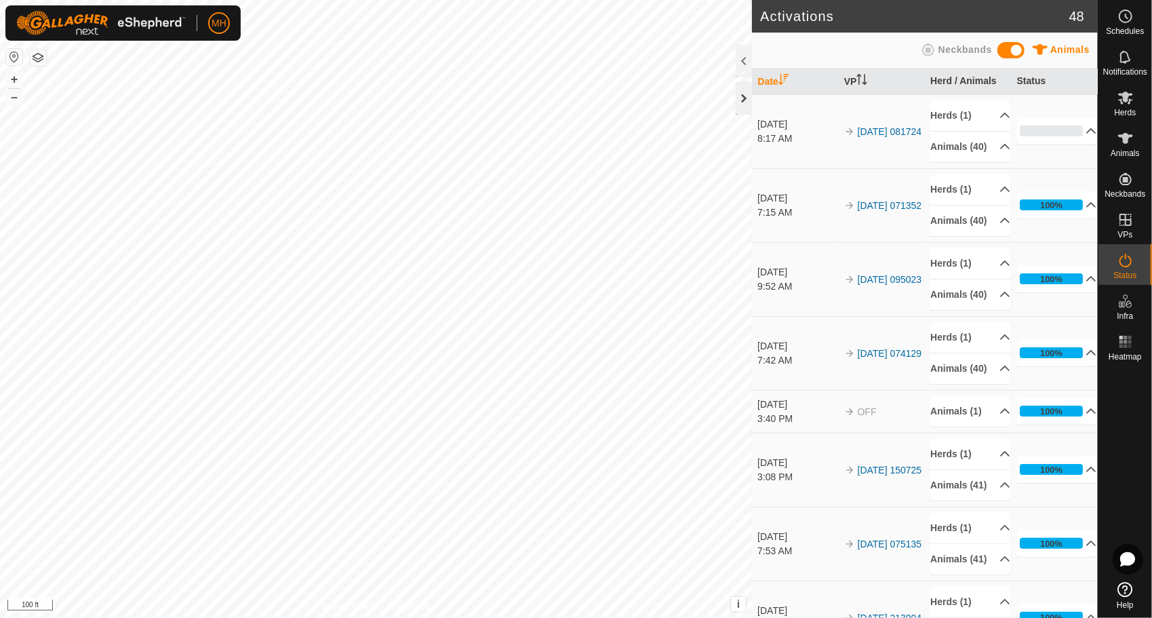
click at [741, 90] on div at bounding box center [744, 98] width 16 height 33
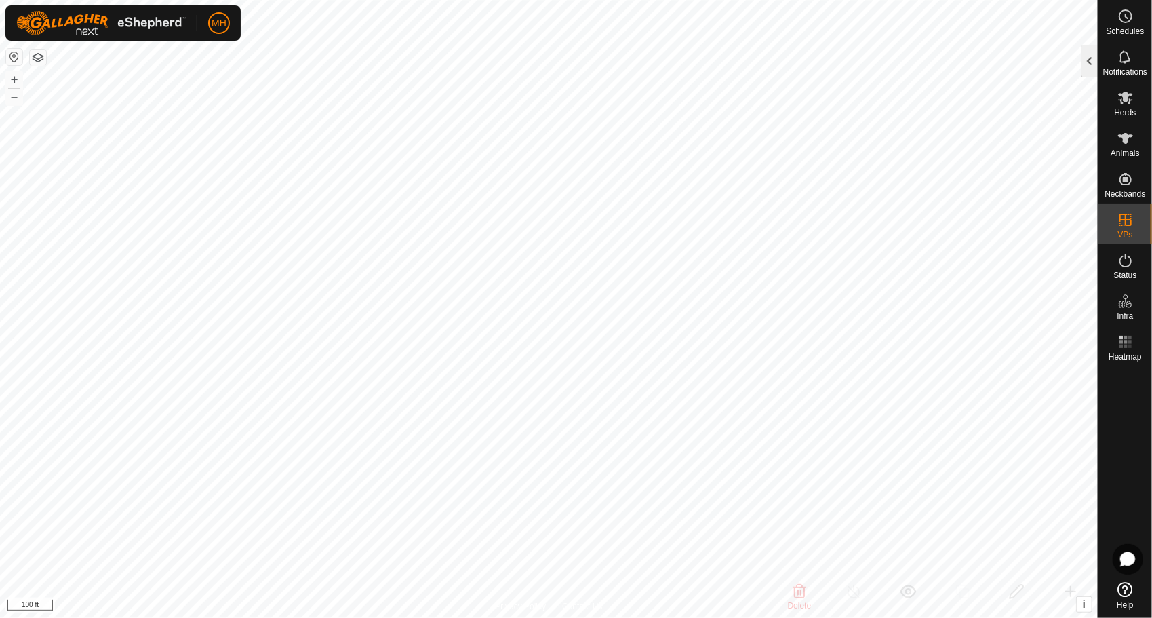
click at [1088, 47] on div at bounding box center [1090, 61] width 16 height 33
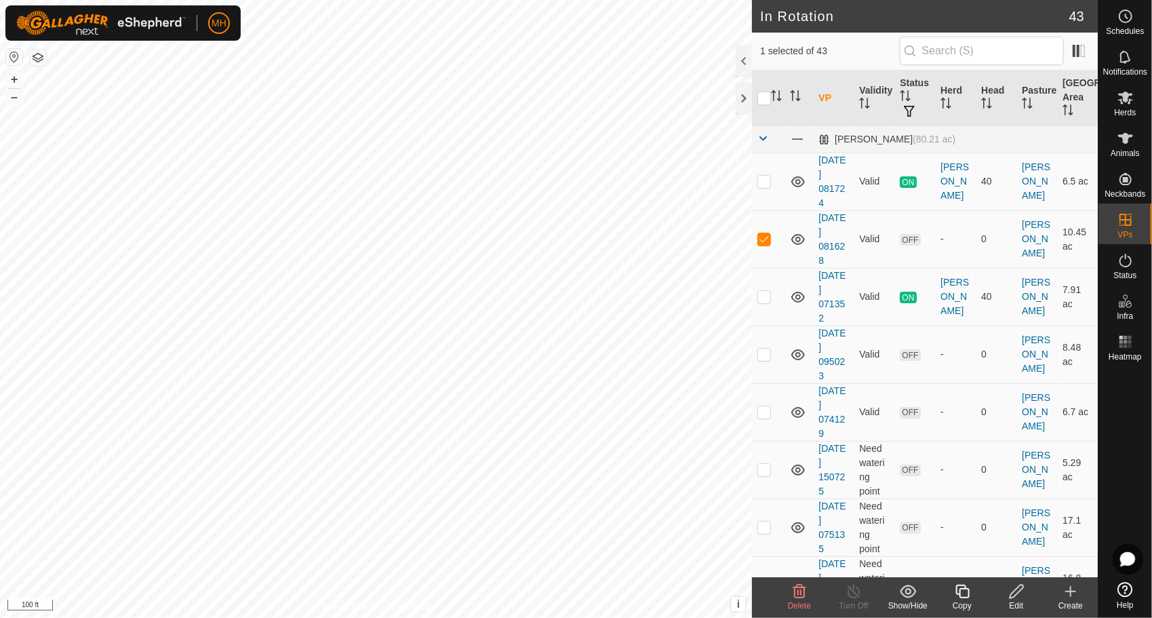
click at [966, 590] on icon at bounding box center [962, 591] width 17 height 16
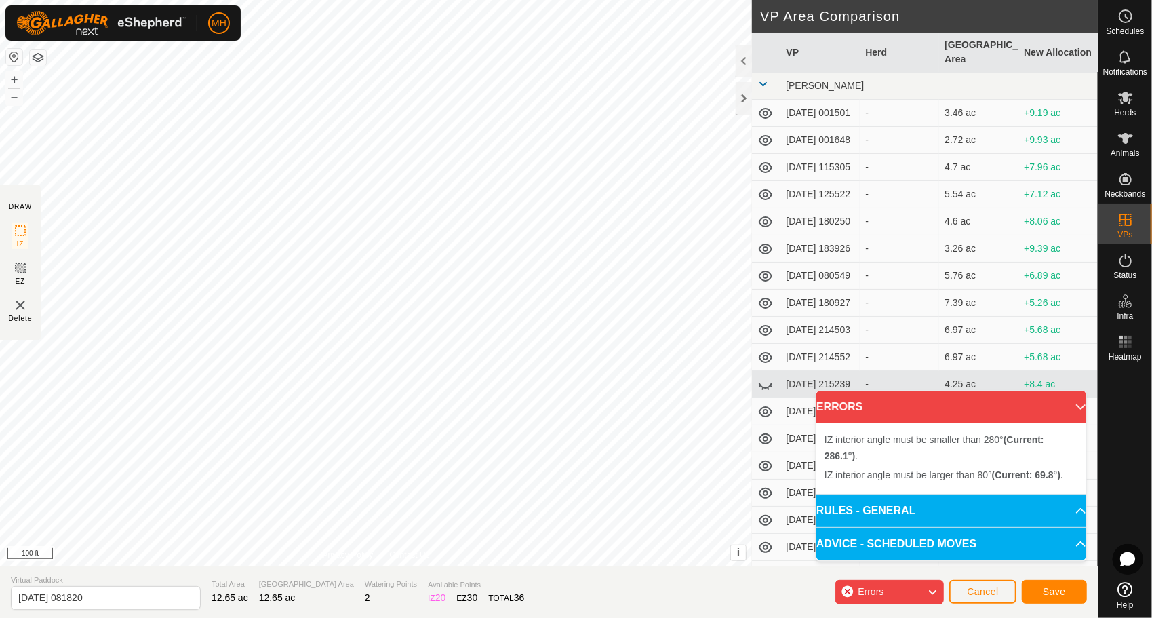
click at [439, 406] on div "IZ interior angle must be smaller than 280° (Current: 286.1°) . + – ⇧ i This ap…" at bounding box center [376, 283] width 752 height 566
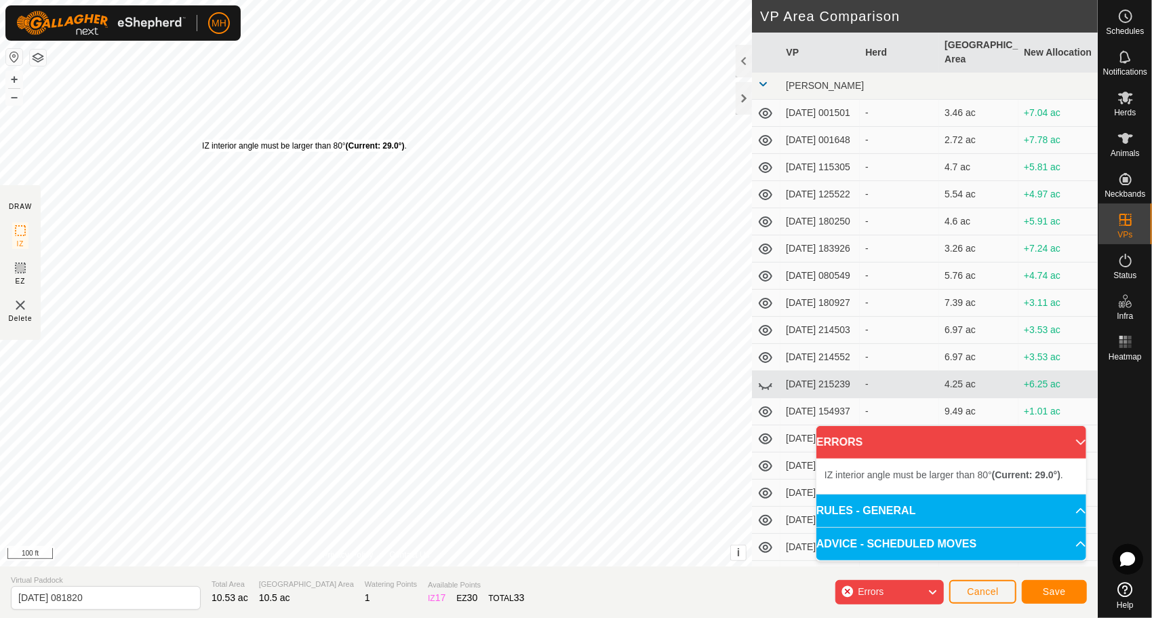
click at [202, 140] on div "IZ interior angle must be larger than 80° (Current: 29.0°) ." at bounding box center [304, 146] width 205 height 12
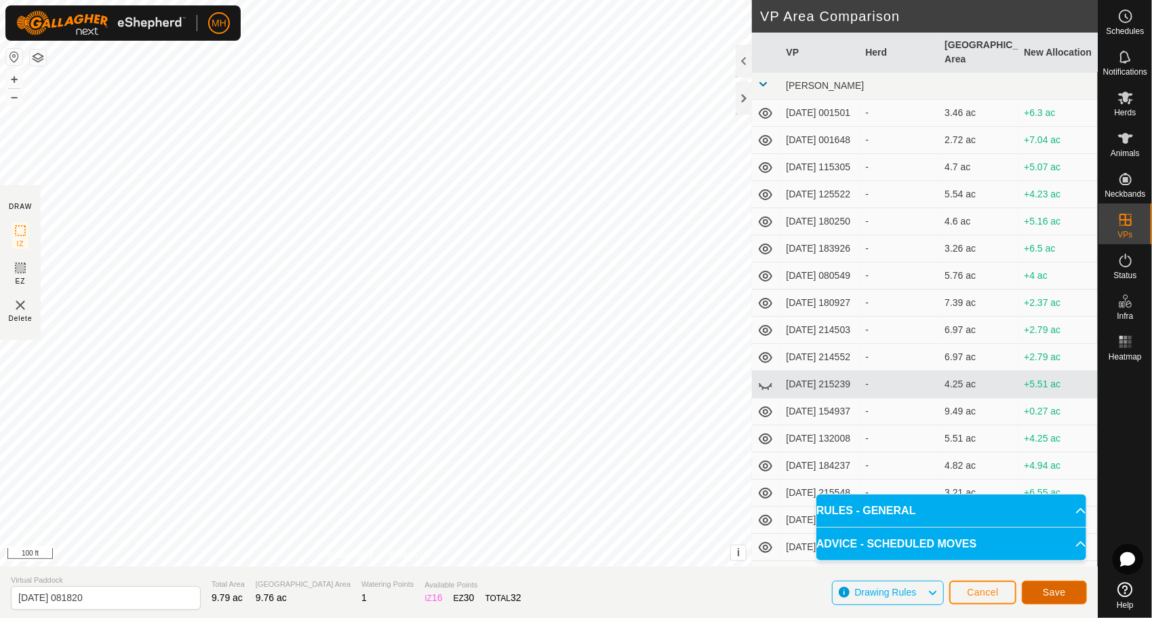
click at [1061, 590] on span "Save" at bounding box center [1054, 592] width 23 height 11
